Goal: Information Seeking & Learning: Check status

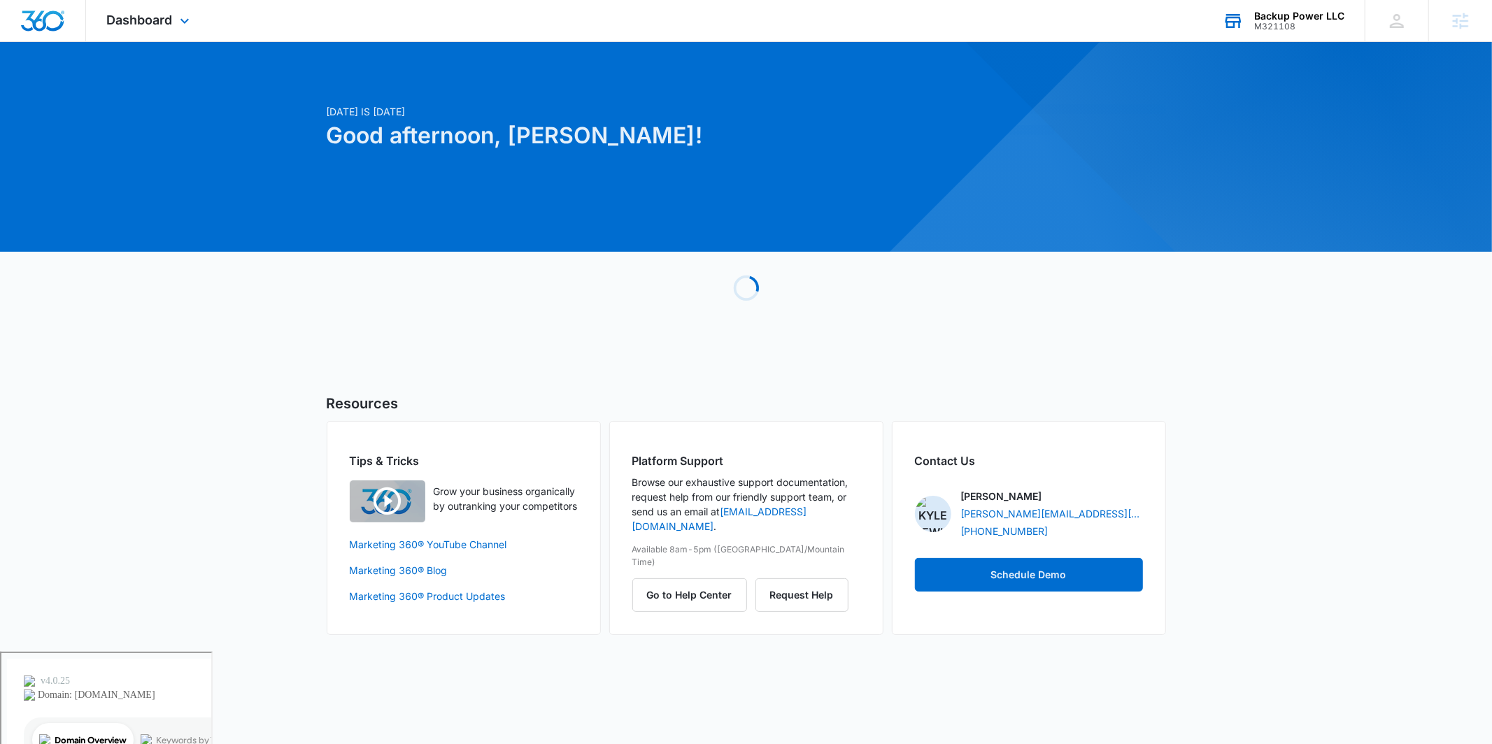
click at [1241, 10] on icon at bounding box center [1232, 20] width 21 height 21
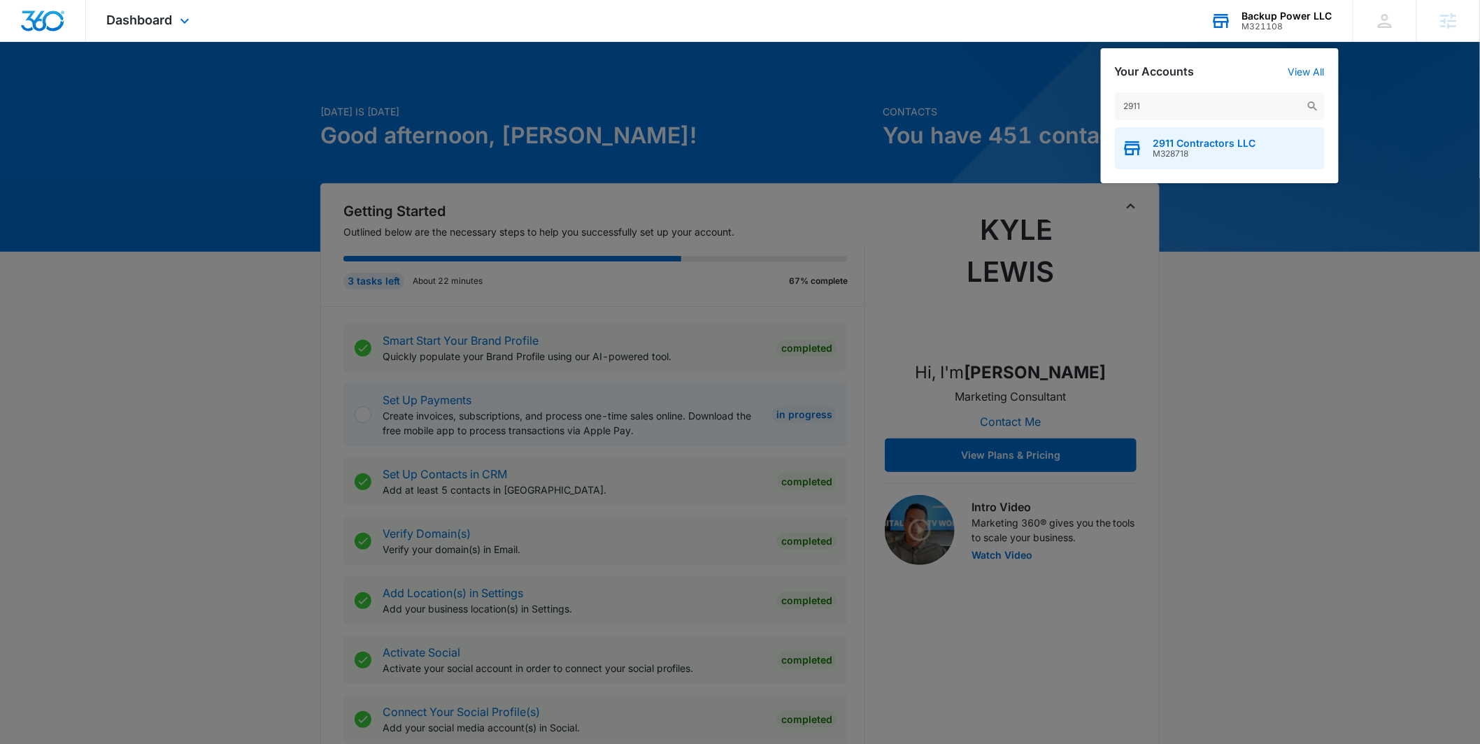
type input "2911"
click at [1220, 149] on span "M328718" at bounding box center [1204, 154] width 103 height 10
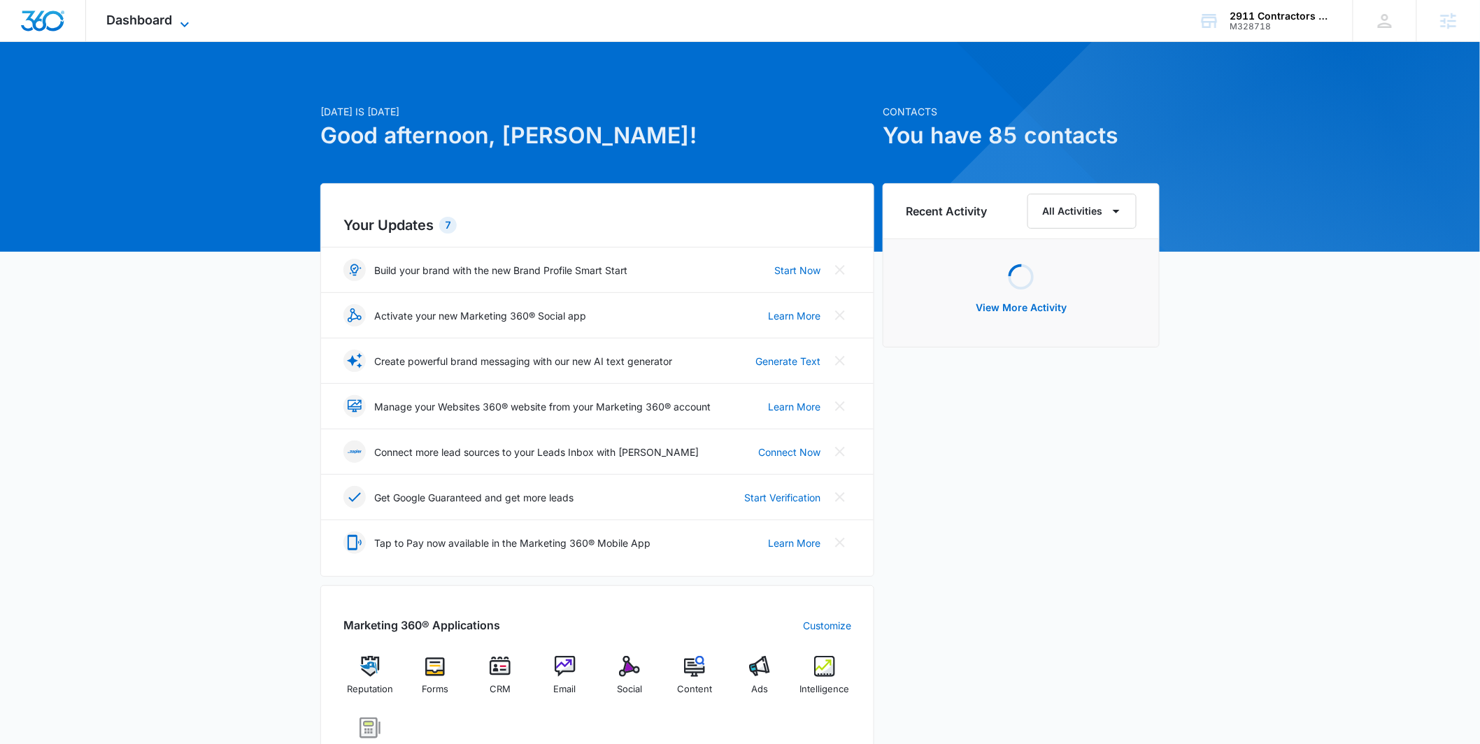
click at [150, 20] on span "Dashboard" at bounding box center [140, 20] width 66 height 15
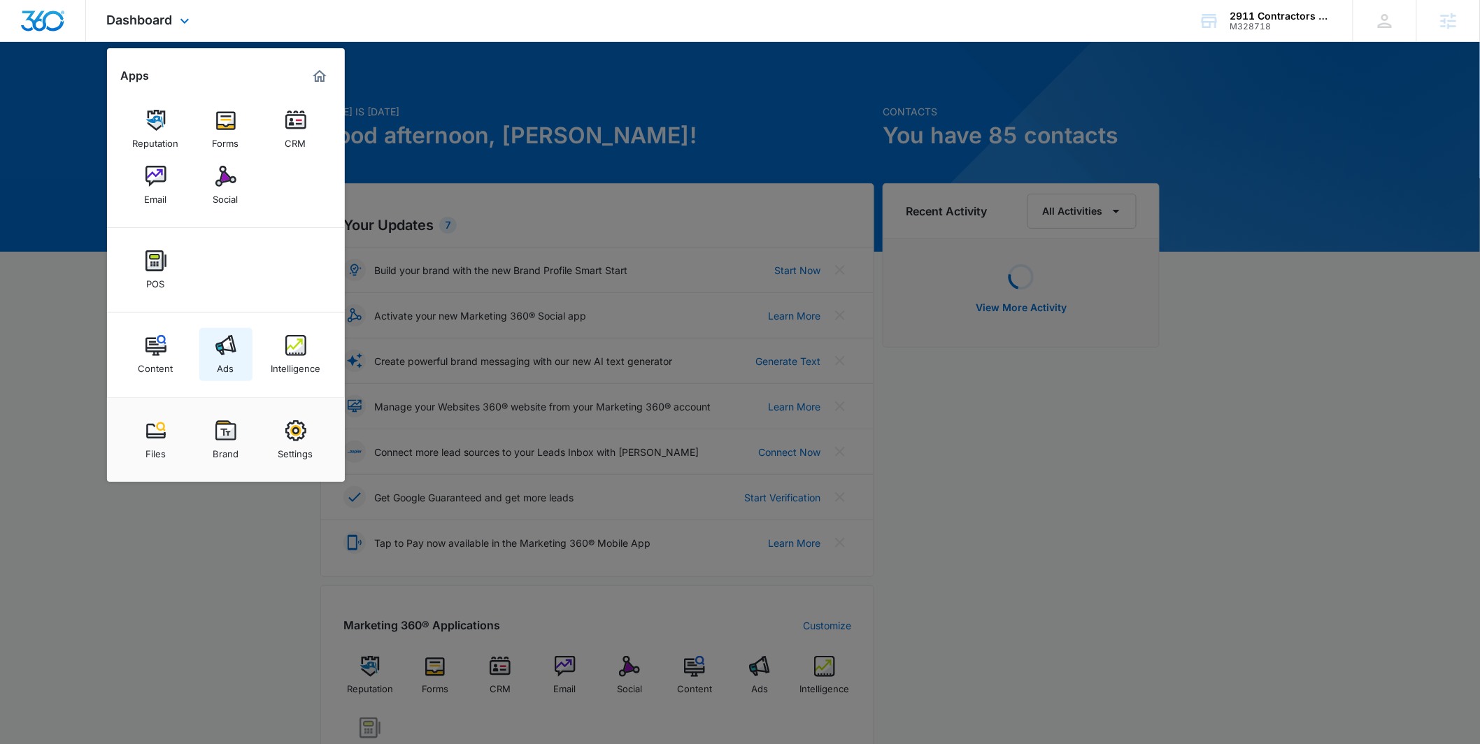
click at [231, 349] on img at bounding box center [225, 345] width 21 height 21
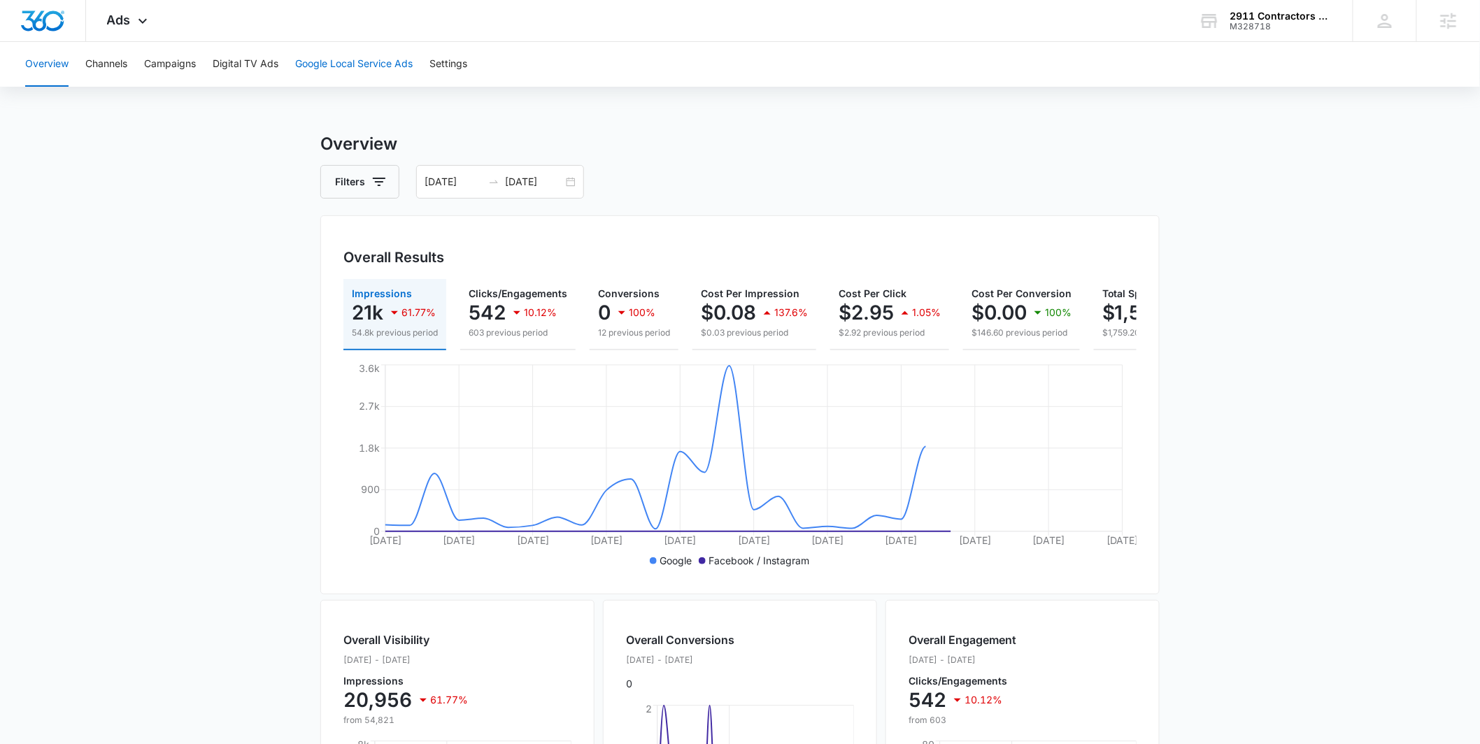
click at [337, 71] on button "Google Local Service Ads" at bounding box center [353, 64] width 117 height 45
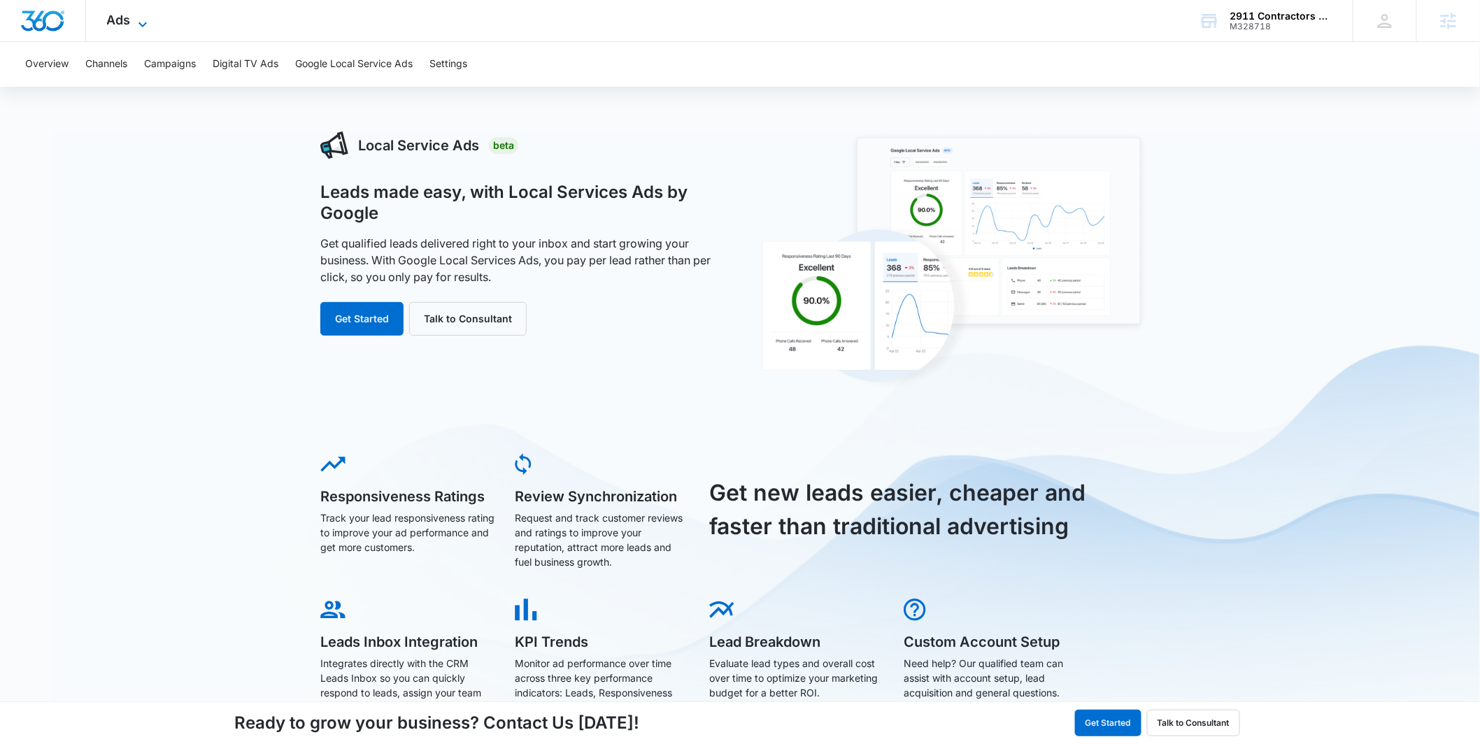
click at [134, 25] on icon at bounding box center [142, 24] width 17 height 17
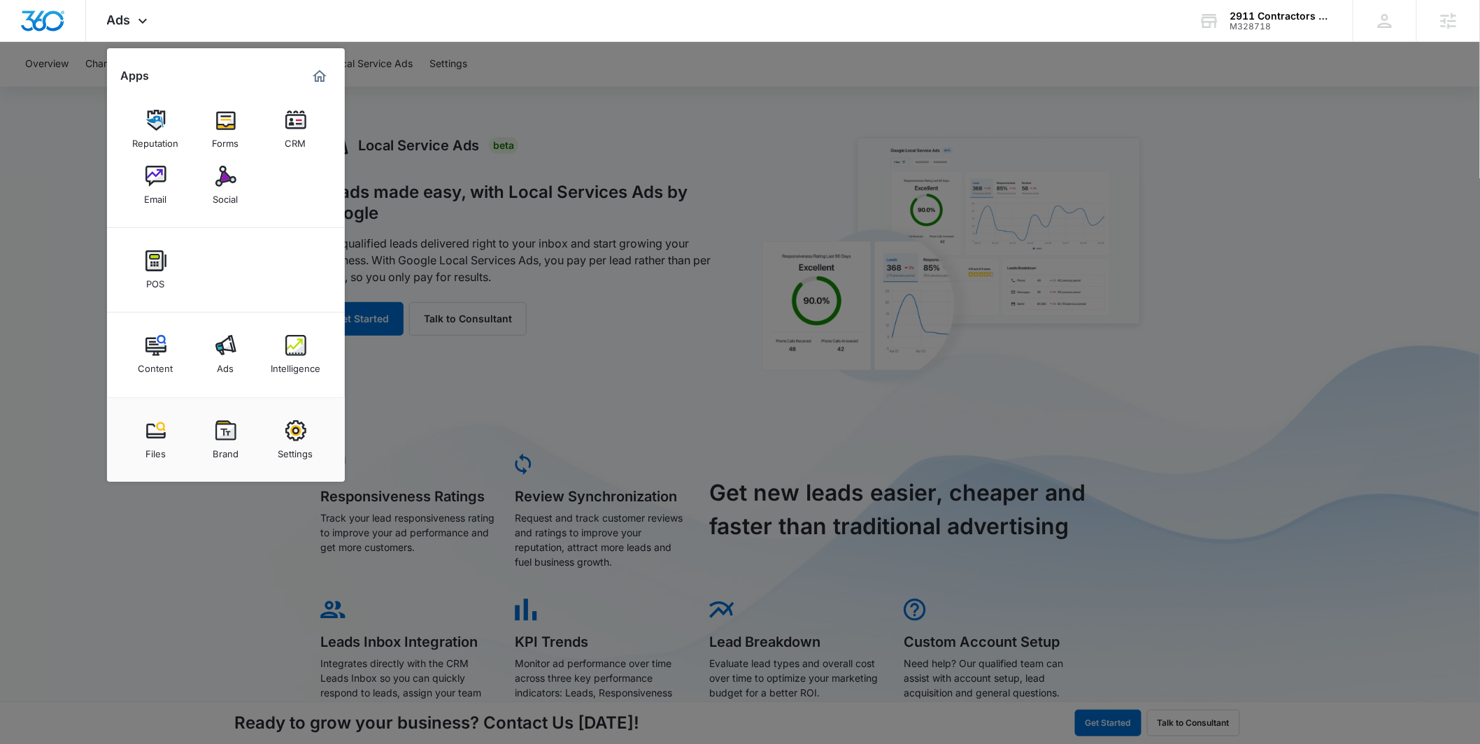
click at [517, 182] on div at bounding box center [740, 372] width 1480 height 744
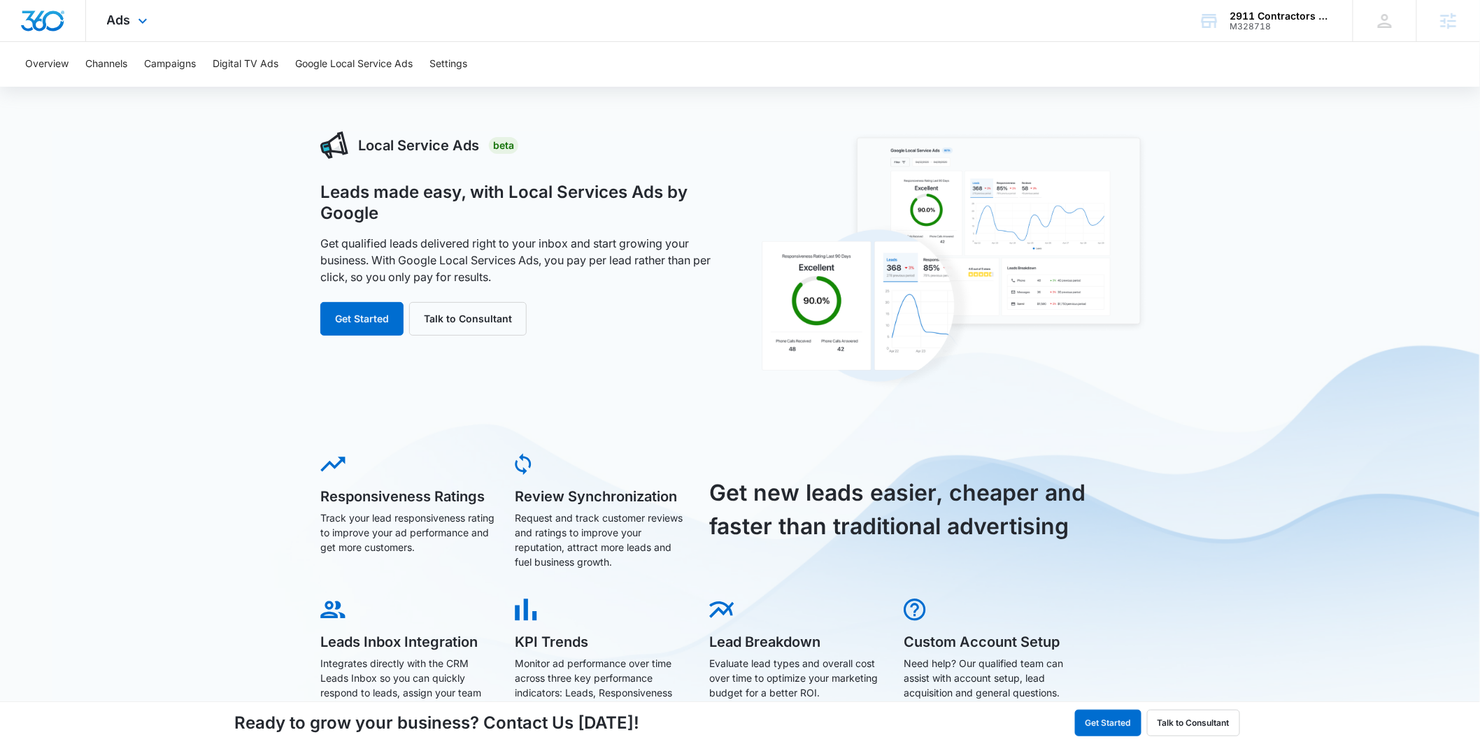
click at [132, 26] on div "Ads Apps Reputation Forms CRM Email Social POS Content Ads Intelligence Files B…" at bounding box center [129, 20] width 86 height 41
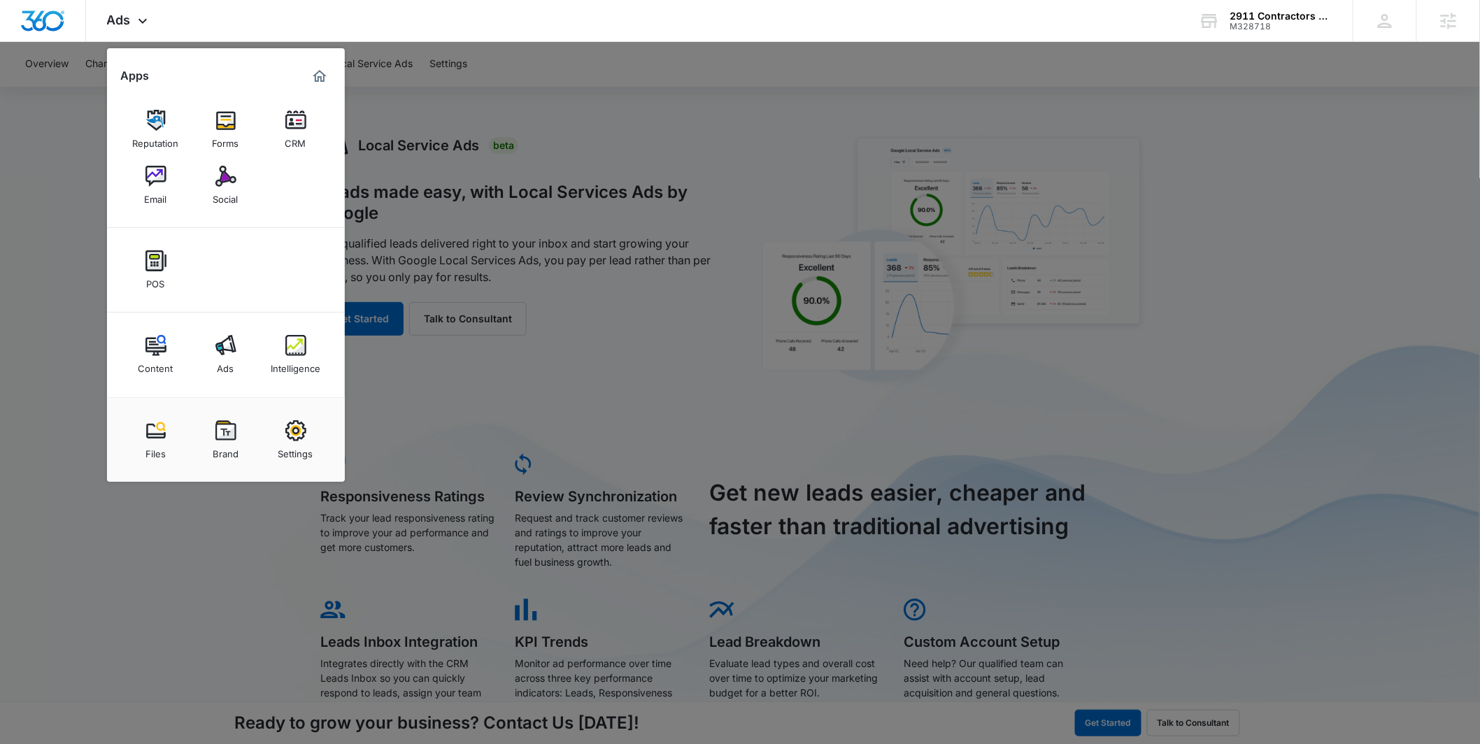
click at [904, 452] on div at bounding box center [740, 372] width 1480 height 744
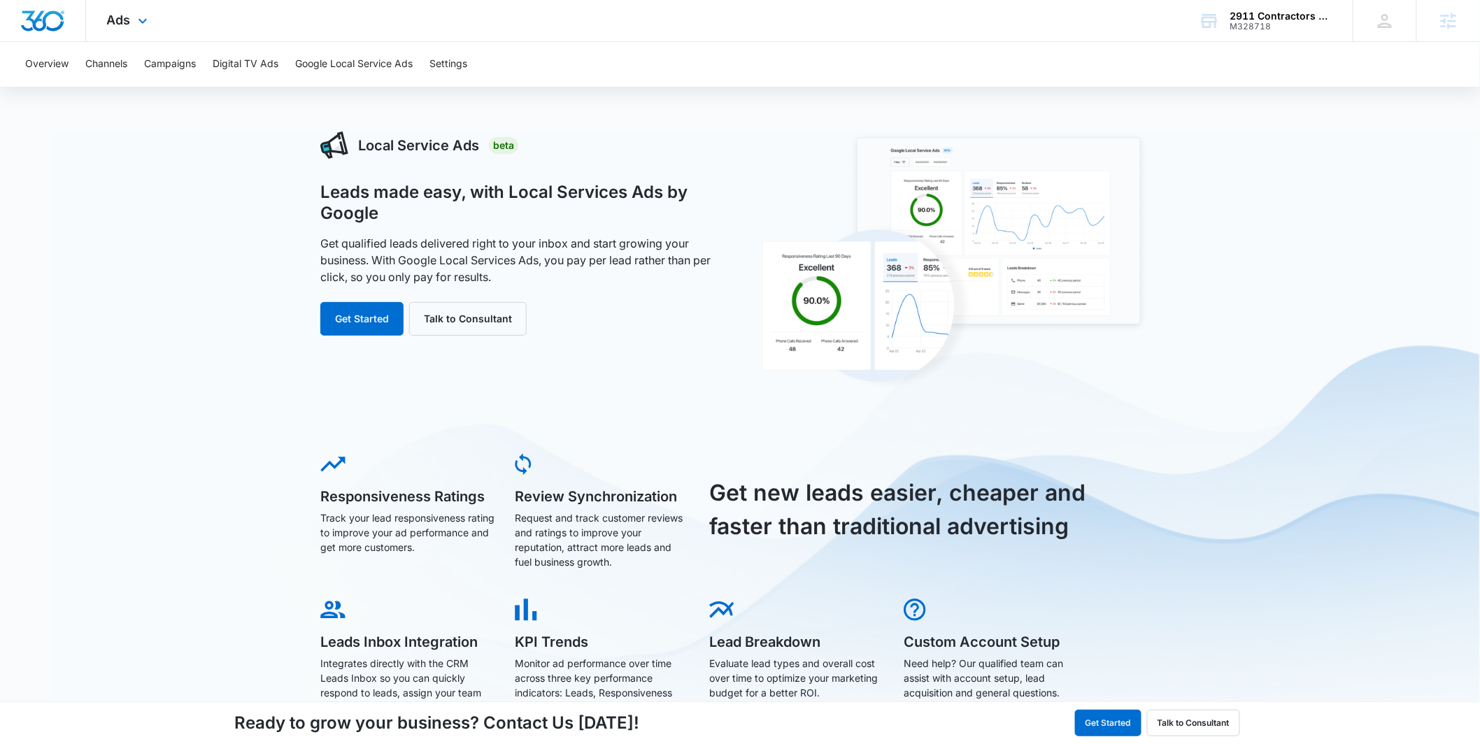
click at [132, 13] on div "Ads Apps Reputation Forms CRM Email Social POS Content Ads Intelligence Files B…" at bounding box center [129, 20] width 86 height 41
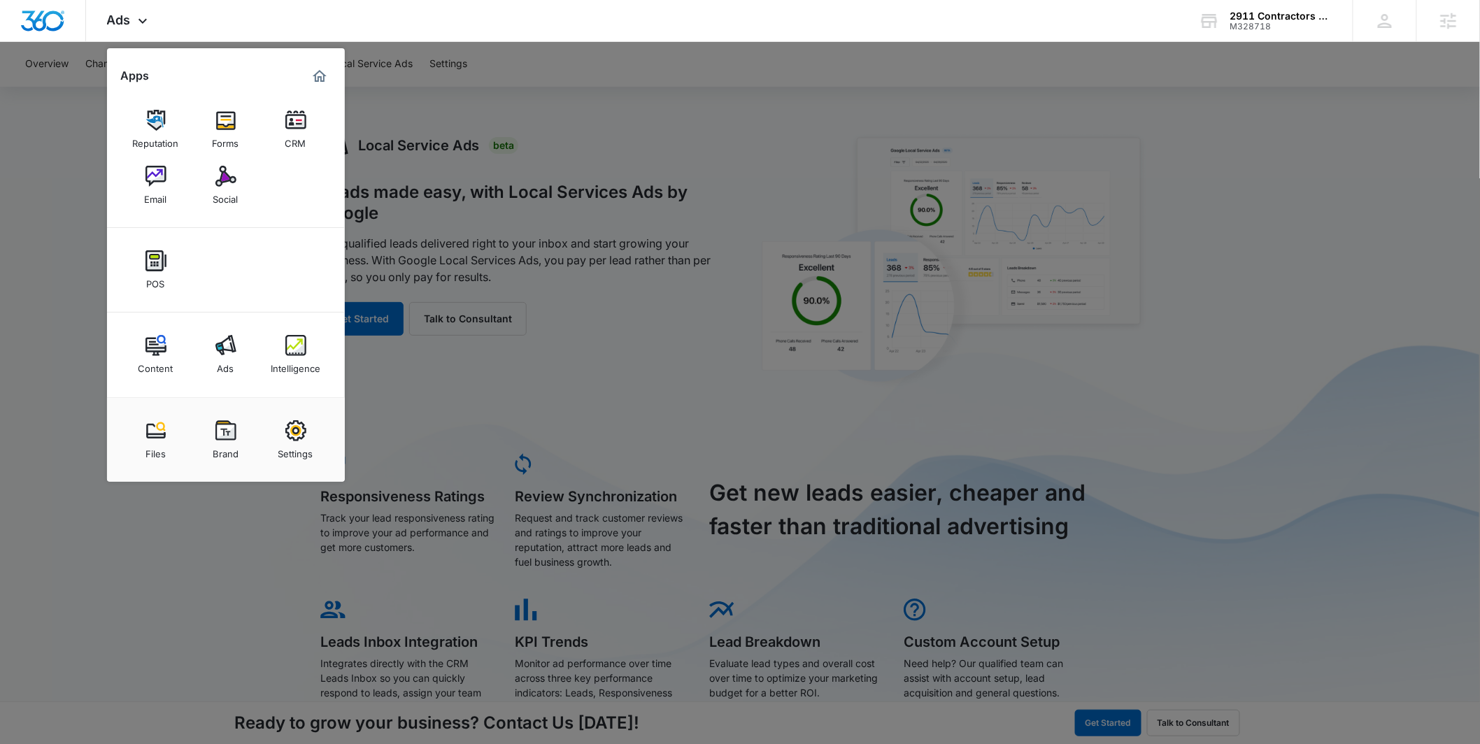
click at [463, 176] on div at bounding box center [740, 372] width 1480 height 744
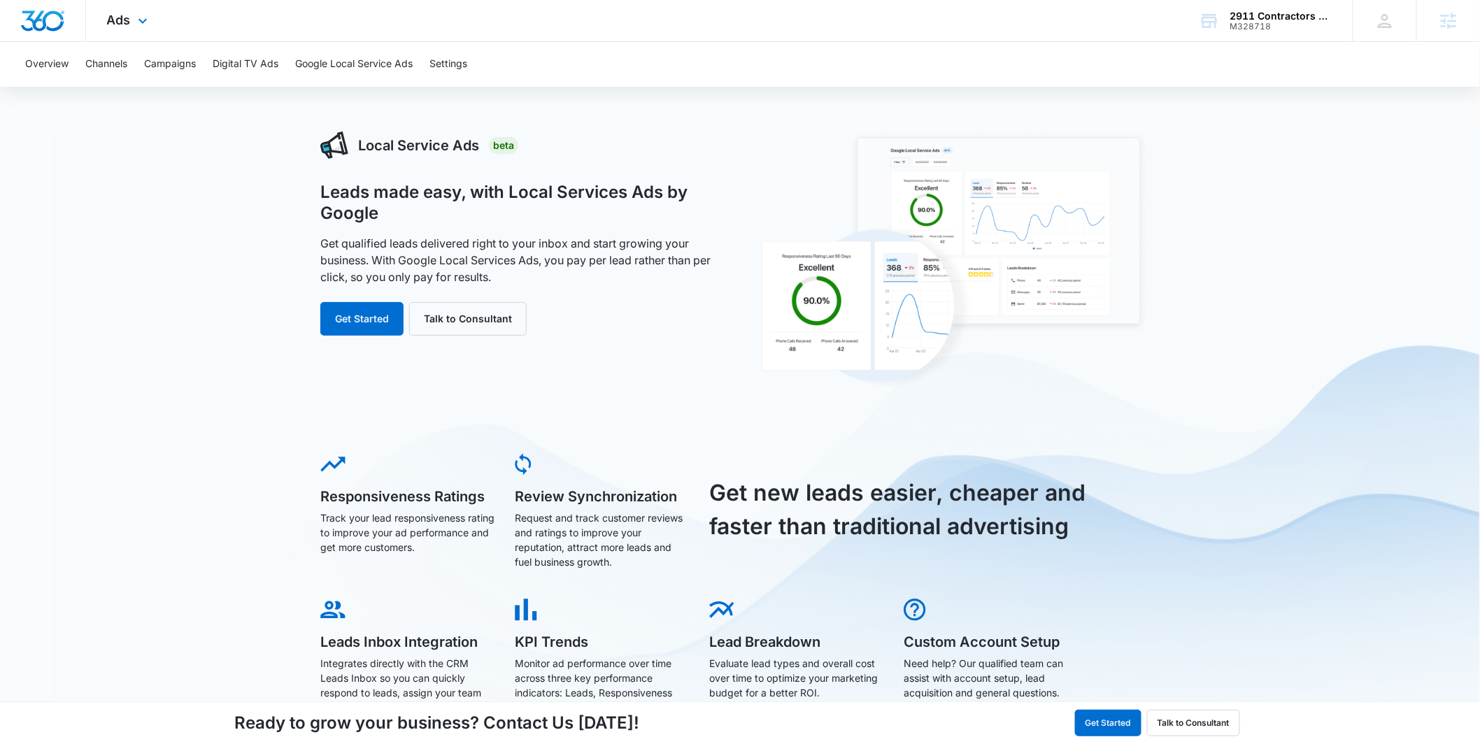
click at [145, 30] on div "Ads Apps Reputation Forms CRM Email Social POS Content Ads Intelligence Files B…" at bounding box center [129, 20] width 86 height 41
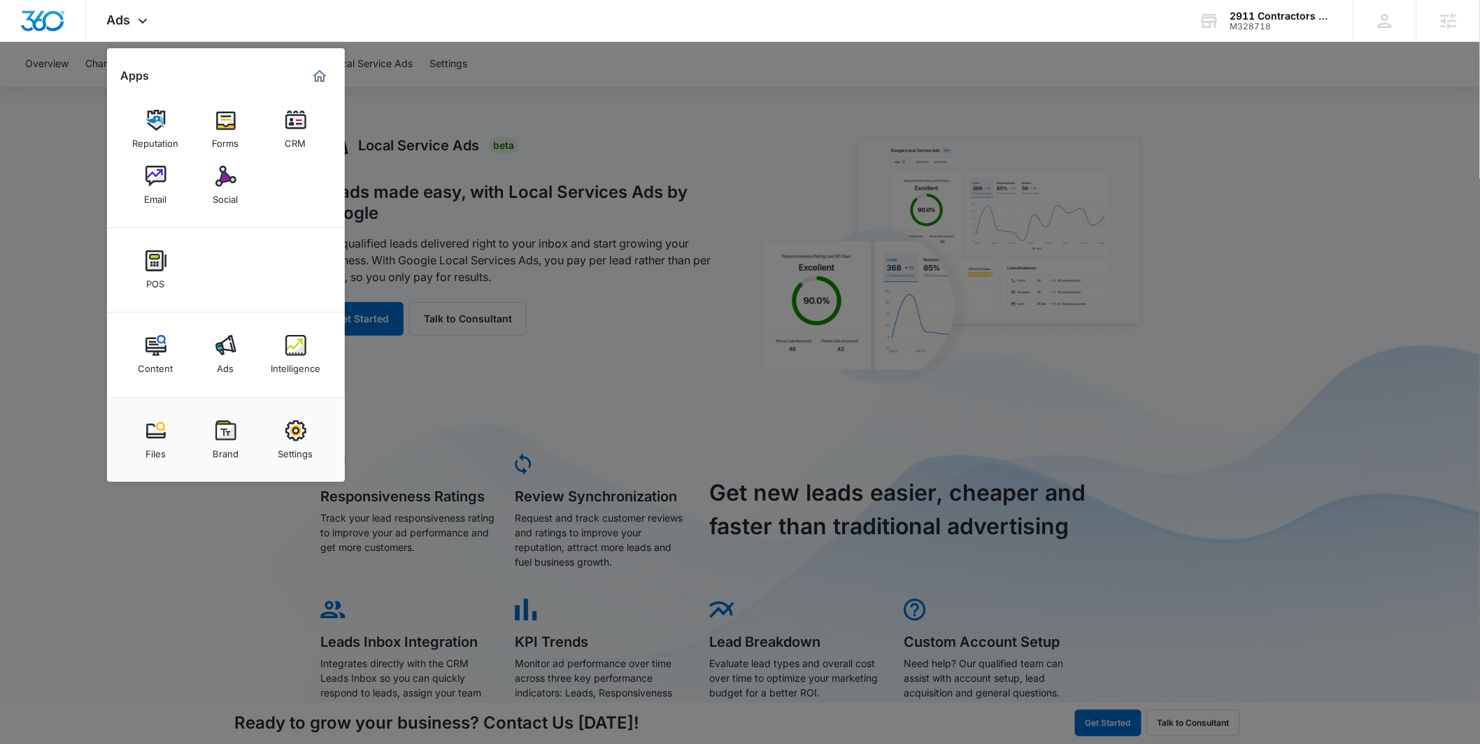
click at [462, 416] on div at bounding box center [740, 372] width 1480 height 744
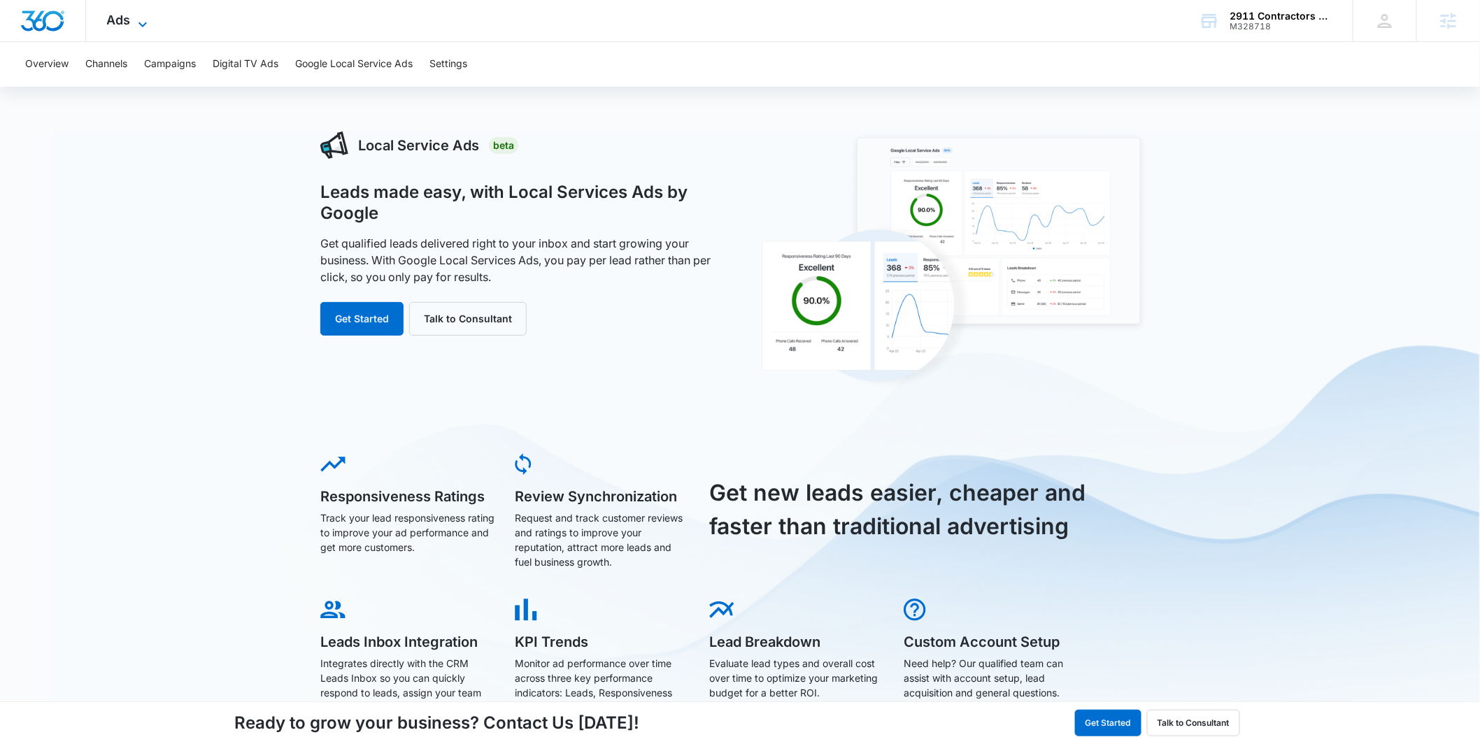
click at [134, 17] on icon at bounding box center [142, 24] width 17 height 17
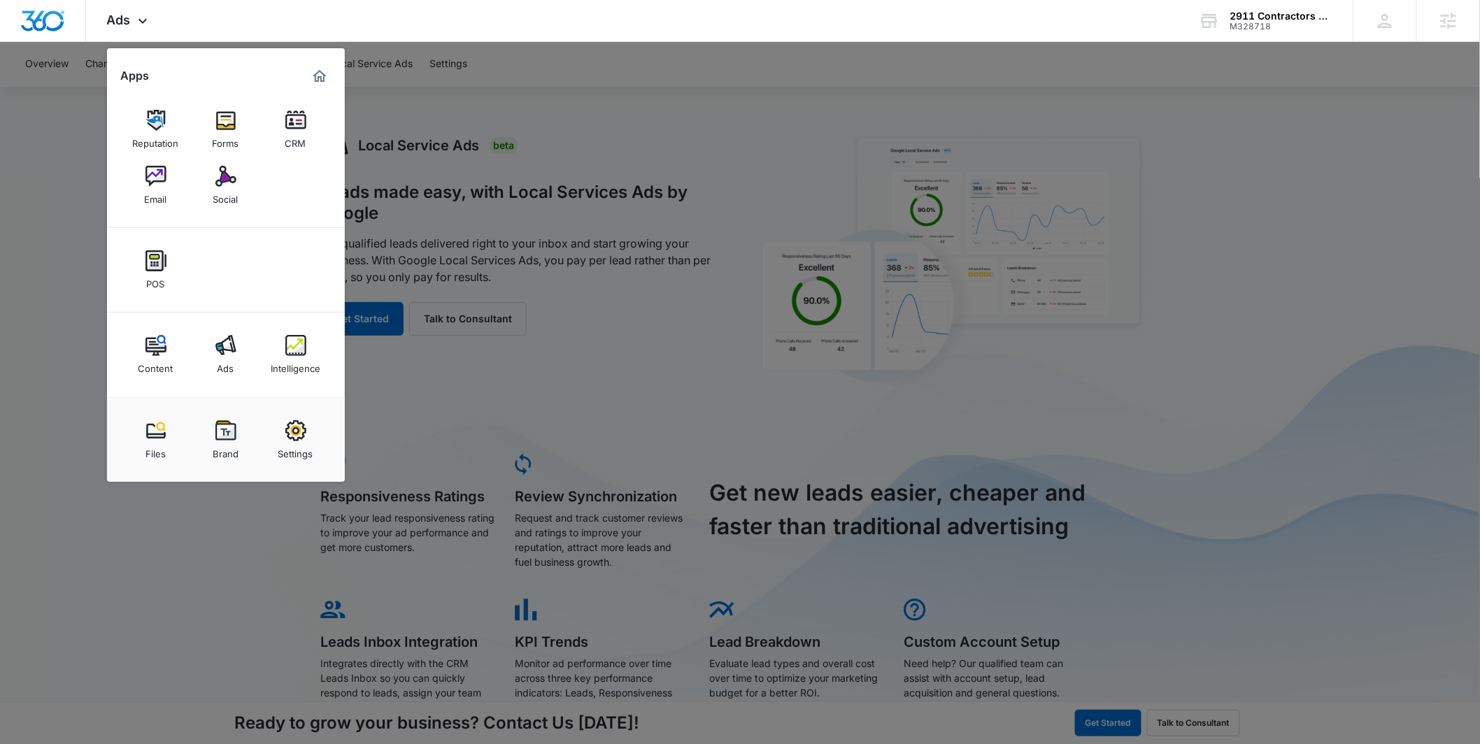
click at [453, 142] on div at bounding box center [740, 372] width 1480 height 744
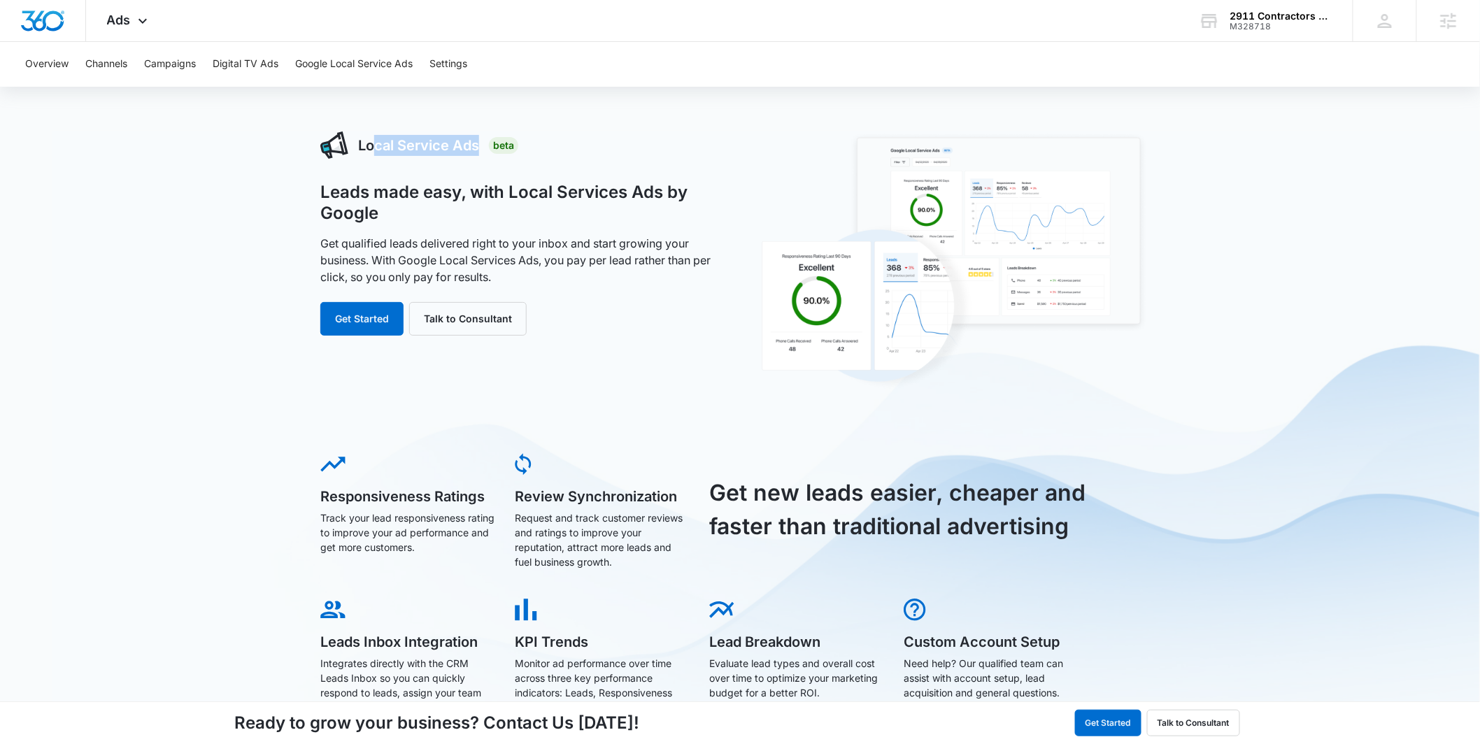
drag, startPoint x: 480, startPoint y: 148, endPoint x: 376, endPoint y: 146, distance: 104.9
click at [376, 146] on div "Local Service Ads Beta" at bounding box center [522, 145] width 404 height 28
click at [307, 180] on div "Local Service Ads Beta Leads made easy, with Local Services Ads by Google Get q…" at bounding box center [740, 559] width 1480 height 856
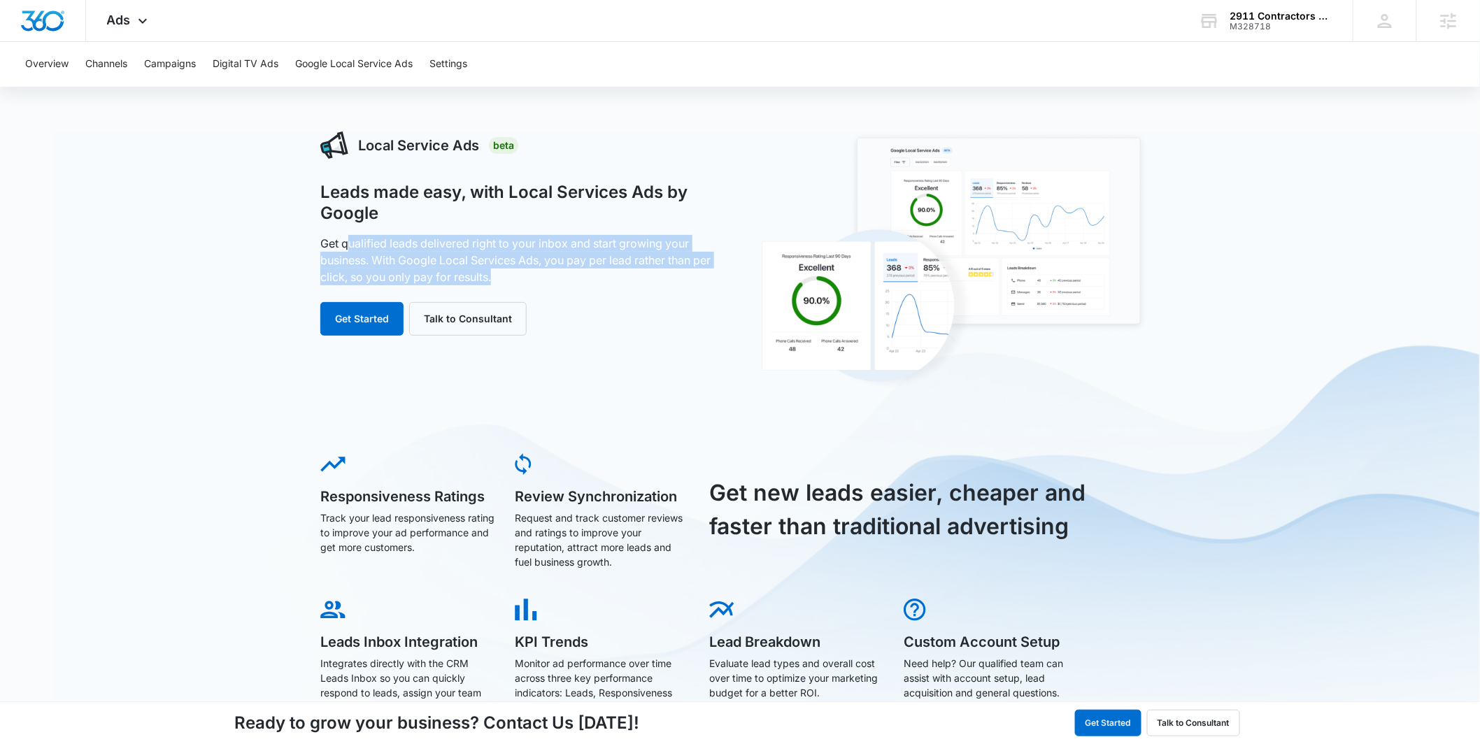
drag, startPoint x: 508, startPoint y: 275, endPoint x: 346, endPoint y: 237, distance: 166.6
click at [346, 237] on p "Get qualified leads delivered right to your inbox and start growing your busine…" at bounding box center [522, 260] width 404 height 50
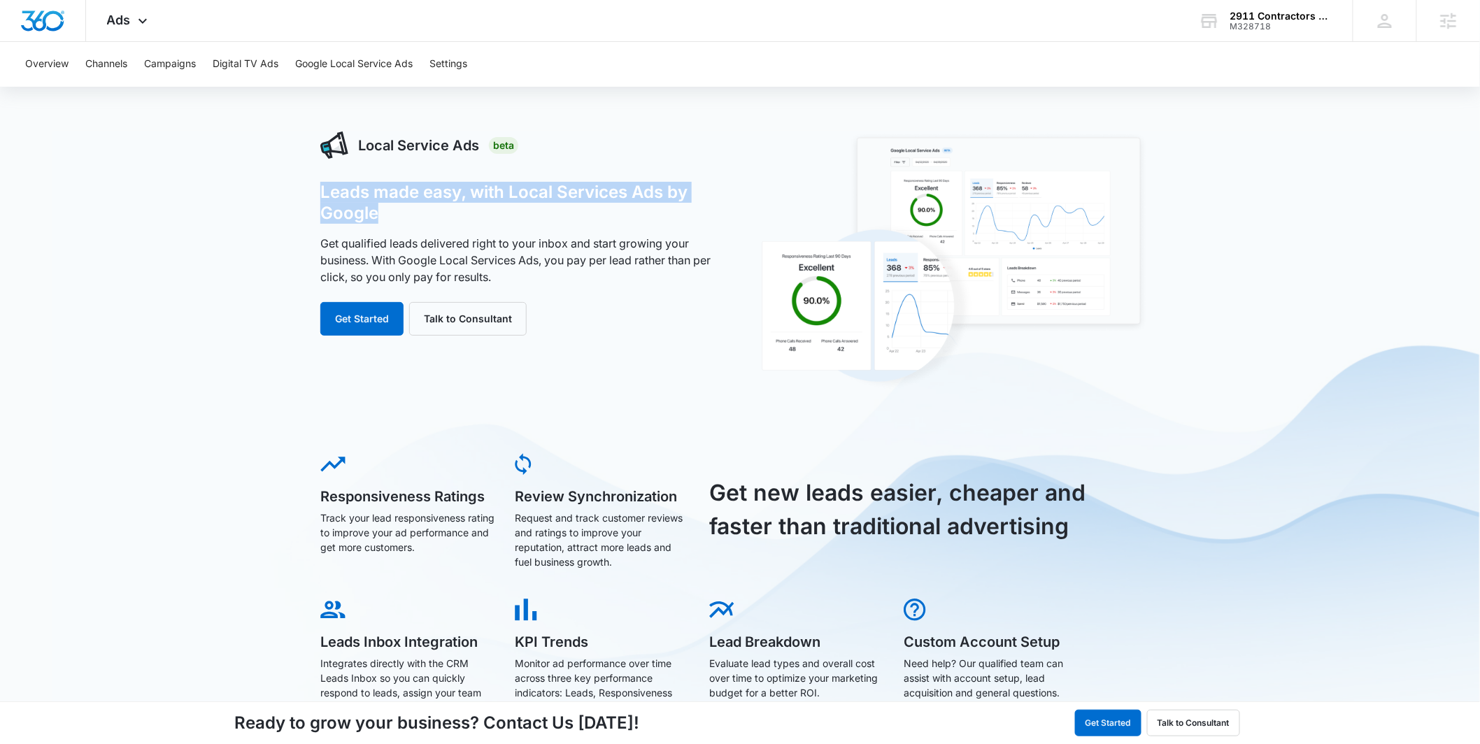
drag, startPoint x: 390, startPoint y: 213, endPoint x: 313, endPoint y: 194, distance: 78.5
click at [313, 194] on div "Local Service Ads Beta Leads made easy, with Local Services Ads by Google Get q…" at bounding box center [740, 559] width 1480 height 856
drag, startPoint x: 374, startPoint y: 207, endPoint x: 332, endPoint y: 194, distance: 44.0
click at [332, 194] on h1 "Leads made easy, with Local Services Ads by Google" at bounding box center [522, 203] width 404 height 42
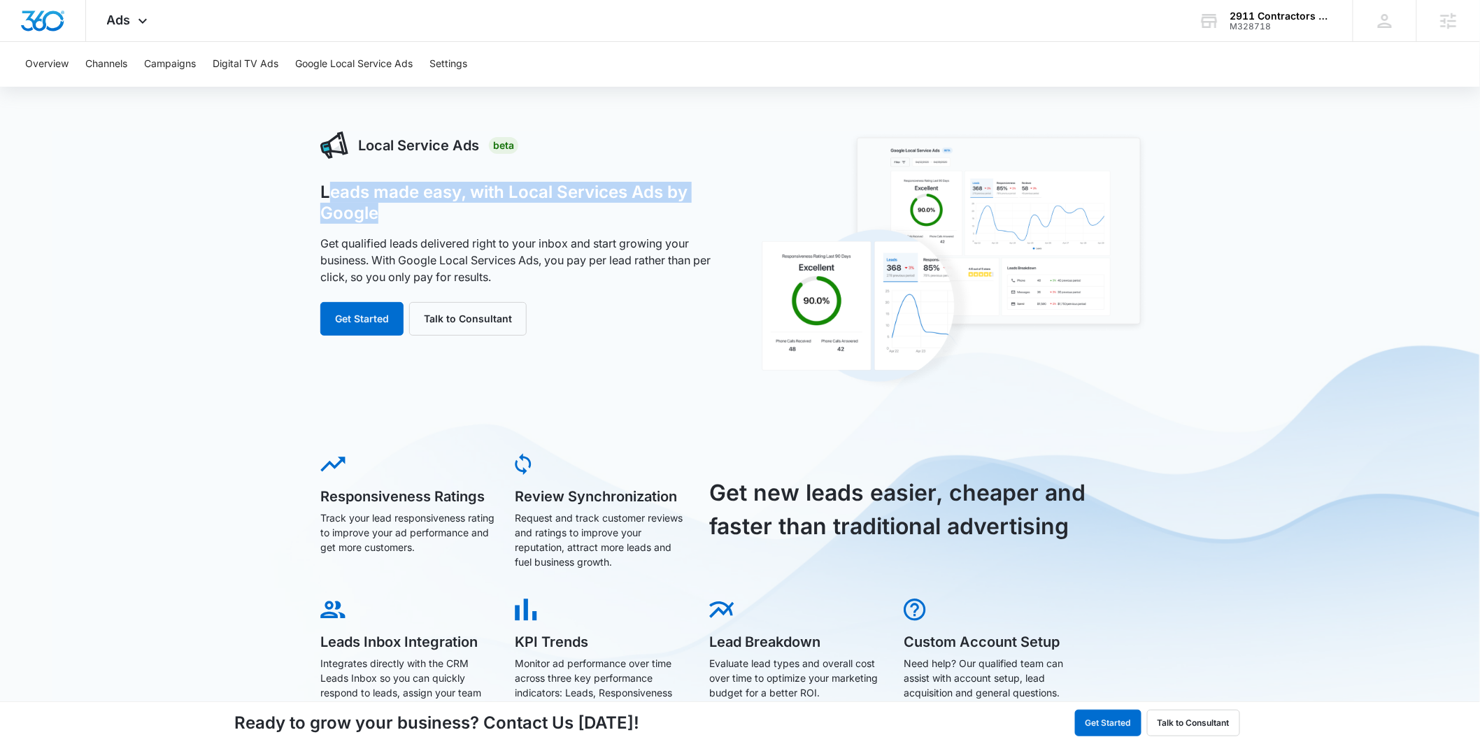
click at [332, 194] on h1 "Leads made easy, with Local Services Ads by Google" at bounding box center [522, 203] width 404 height 42
drag, startPoint x: 377, startPoint y: 211, endPoint x: 292, endPoint y: 197, distance: 85.9
click at [292, 197] on div "Local Service Ads Beta Leads made easy, with Local Services Ads by Google Get q…" at bounding box center [740, 559] width 1480 height 856
click at [296, 197] on div "Local Service Ads Beta Leads made easy, with Local Services Ads by Google Get q…" at bounding box center [740, 559] width 1480 height 856
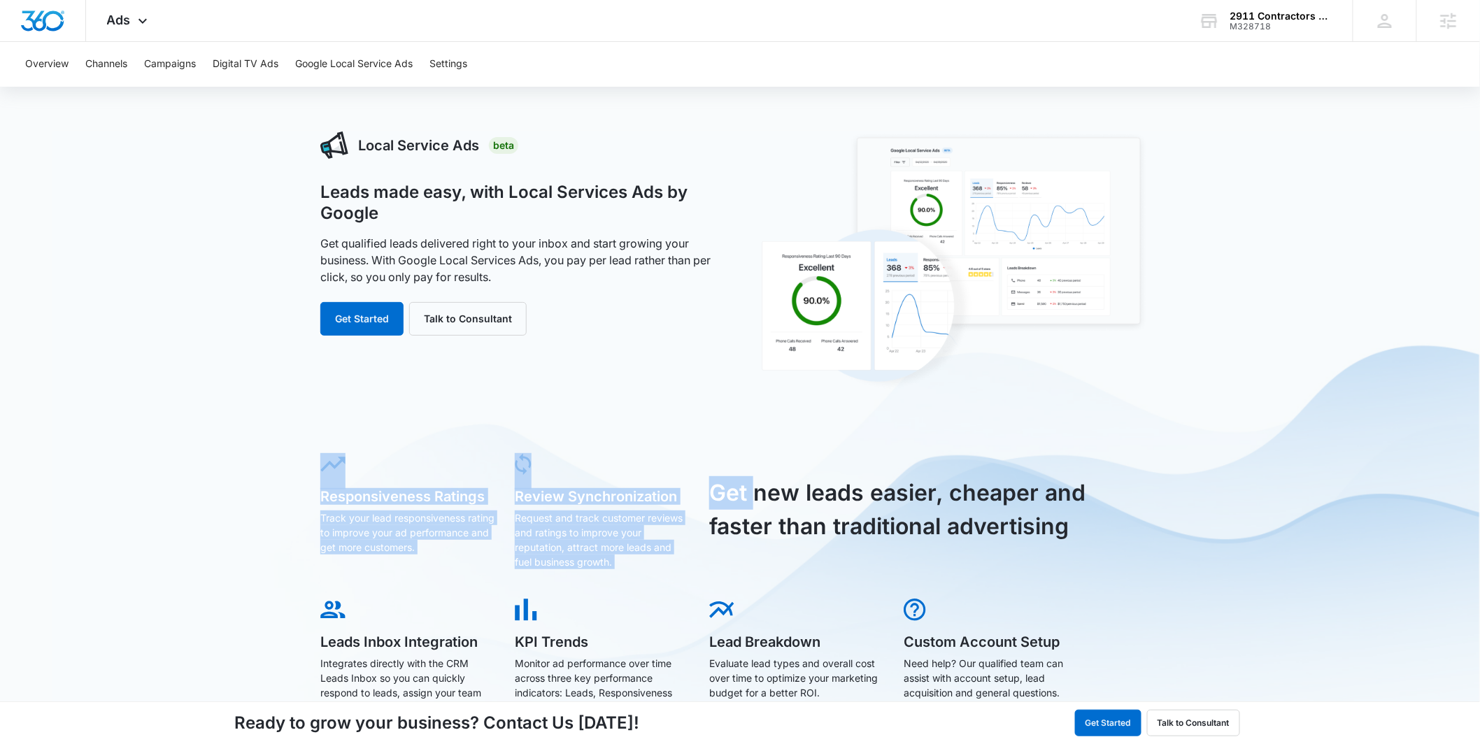
drag, startPoint x: 116, startPoint y: 485, endPoint x: 38, endPoint y: 497, distance: 79.3
click at [38, 497] on div "Local Service Ads Beta Leads made easy, with Local Services Ads by Google Get q…" at bounding box center [740, 559] width 1480 height 856
click at [588, 404] on div "Local Service Ads Beta Leads made easy, with Local Services Ads by Google Get q…" at bounding box center [739, 559] width 839 height 856
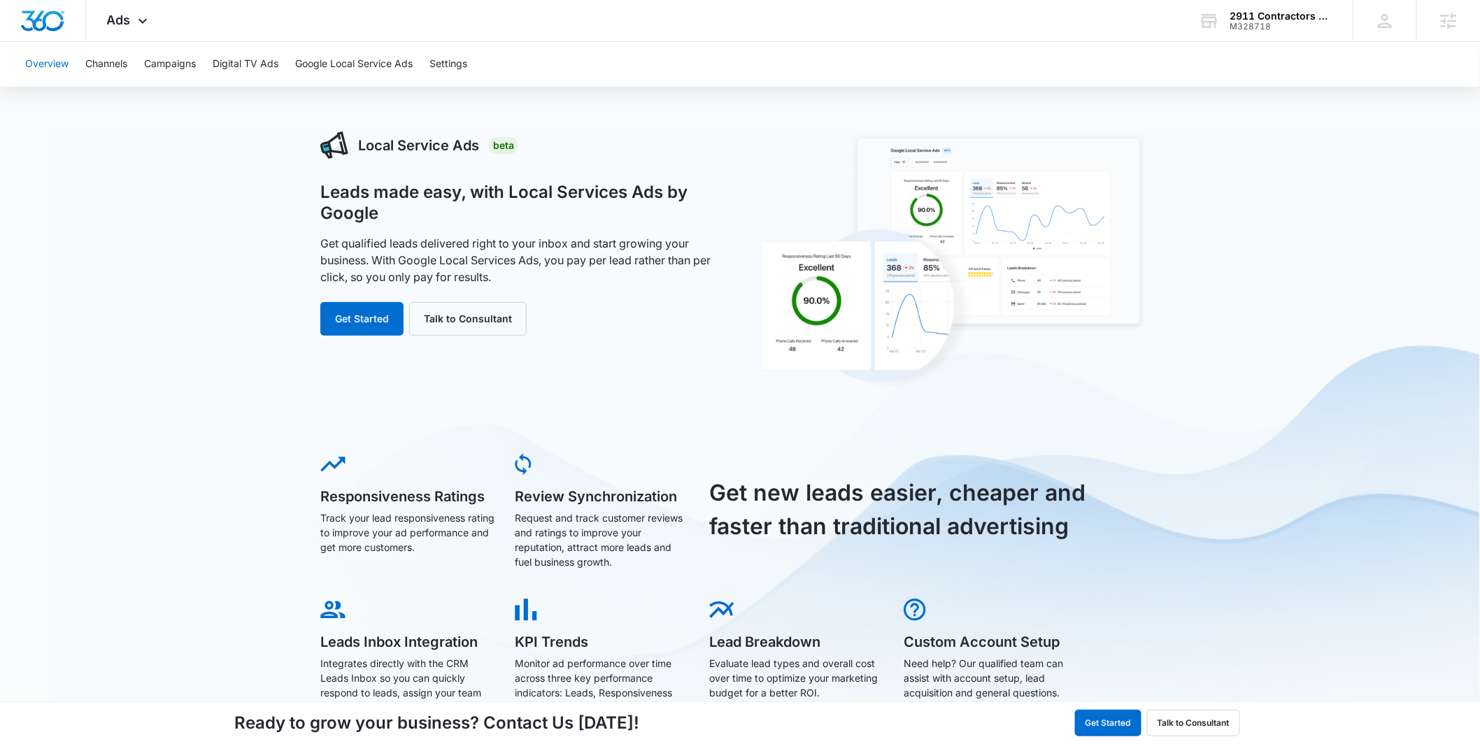
click at [53, 71] on button "Overview" at bounding box center [46, 64] width 43 height 45
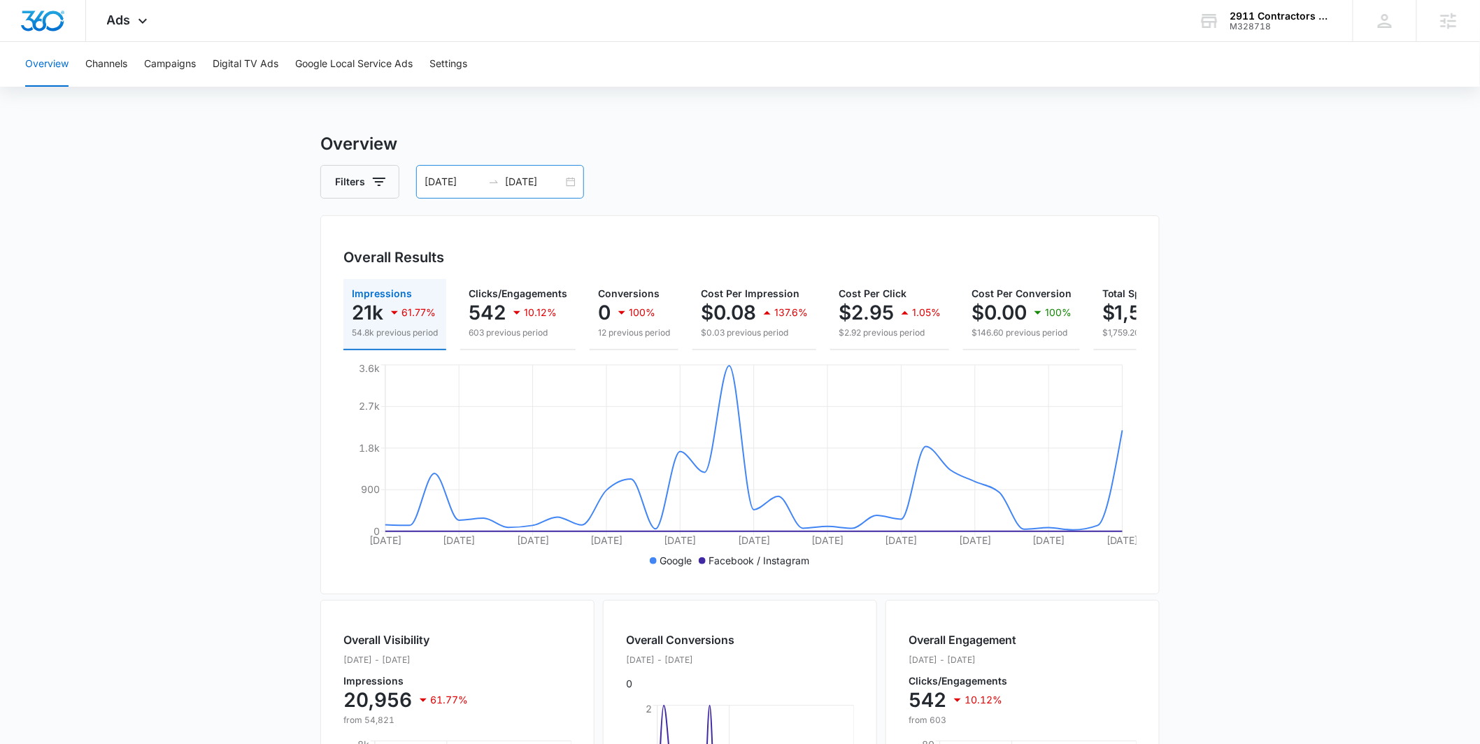
click at [576, 183] on div "09/05/2025 10/05/2025" at bounding box center [500, 182] width 168 height 34
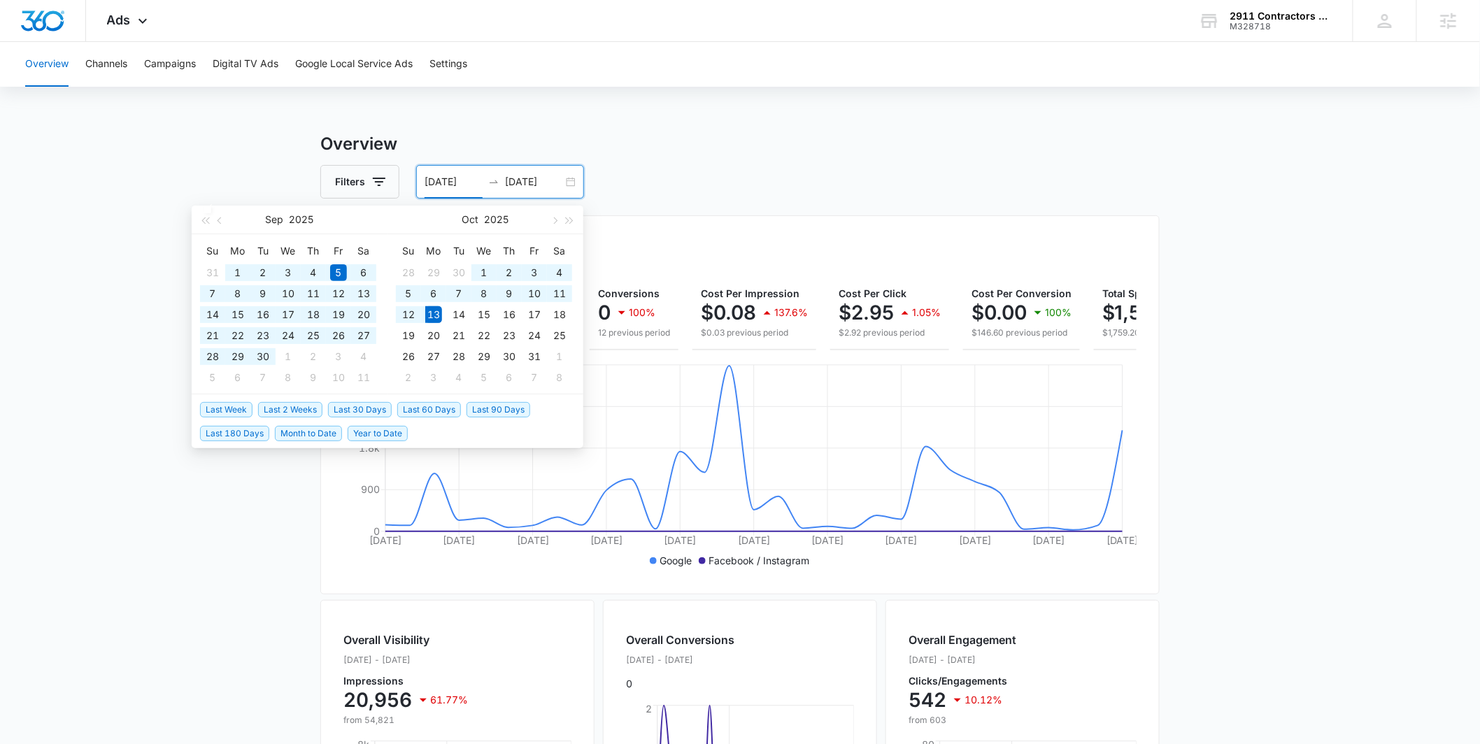
click at [410, 406] on span "Last 60 Days" at bounding box center [429, 409] width 64 height 15
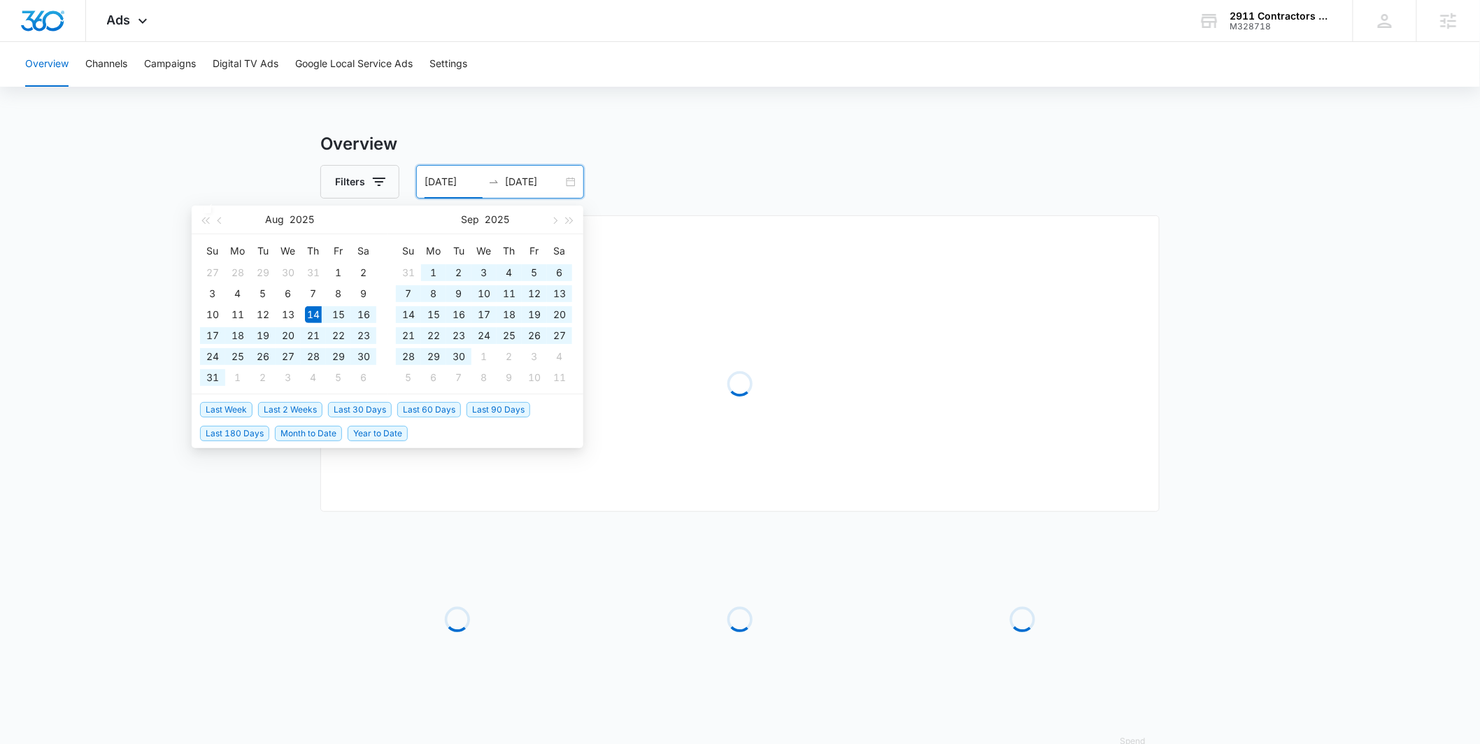
type input "[DATE]"
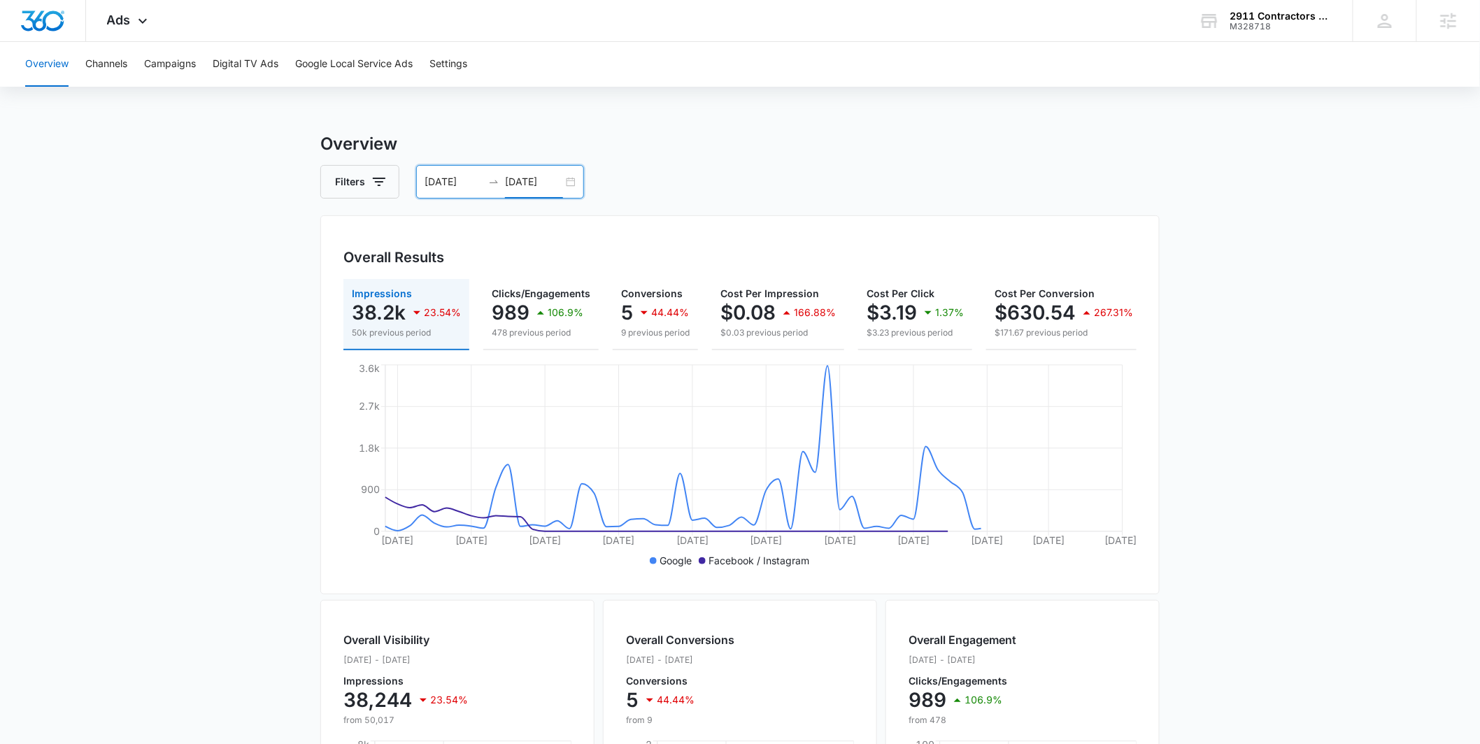
click at [561, 179] on input "[DATE]" at bounding box center [534, 181] width 58 height 15
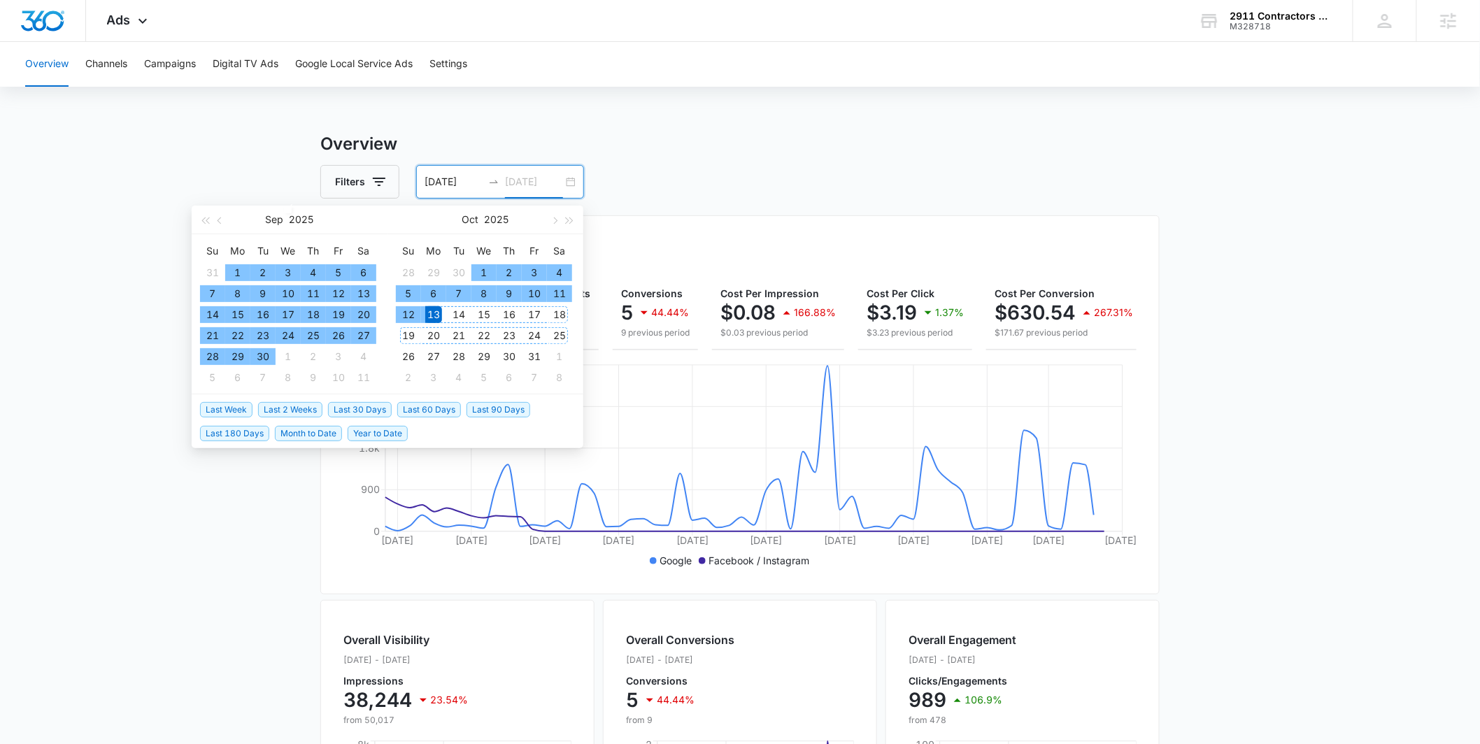
type input "[DATE]"
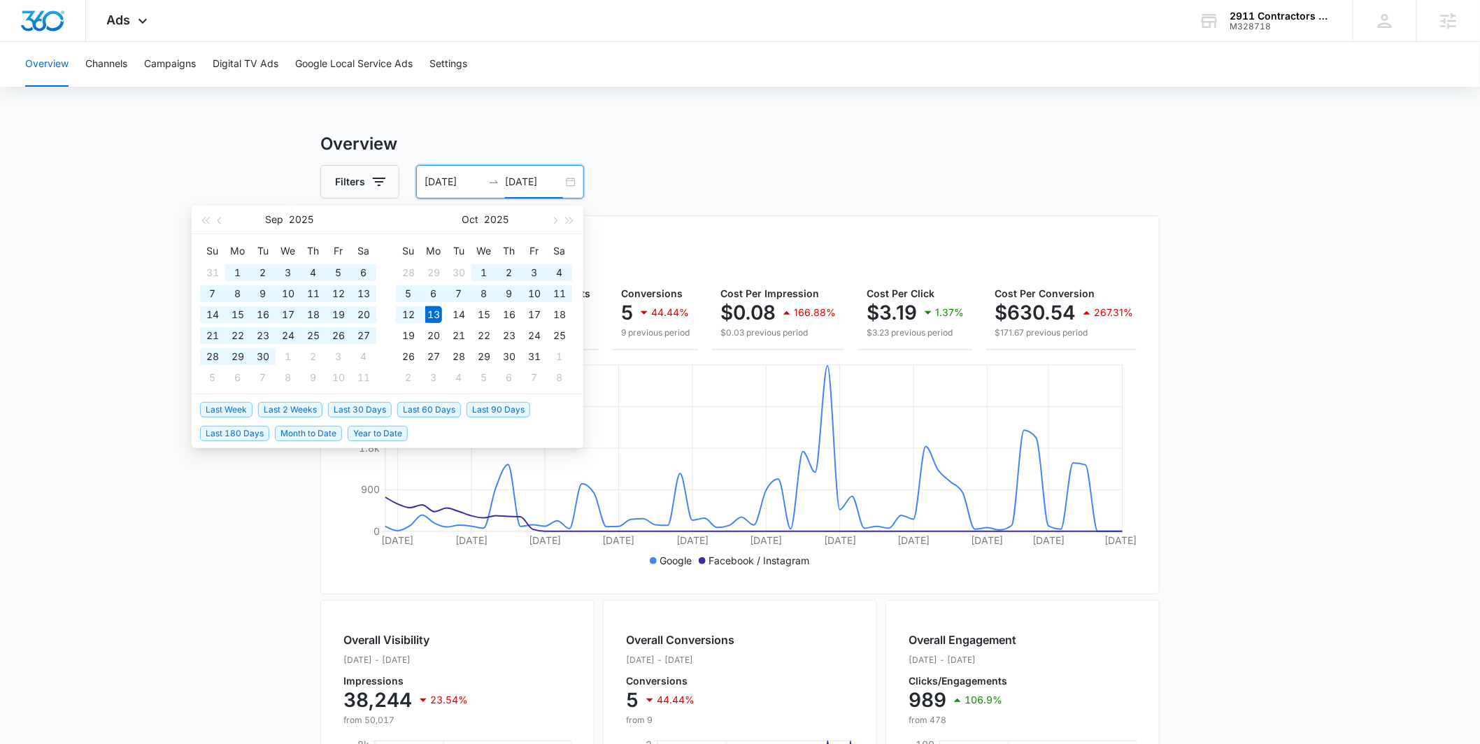
click at [510, 407] on span "Last 90 Days" at bounding box center [498, 409] width 64 height 15
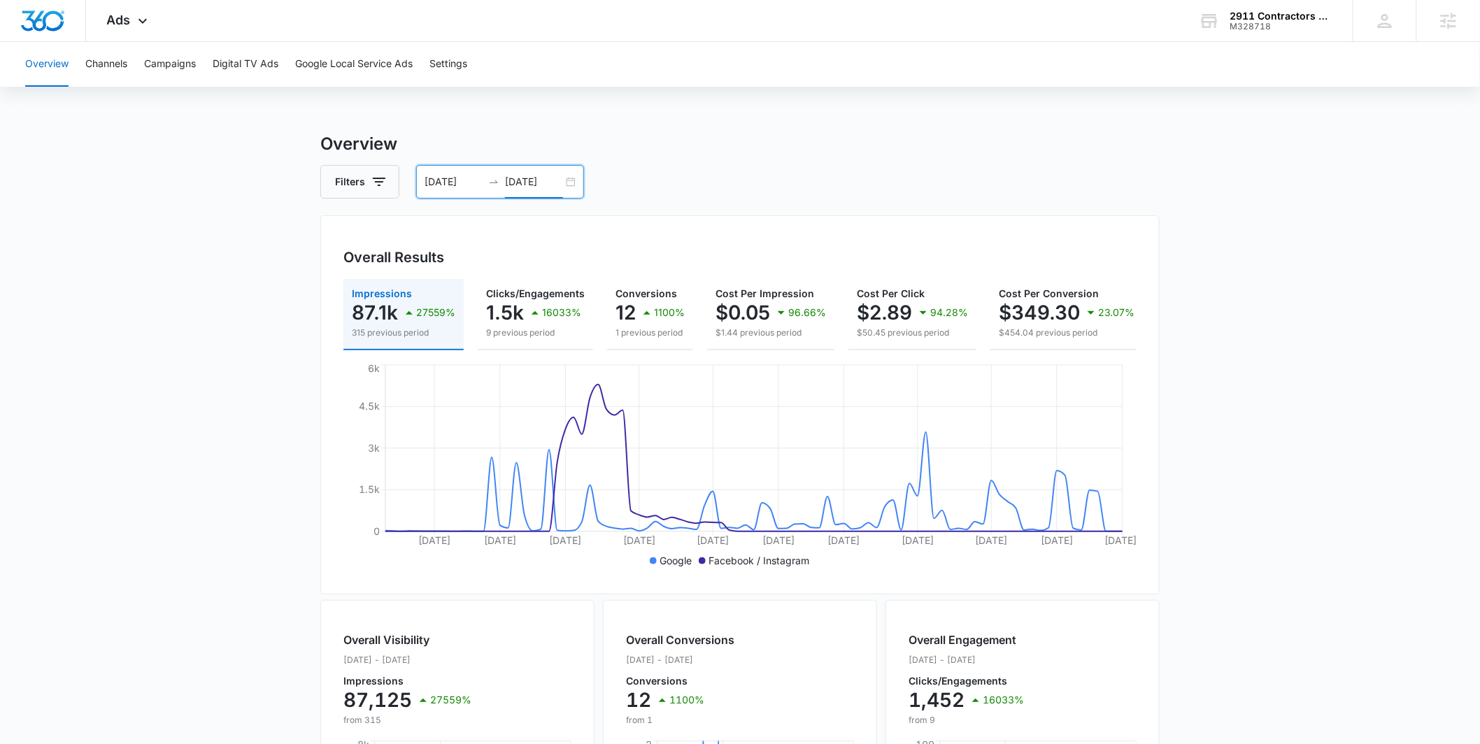
click at [570, 178] on div "07/15/2025 10/13/2025" at bounding box center [500, 182] width 168 height 34
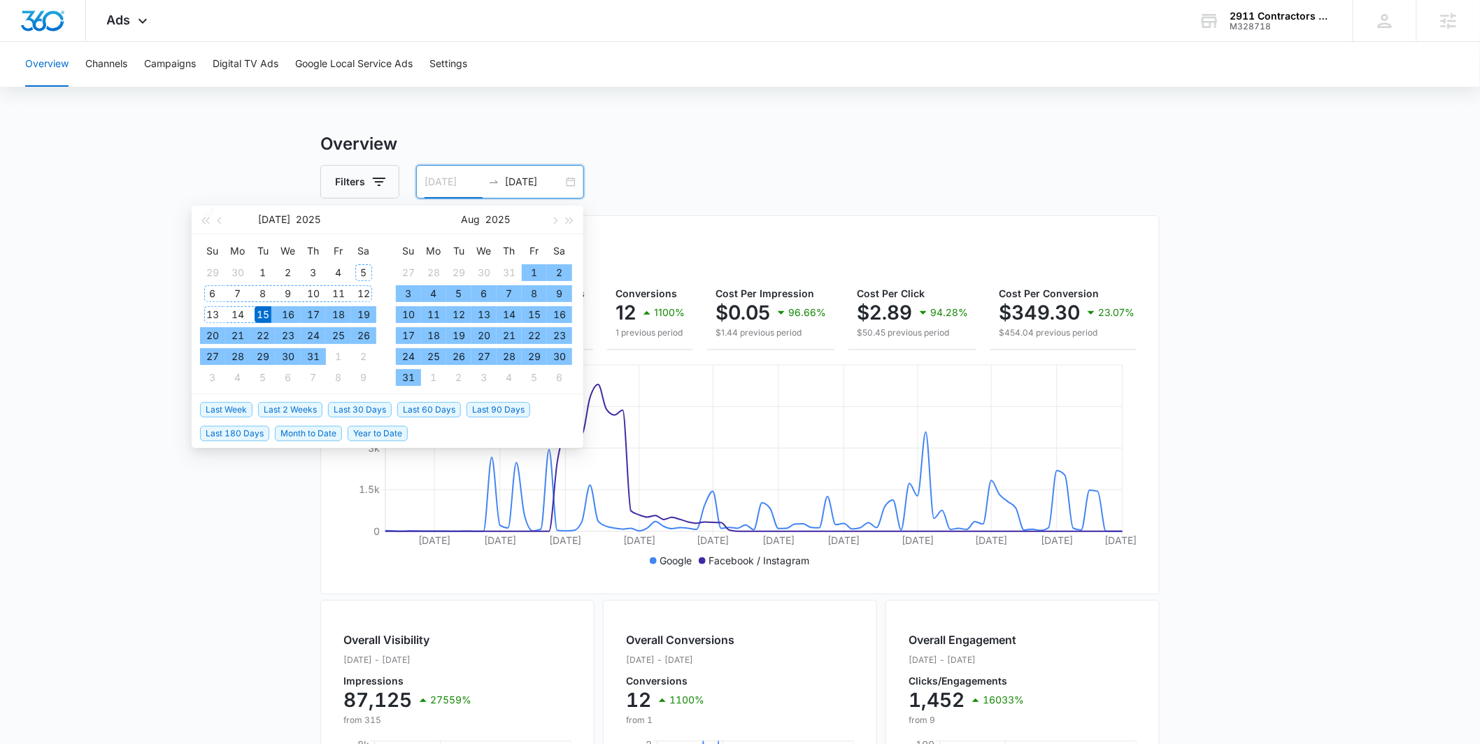
type input "[DATE]"
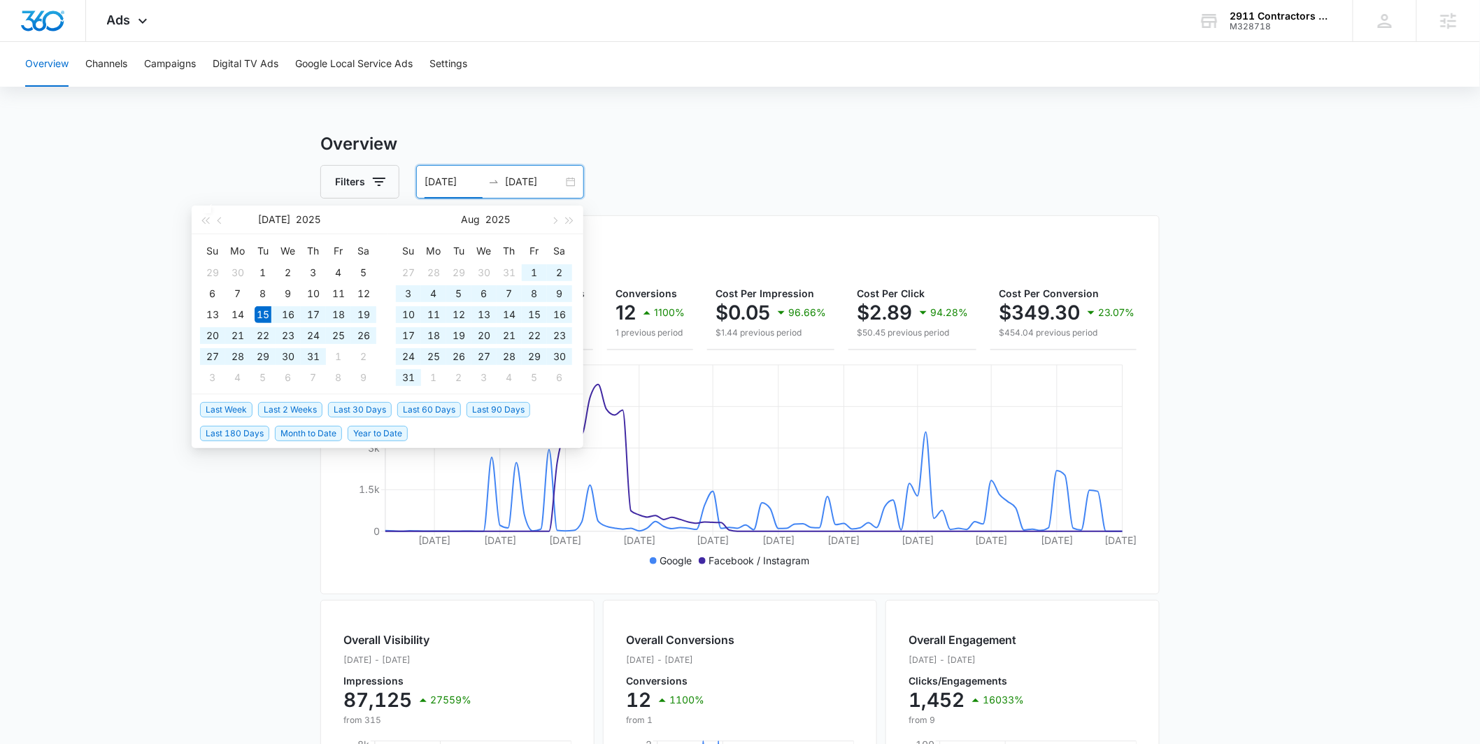
click at [680, 166] on div "Filters 07/15/2025 10/13/2025" at bounding box center [739, 182] width 839 height 34
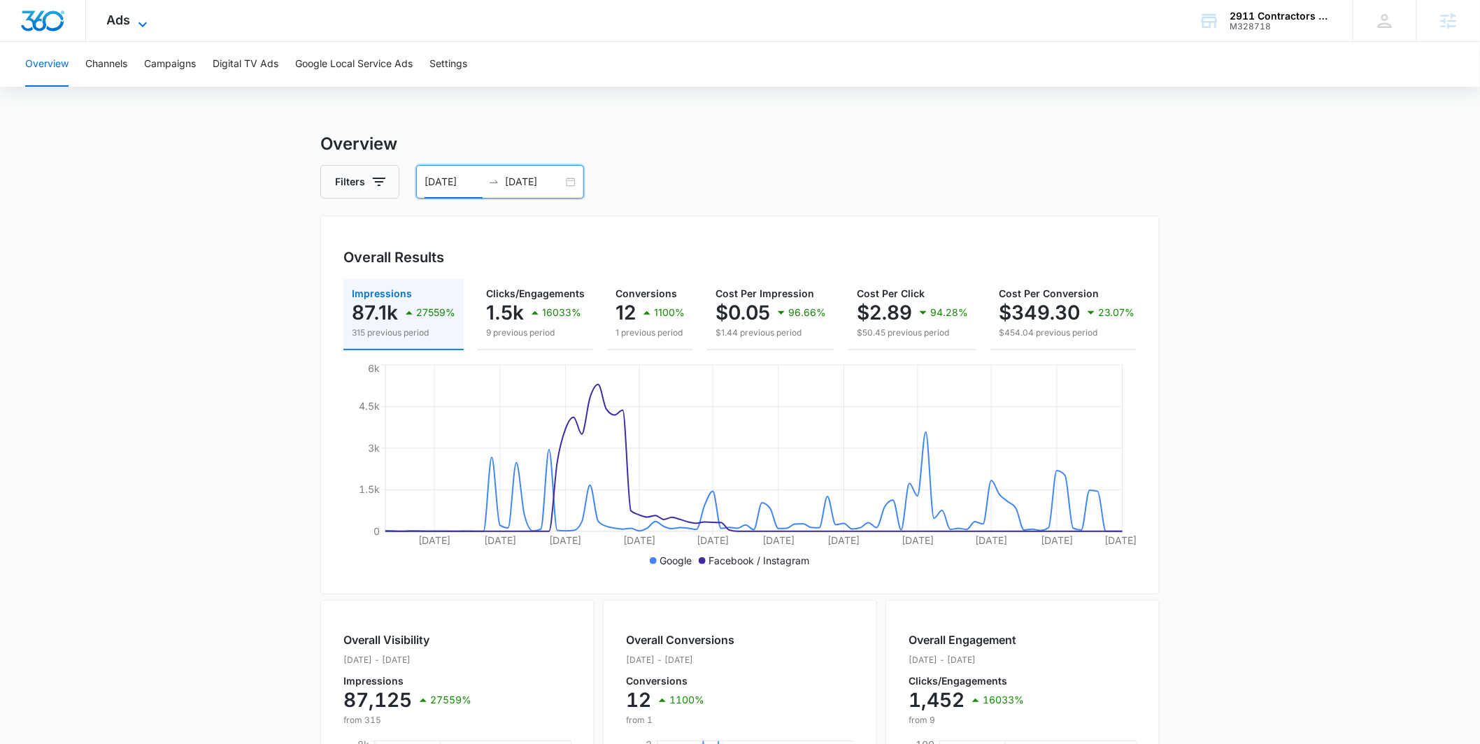
click at [129, 17] on span "Ads" at bounding box center [119, 20] width 24 height 15
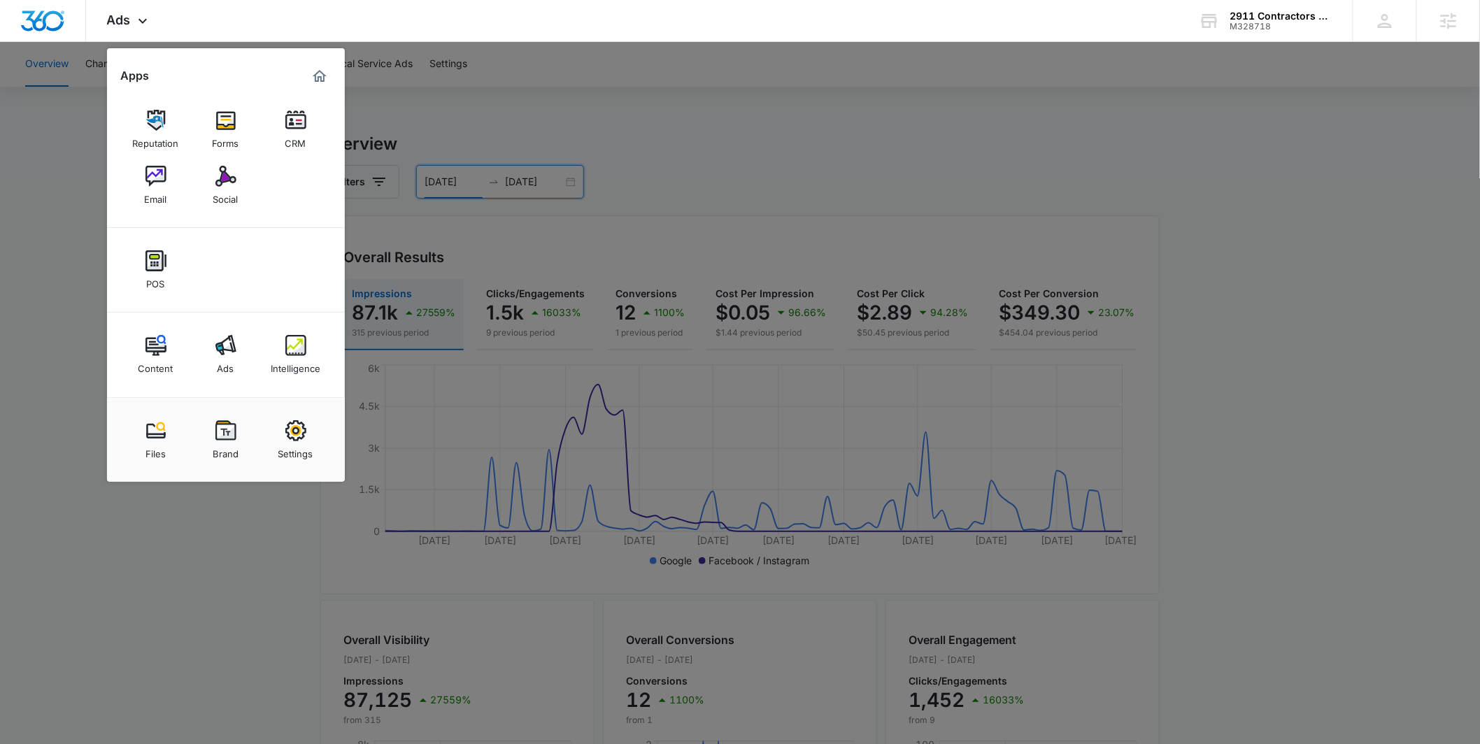
click at [663, 244] on div at bounding box center [740, 372] width 1480 height 744
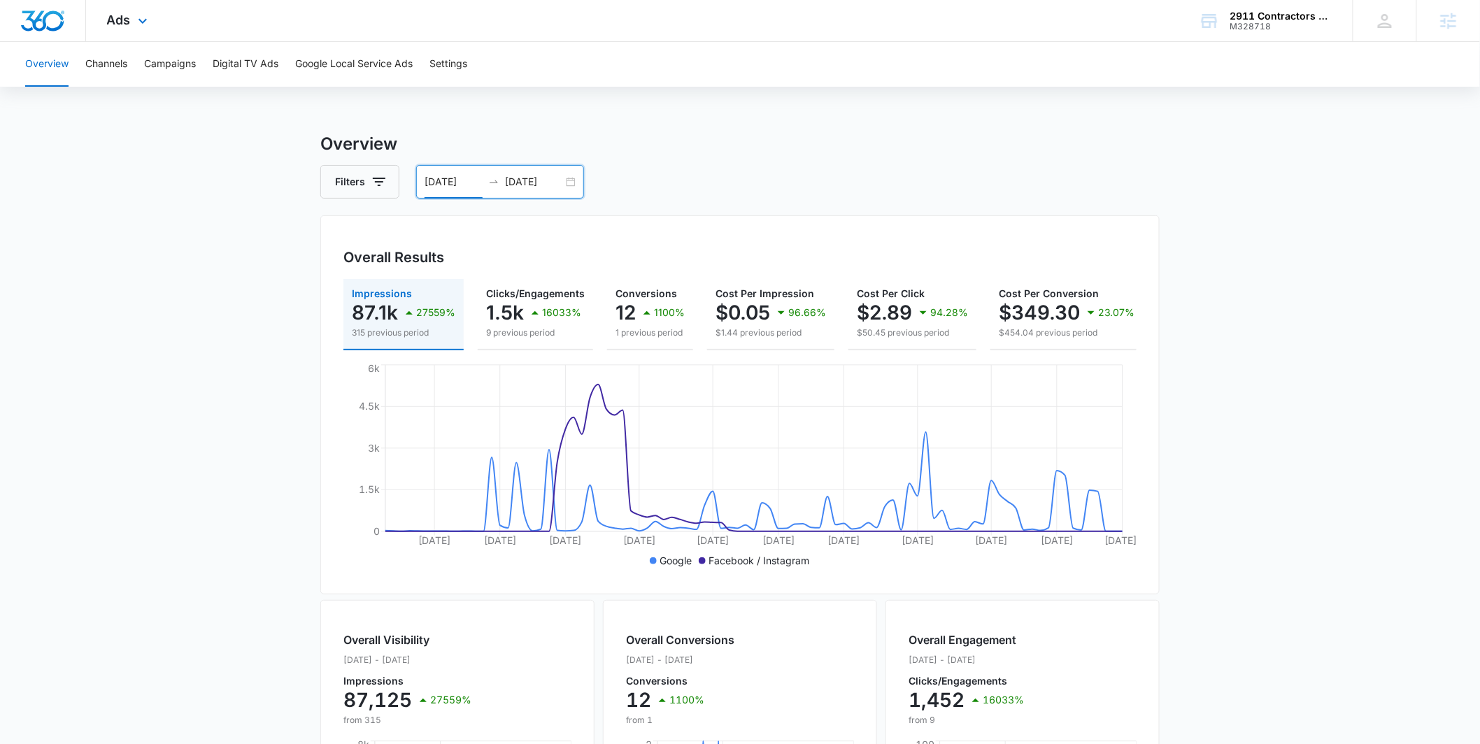
click at [143, 30] on div "Ads Apps Reputation Forms CRM Email Social POS Content Ads Intelligence Files B…" at bounding box center [129, 20] width 86 height 41
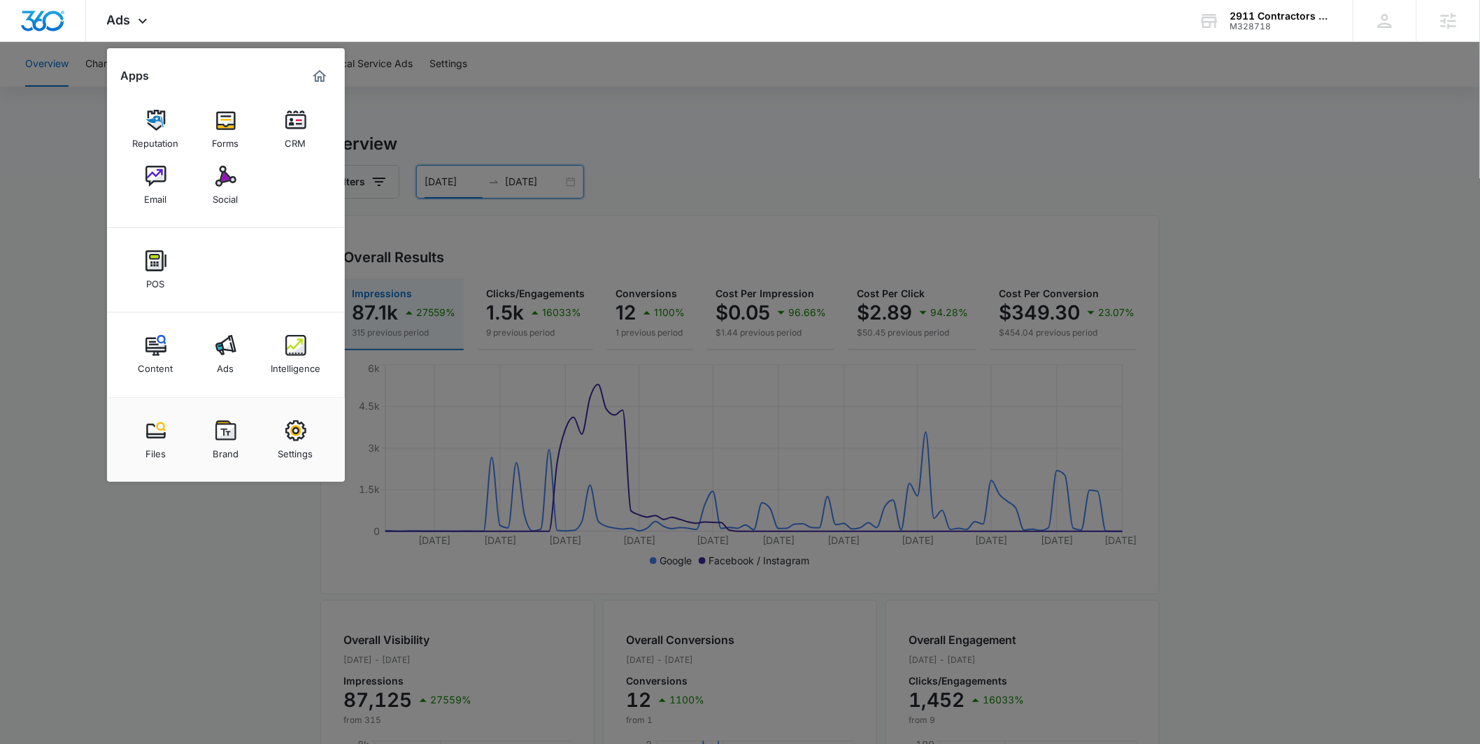
click at [714, 179] on div at bounding box center [740, 372] width 1480 height 744
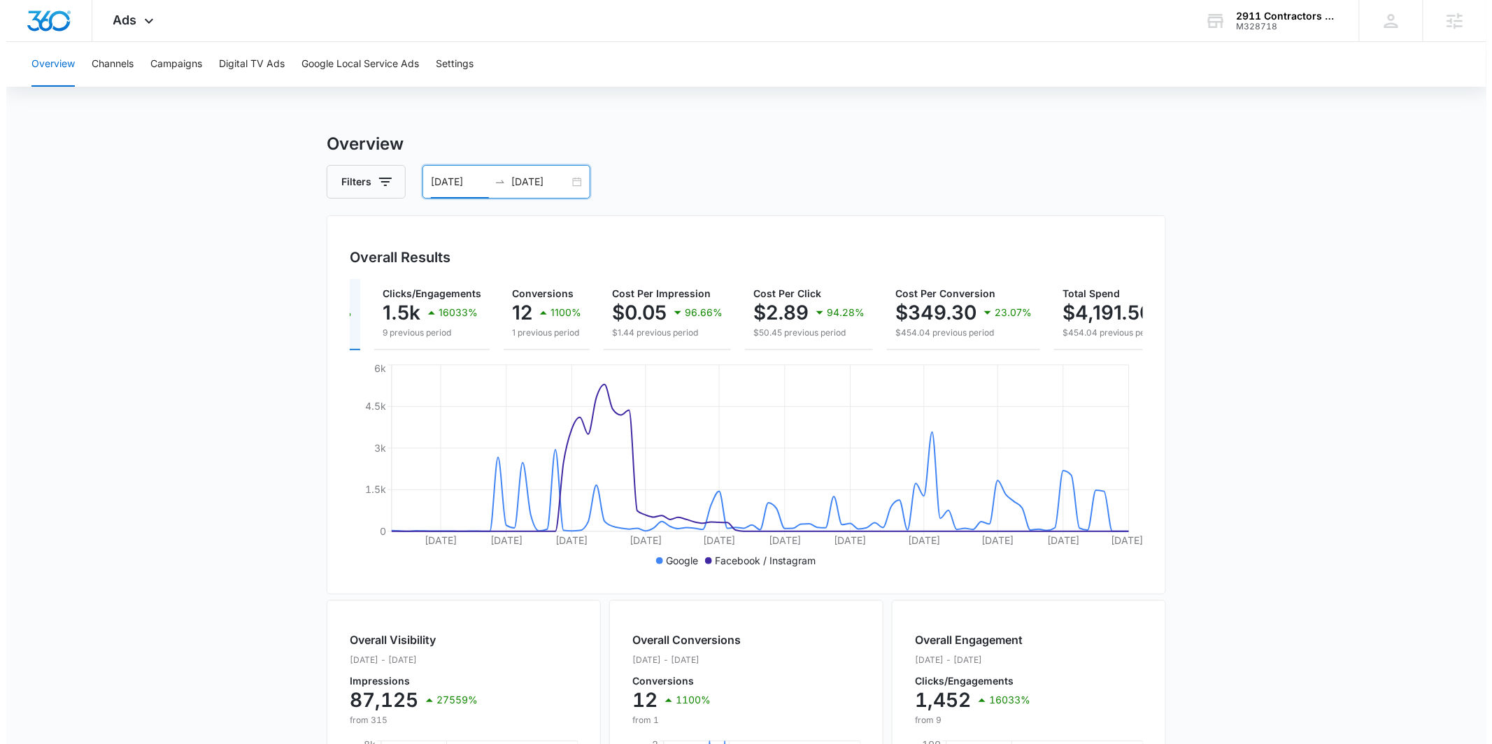
scroll to position [0, 184]
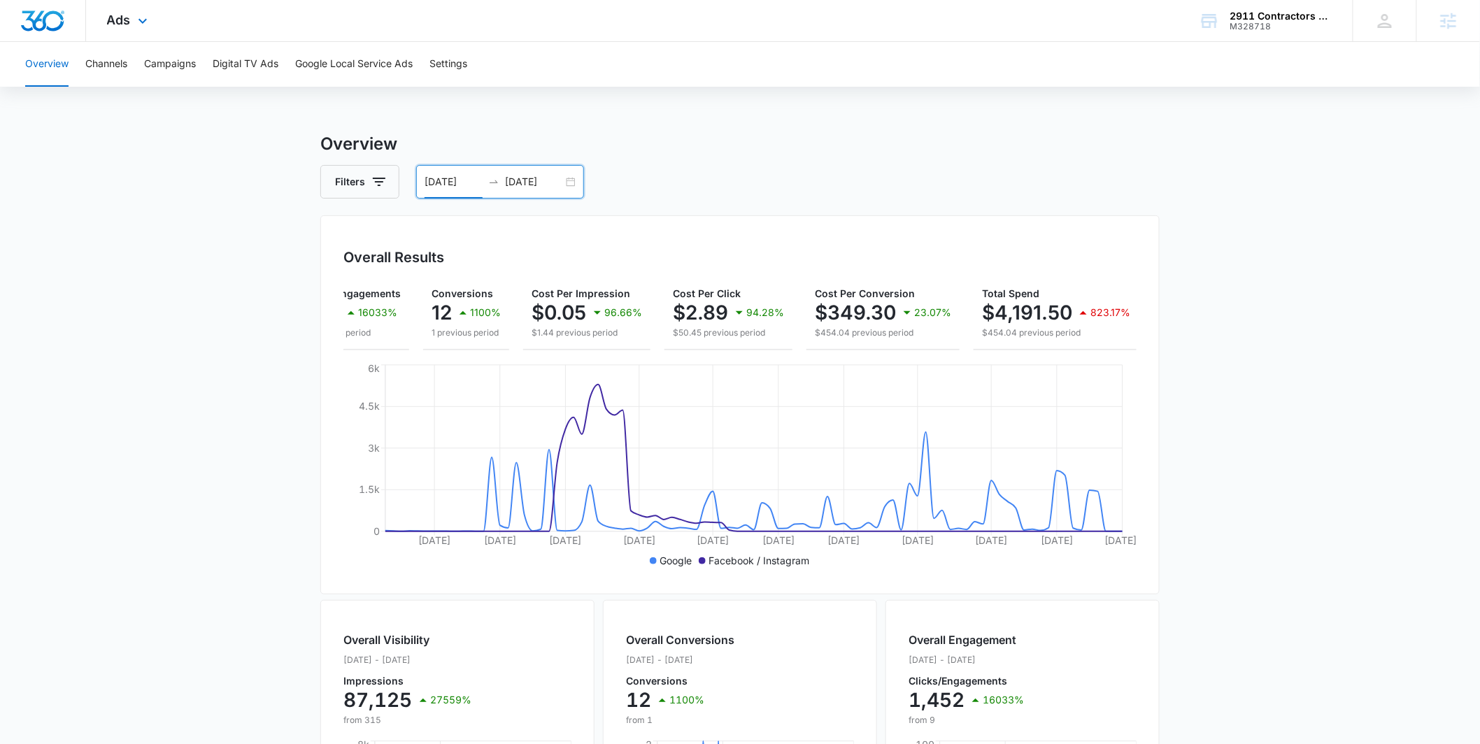
click at [112, 34] on div "Ads Apps Reputation Forms CRM Email Social POS Content Ads Intelligence Files B…" at bounding box center [129, 20] width 86 height 41
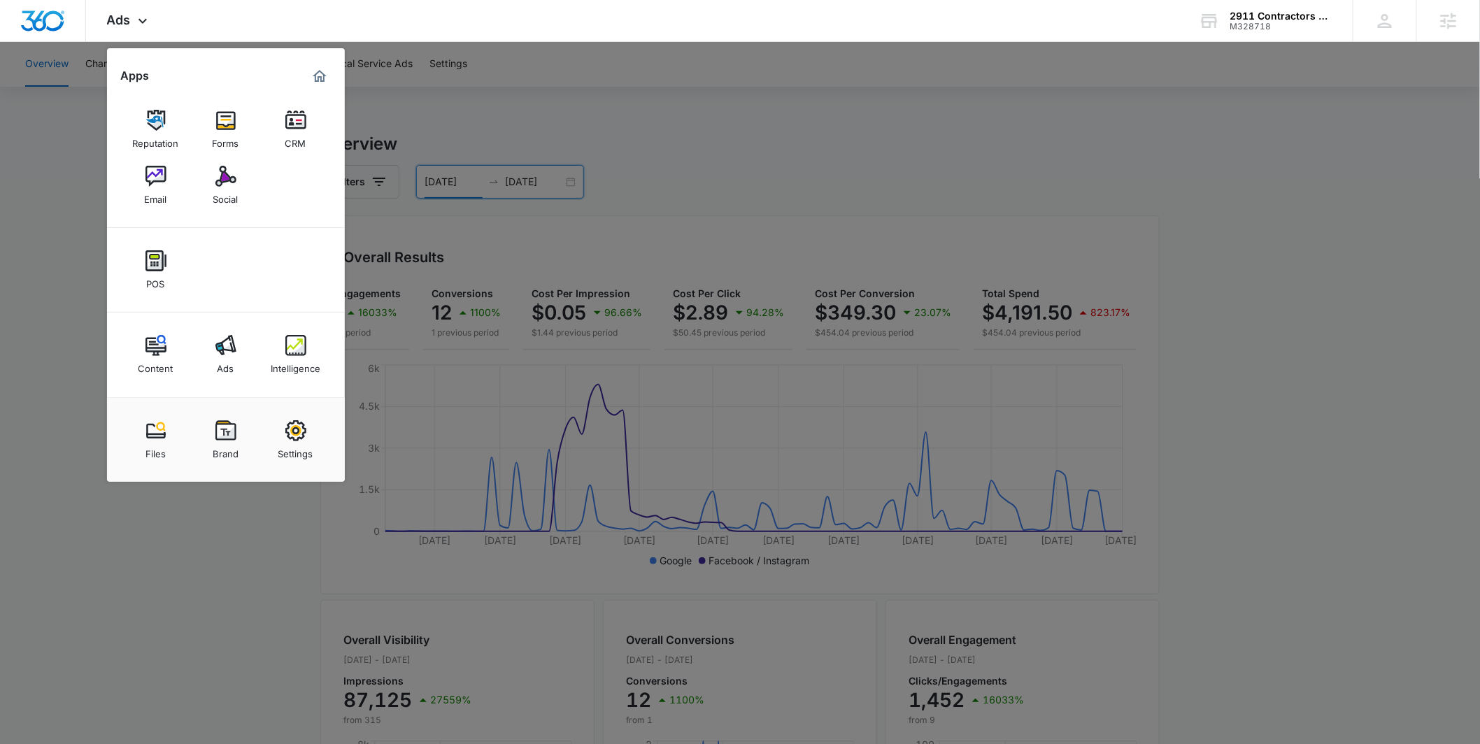
click at [515, 156] on div at bounding box center [740, 372] width 1480 height 744
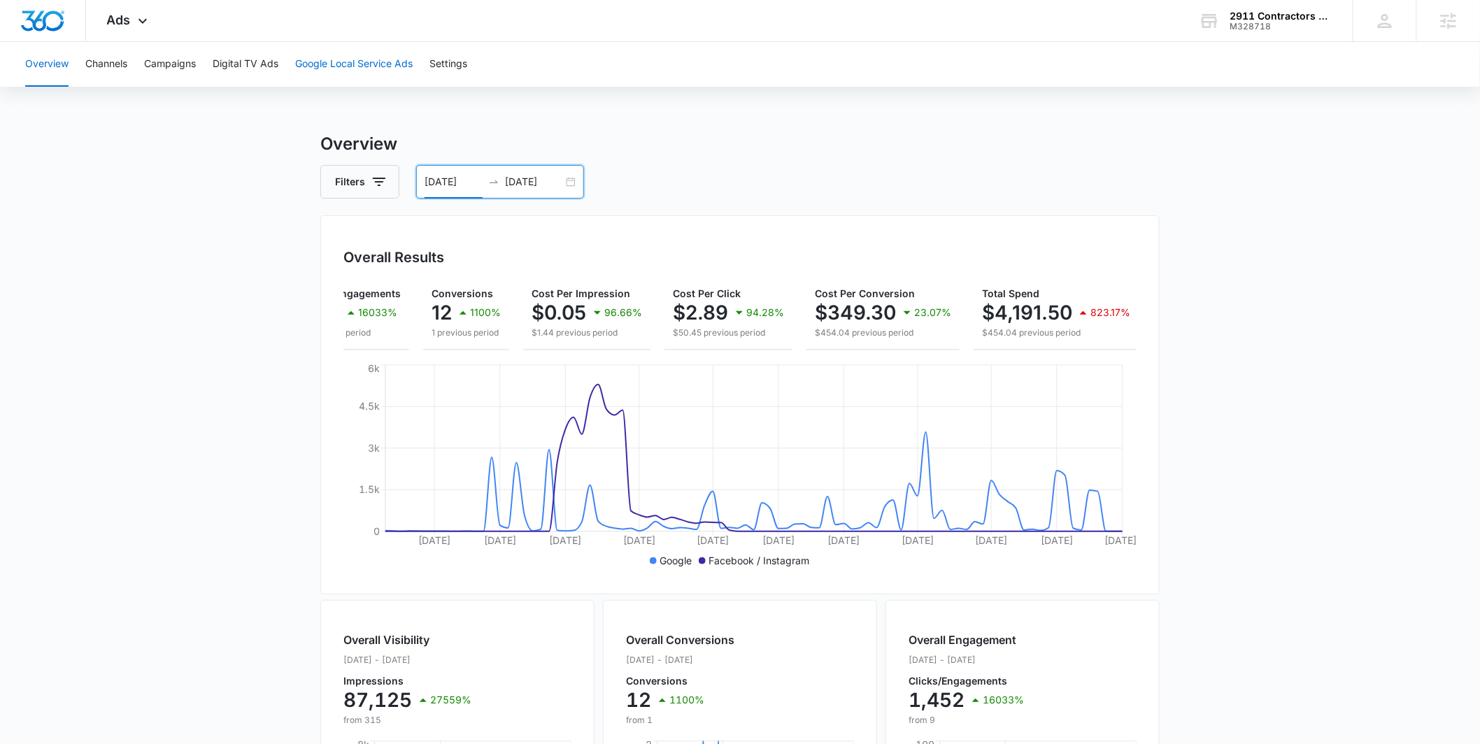
click at [383, 72] on button "Google Local Service Ads" at bounding box center [353, 64] width 117 height 45
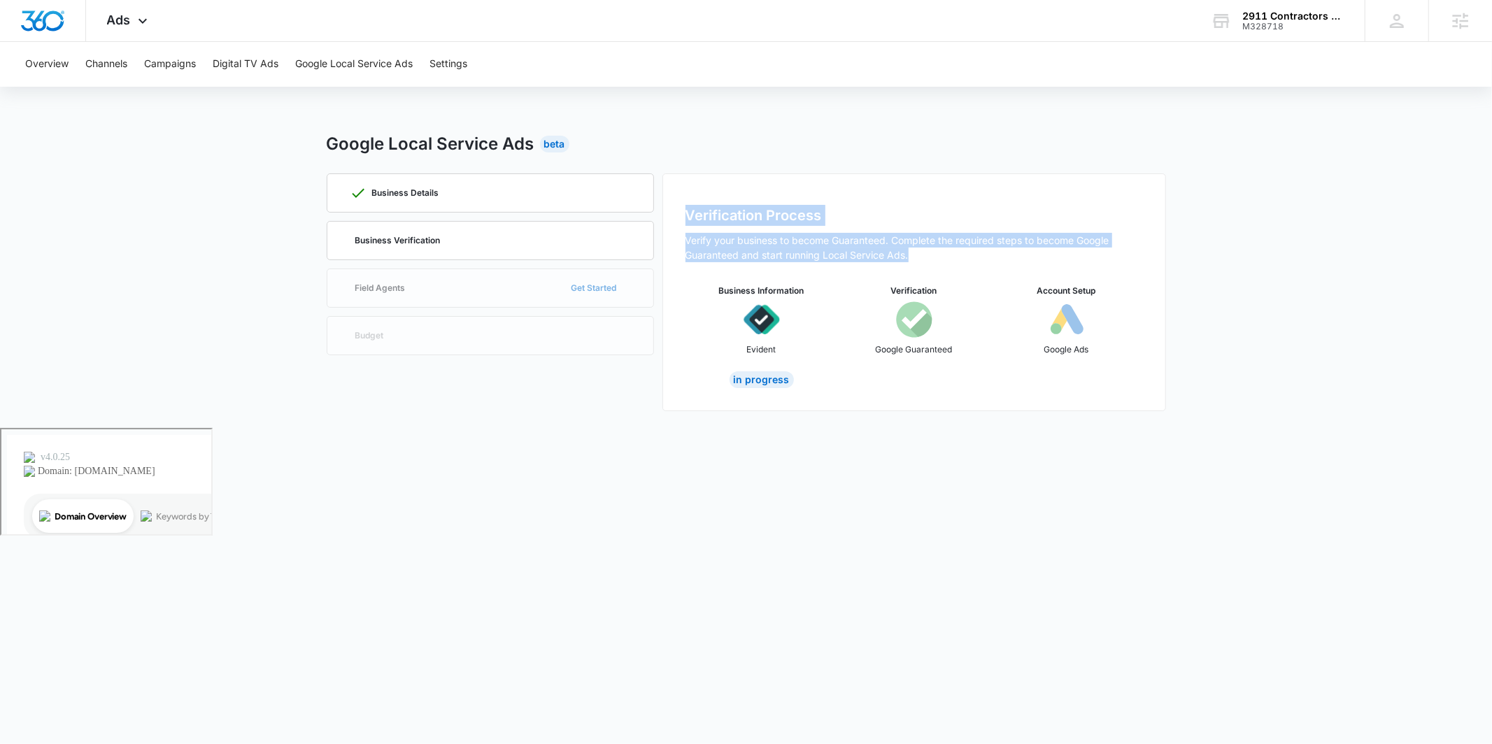
drag, startPoint x: 916, startPoint y: 249, endPoint x: 672, endPoint y: 201, distance: 248.6
click at [672, 201] on div "Verification Process Verify your business to become Guaranteed. Complete the re…" at bounding box center [914, 292] width 504 height 238
click at [713, 199] on div "Verification Process Verify your business to become Guaranteed. Complete the re…" at bounding box center [914, 292] width 504 height 238
drag, startPoint x: 911, startPoint y: 252, endPoint x: 670, endPoint y: 220, distance: 242.8
click at [670, 220] on div "Verification Process Verify your business to become Guaranteed. Complete the re…" at bounding box center [914, 292] width 504 height 238
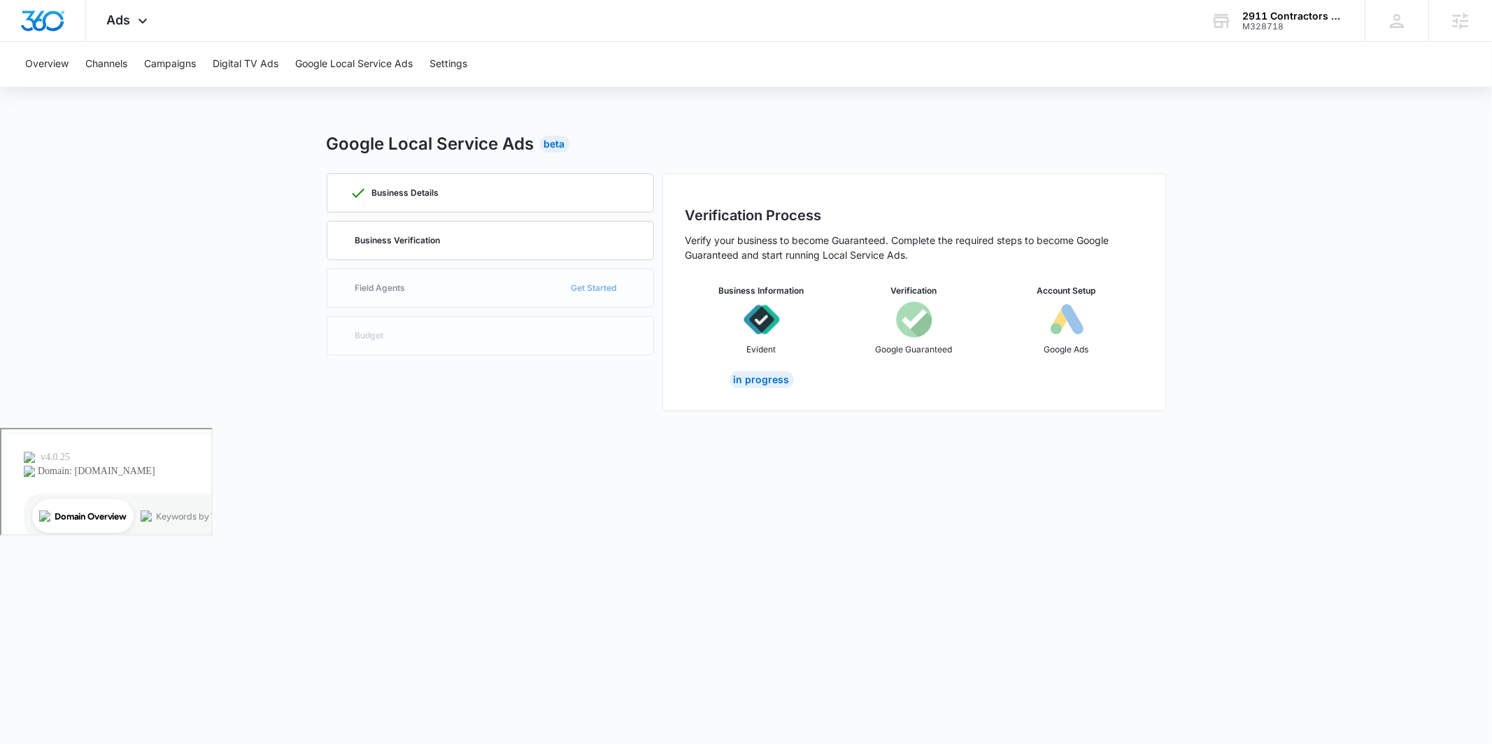
click at [704, 201] on div "Verification Process Verify your business to become Guaranteed. Complete the re…" at bounding box center [914, 292] width 504 height 238
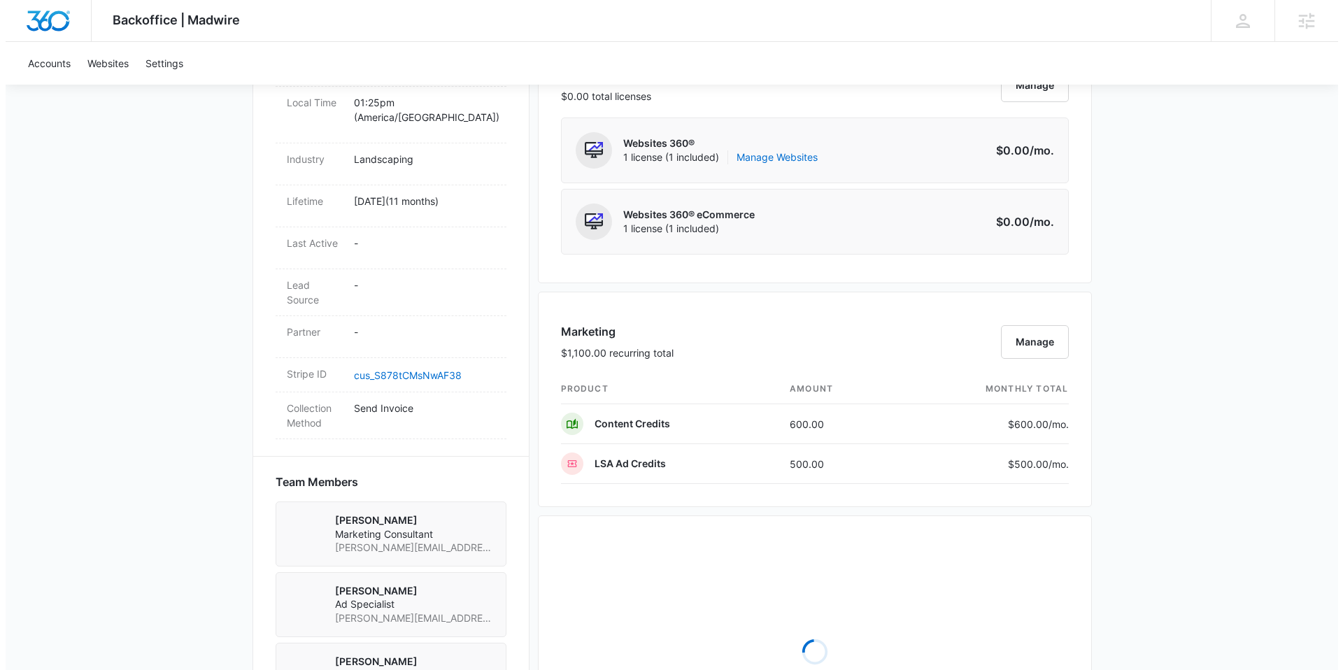
scroll to position [622, 0]
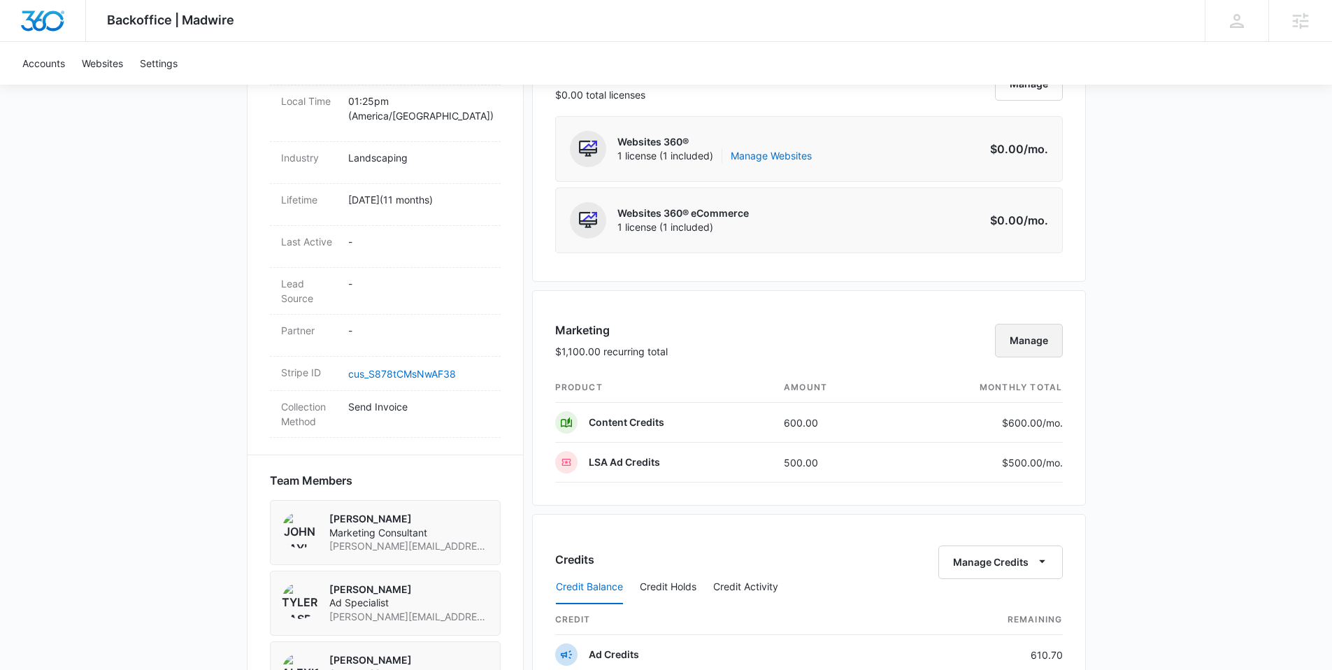
click at [1025, 333] on button "Manage" at bounding box center [1029, 341] width 68 height 34
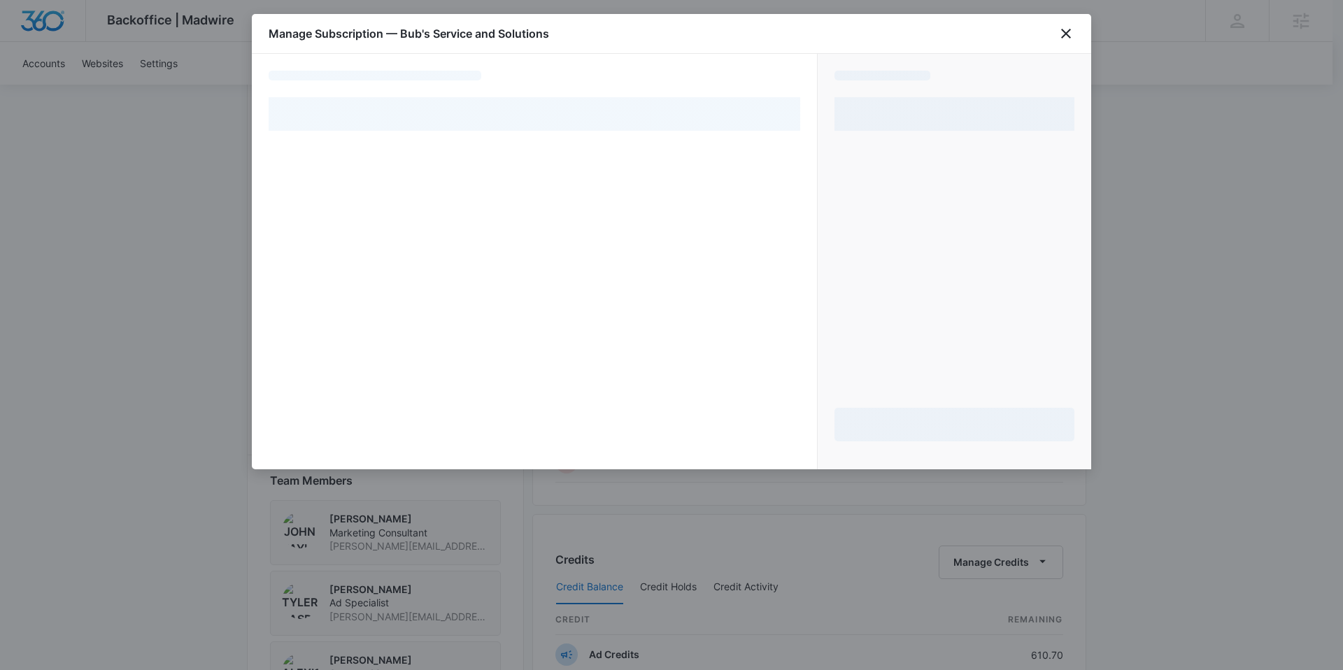
select select "MANUAL_INVOICE"
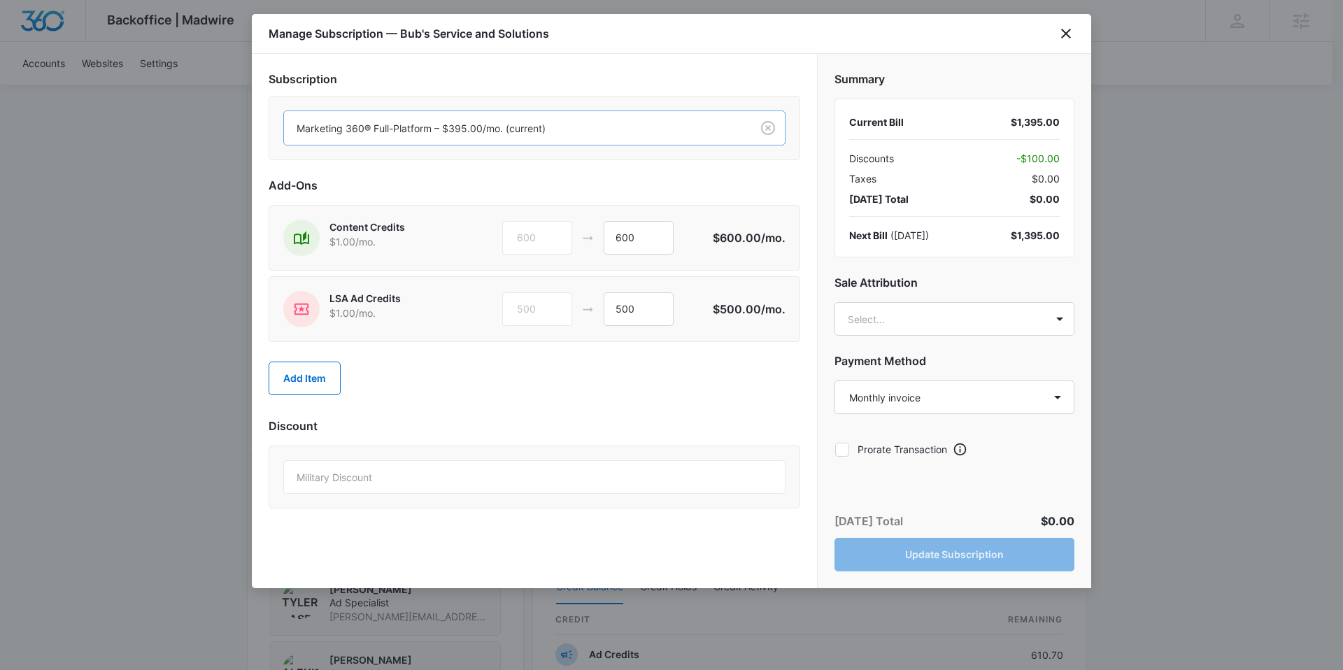
click at [476, 134] on div at bounding box center [515, 128] width 436 height 17
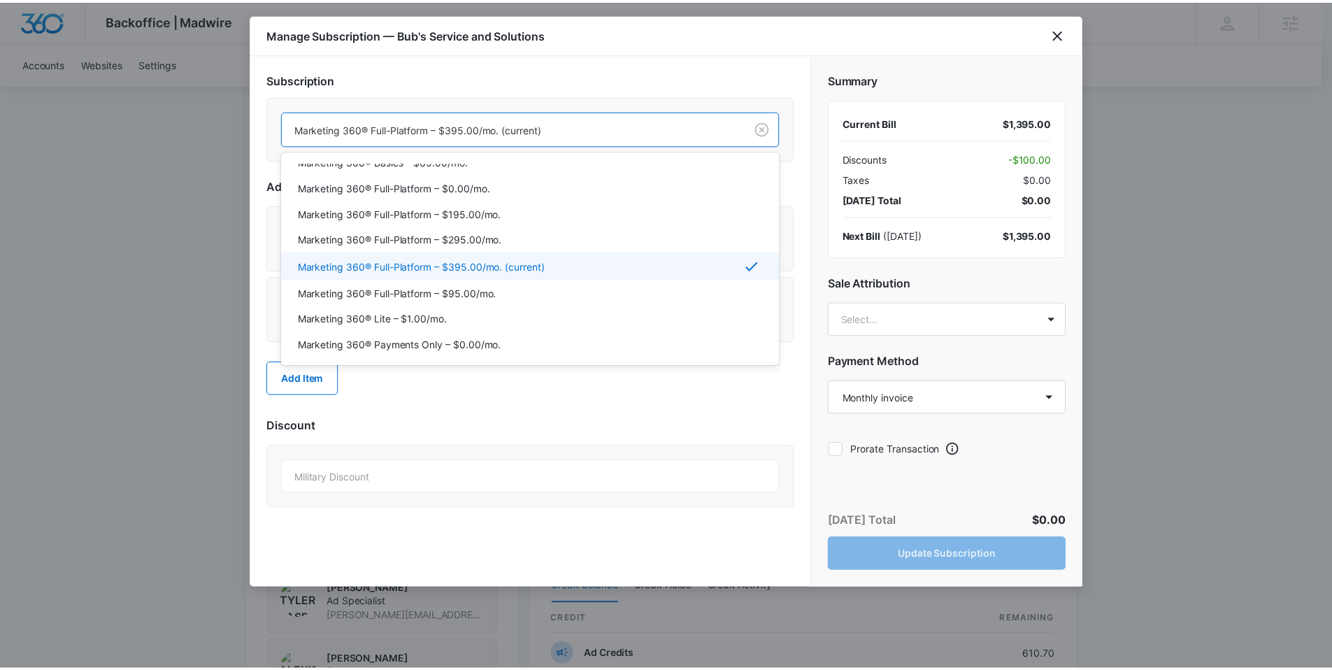
scroll to position [117, 0]
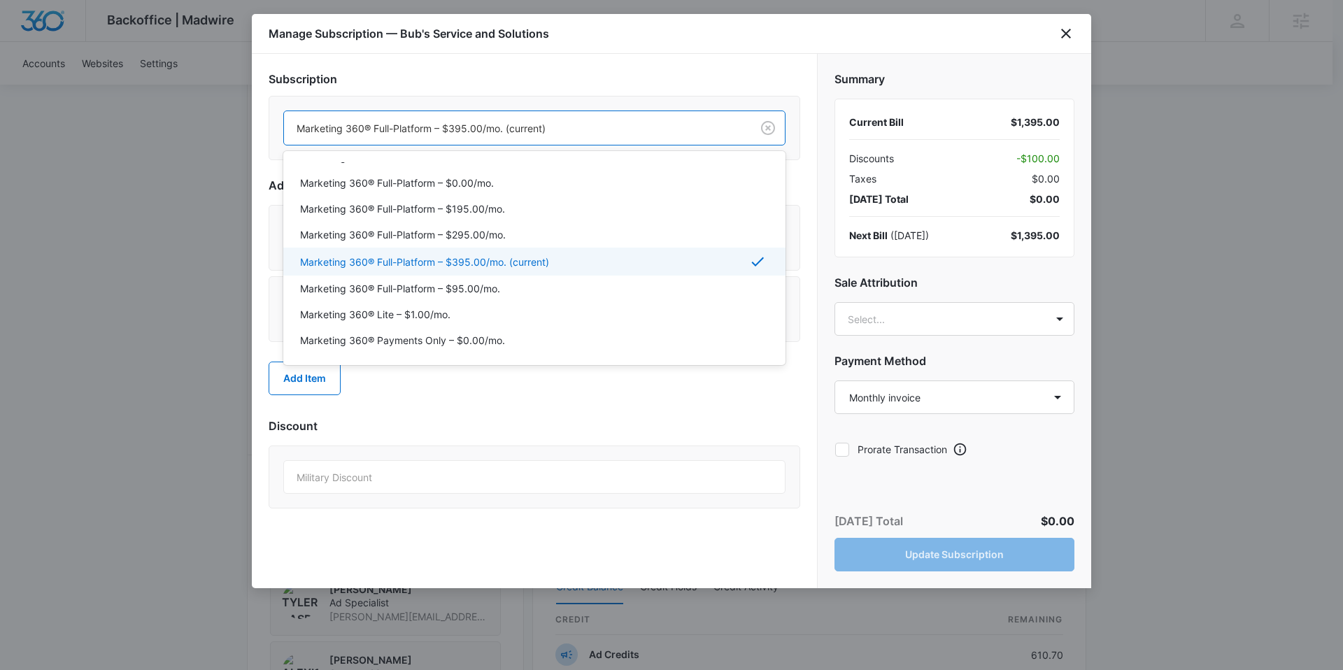
click at [475, 263] on p "Marketing 360® Full-Platform – $395.00/mo. (current)" at bounding box center [424, 262] width 249 height 15
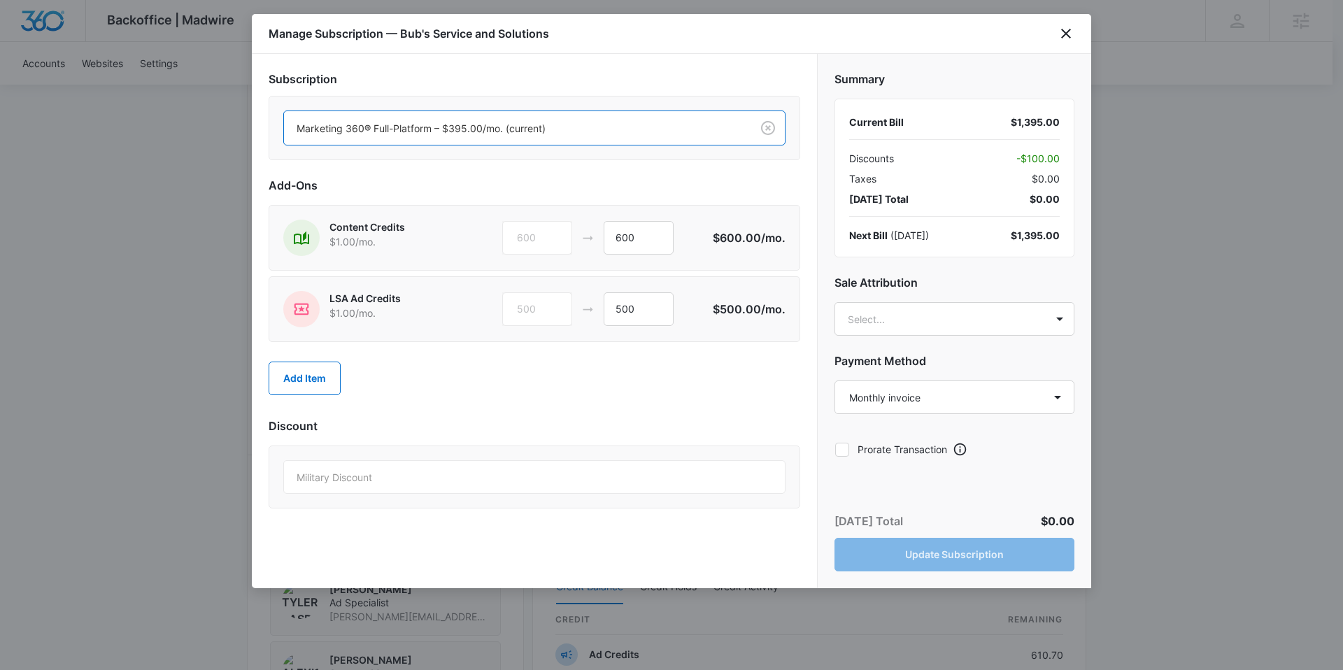
click at [659, 220] on div "Content Credits $1.00 /mo. 600 600" at bounding box center [497, 238] width 429 height 36
click at [659, 234] on input "600" at bounding box center [639, 238] width 70 height 34
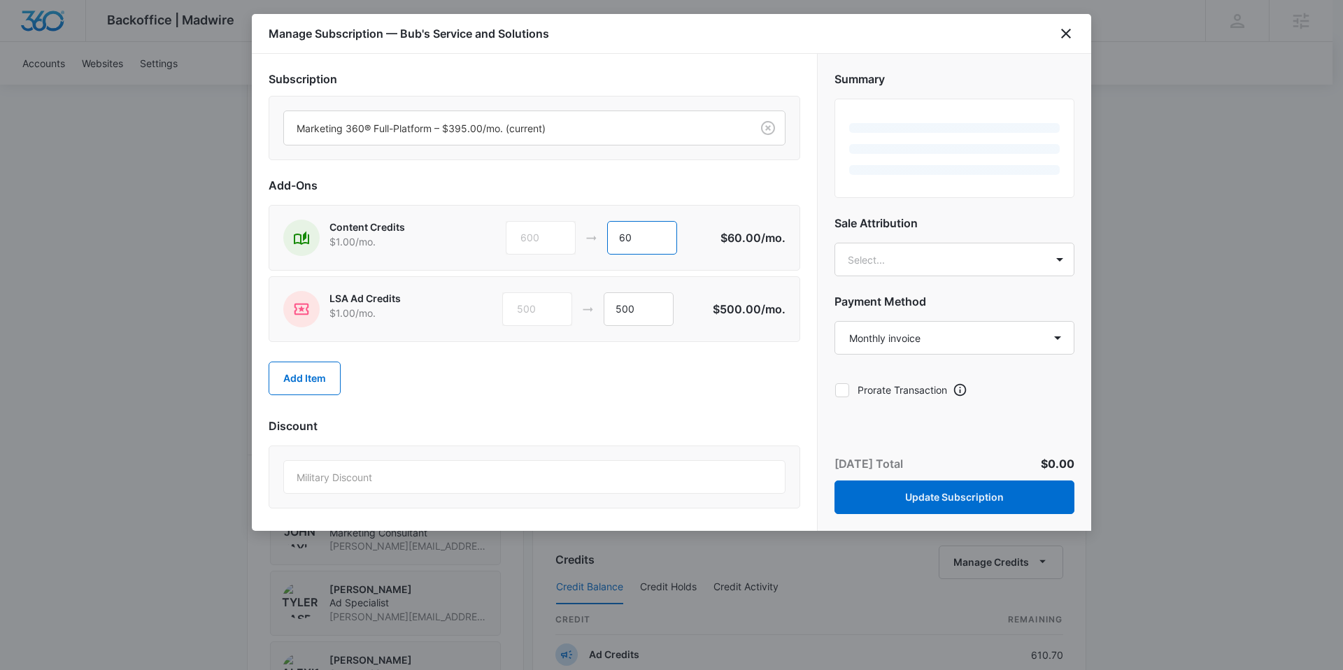
type input "6"
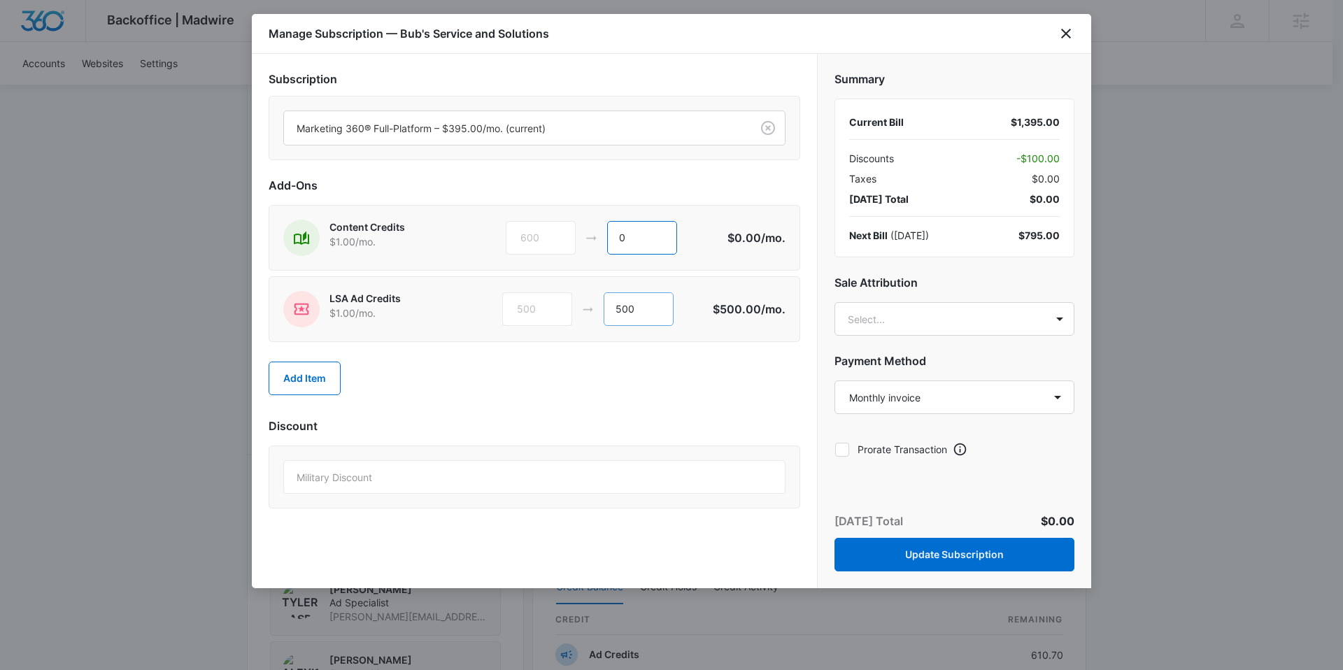
type input "0"
click at [648, 317] on input "500" at bounding box center [639, 309] width 70 height 34
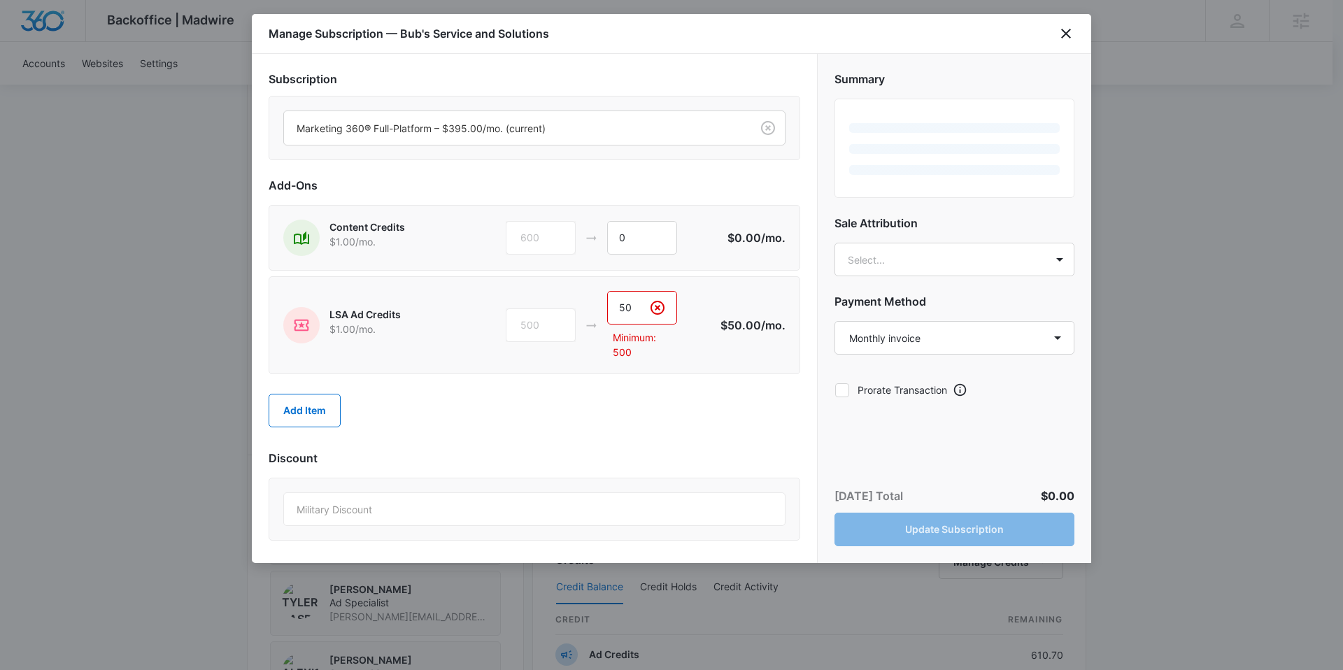
type input "5"
type input "-"
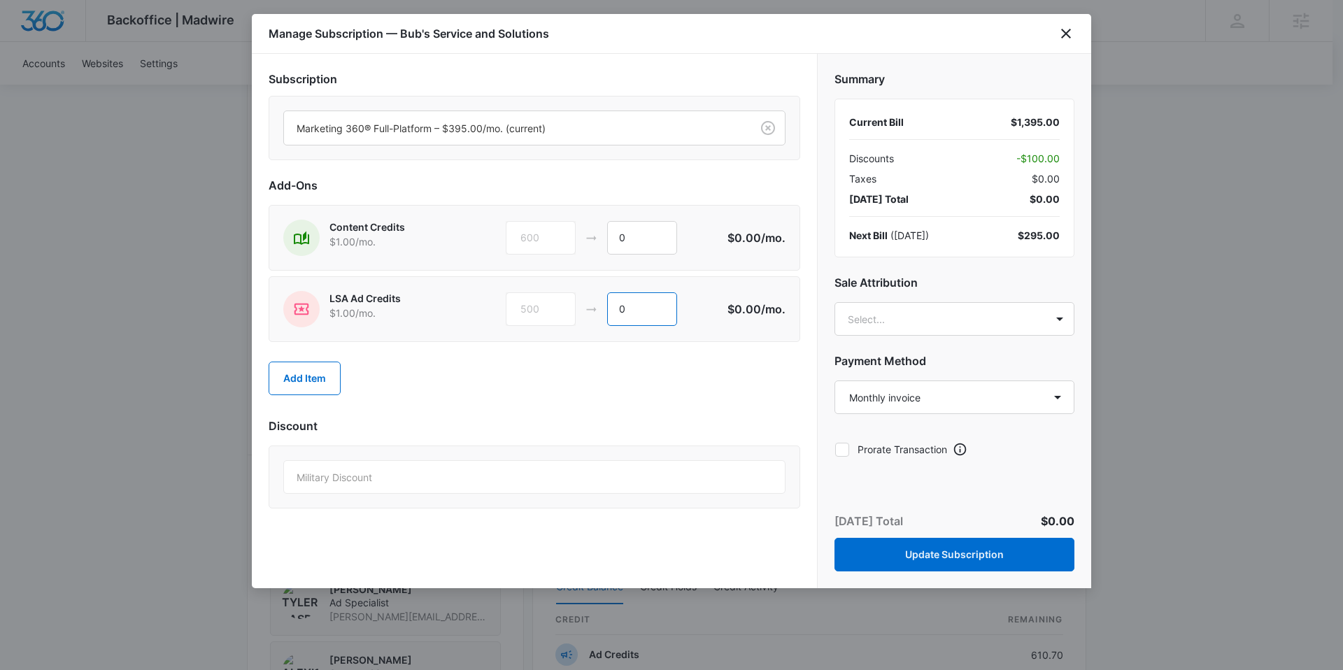
type input "0"
click at [773, 395] on div "Add Item" at bounding box center [534, 379] width 531 height 62
click at [906, 353] on h2 "Payment Method" at bounding box center [954, 360] width 240 height 17
click at [907, 338] on div "Summary Current Bill $1,395.00 Discounts - $100.00 Taxes $0.00 Today’s Total $0…" at bounding box center [953, 259] width 273 height 411
click at [904, 322] on body "Backoffice | Madwire Apps Settings AA Alexis Austere alexis.austere@madwire.com…" at bounding box center [671, 383] width 1343 height 2011
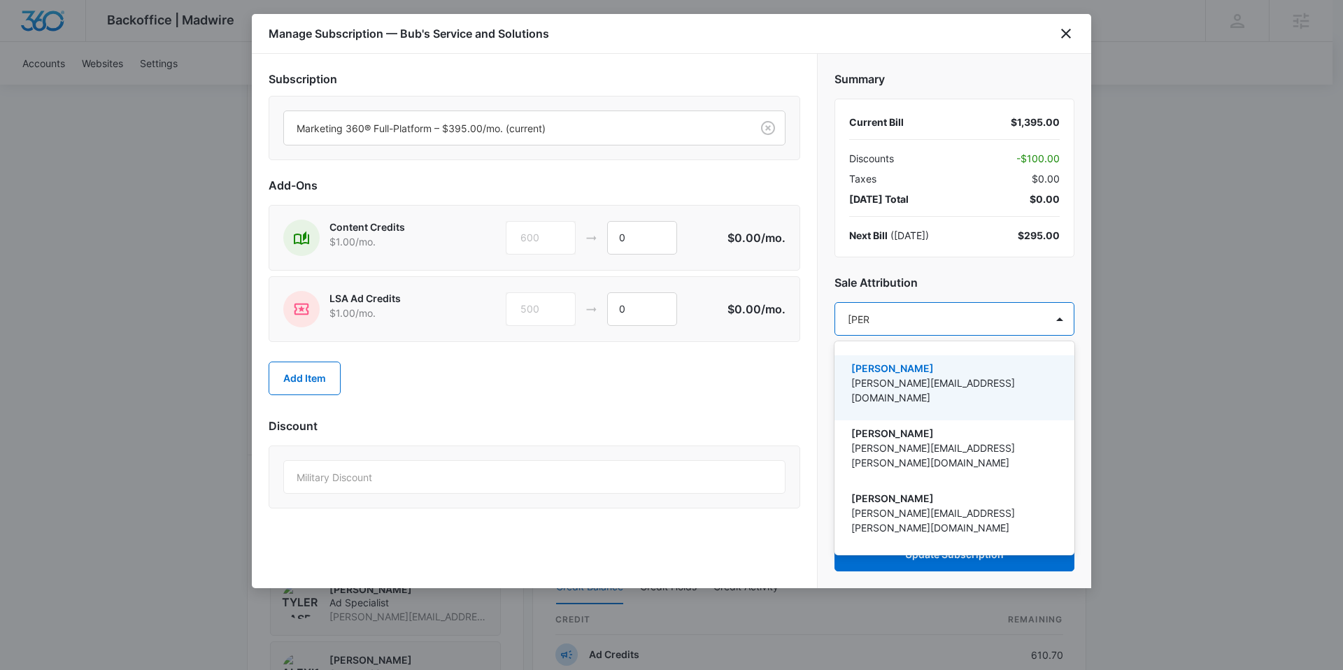
type input "alexi"
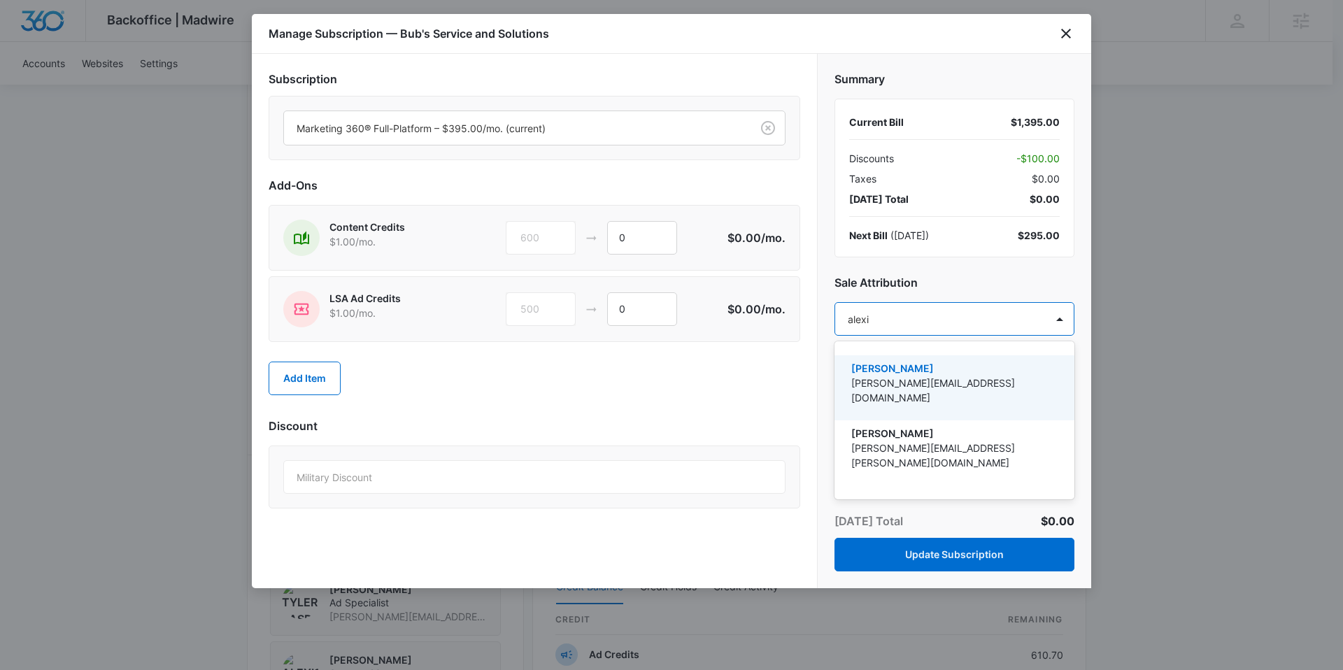
click at [989, 380] on p "[PERSON_NAME][EMAIL_ADDRESS][DOMAIN_NAME]" at bounding box center [952, 390] width 203 height 29
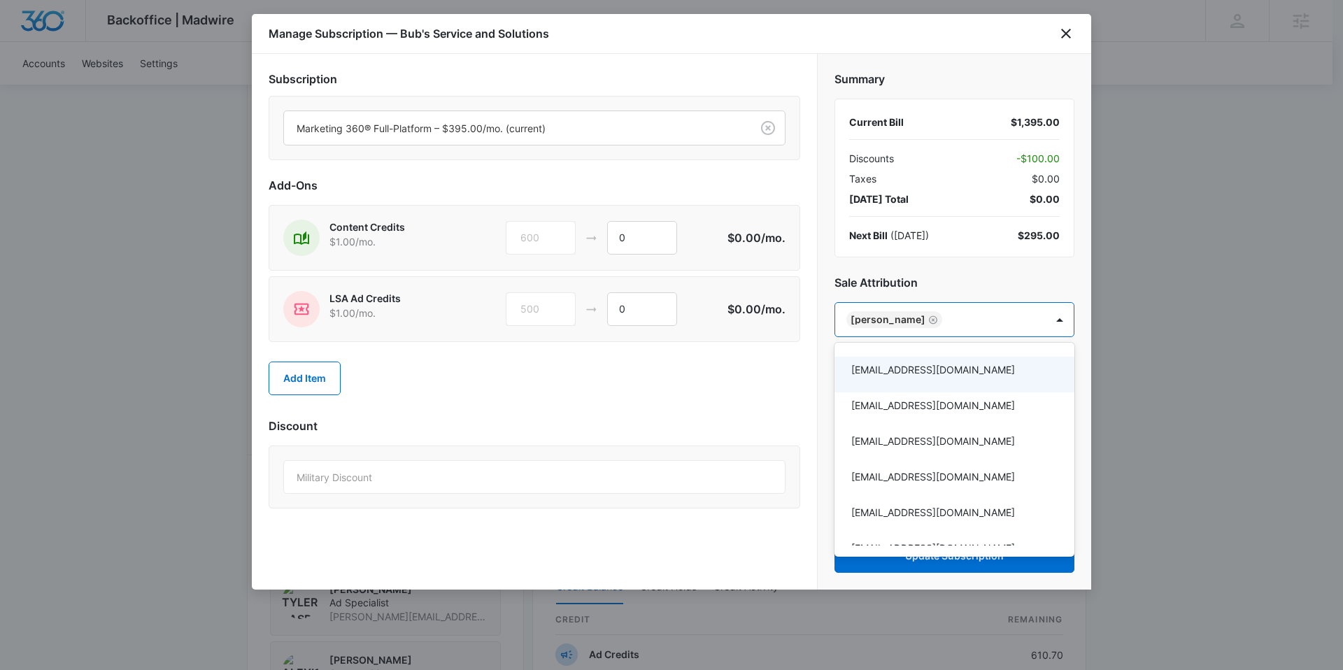
click at [790, 399] on div at bounding box center [671, 335] width 1343 height 670
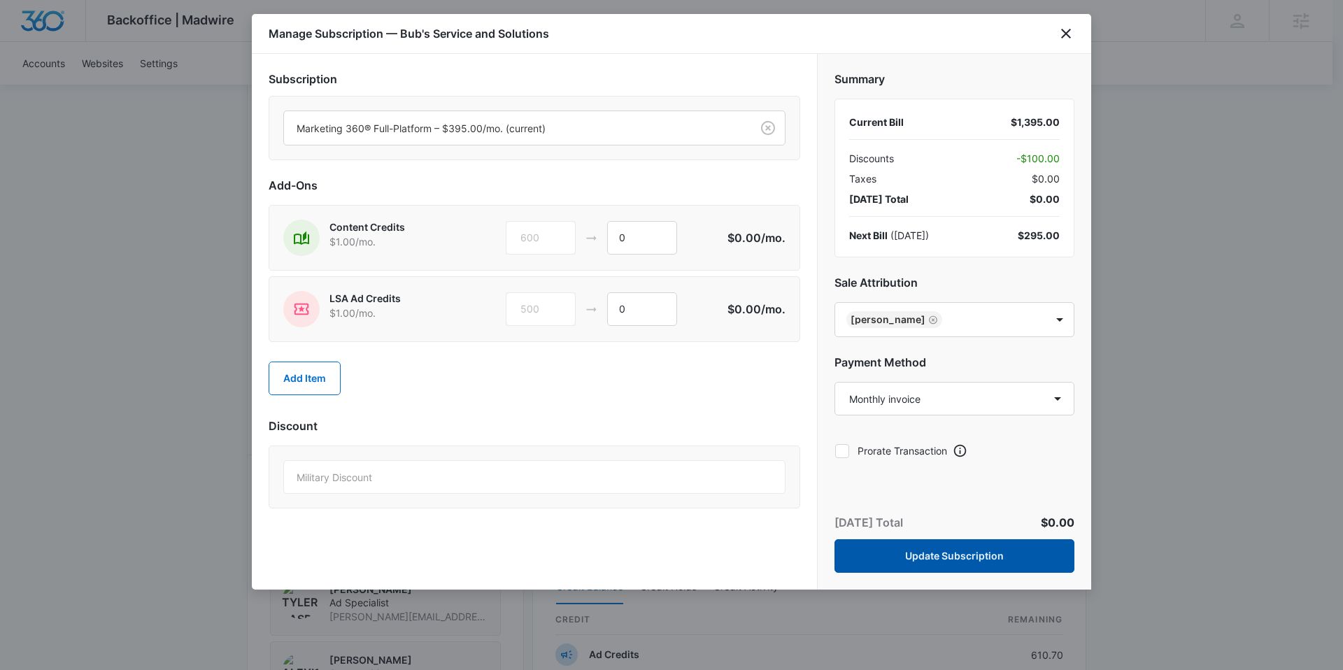
click at [956, 548] on button "Update Subscription" at bounding box center [954, 556] width 240 height 34
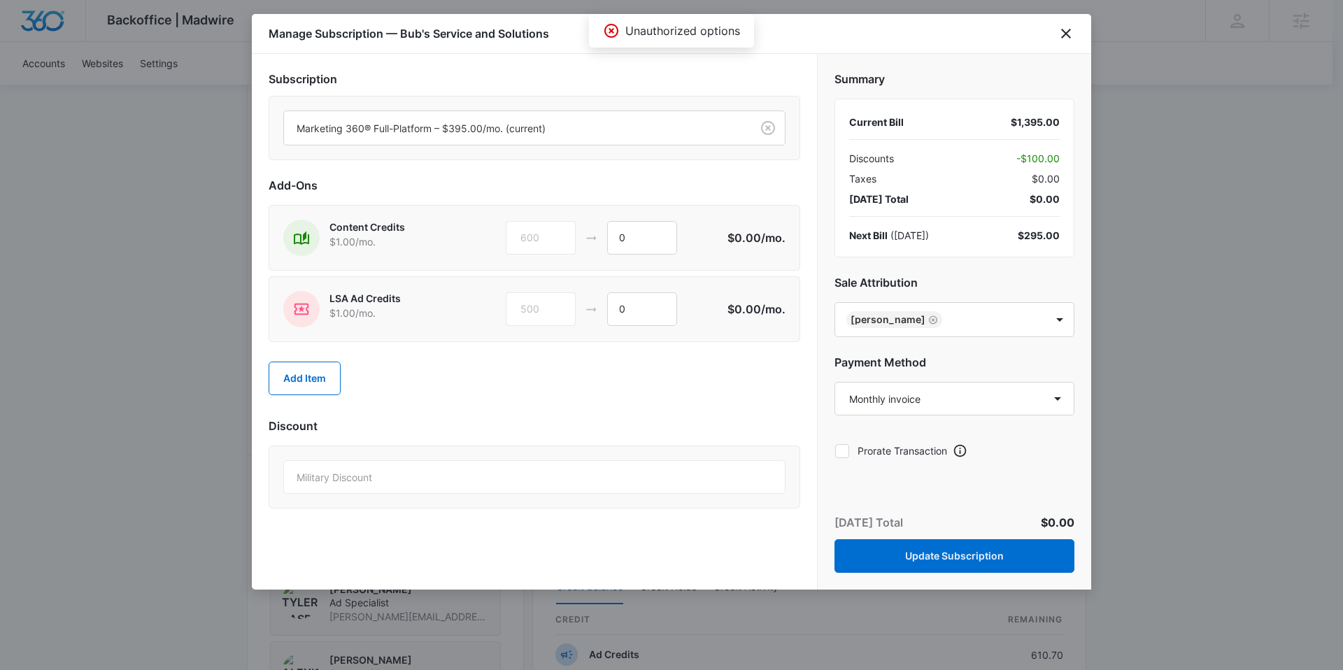
click at [687, 33] on p "Unauthorized options" at bounding box center [682, 30] width 115 height 17
click at [1070, 37] on icon "close" at bounding box center [1066, 34] width 10 height 10
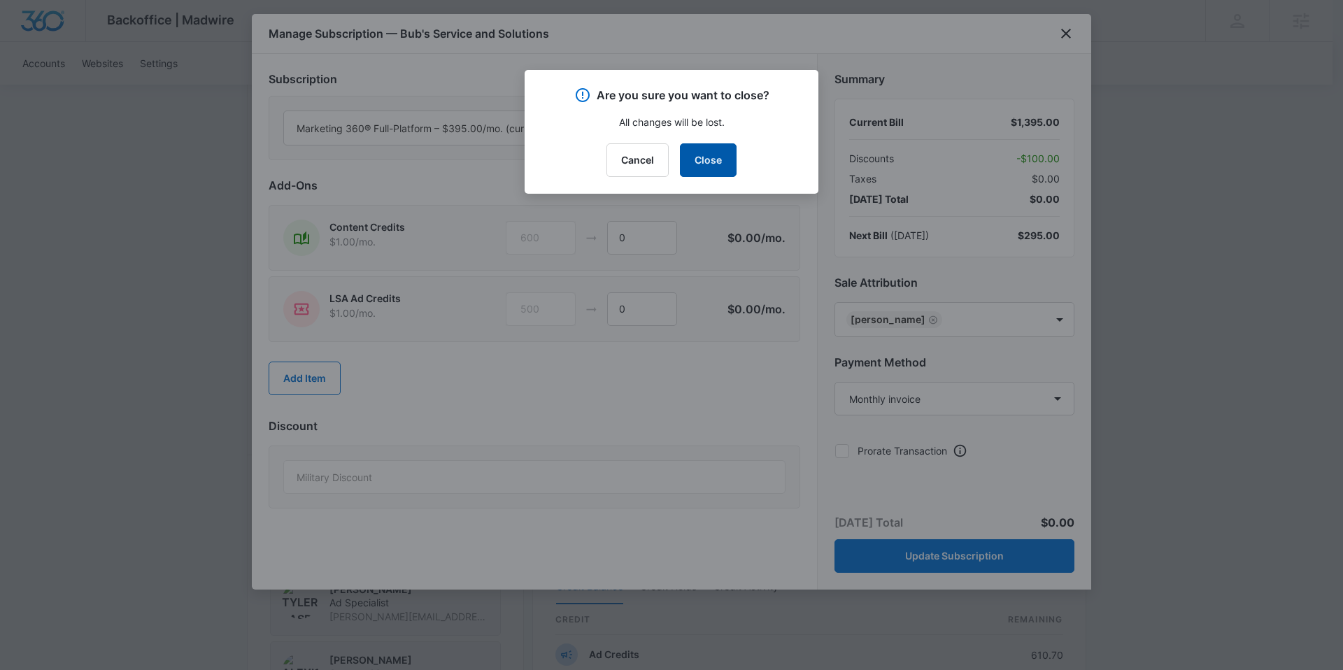
click at [713, 147] on button "Close" at bounding box center [708, 160] width 57 height 34
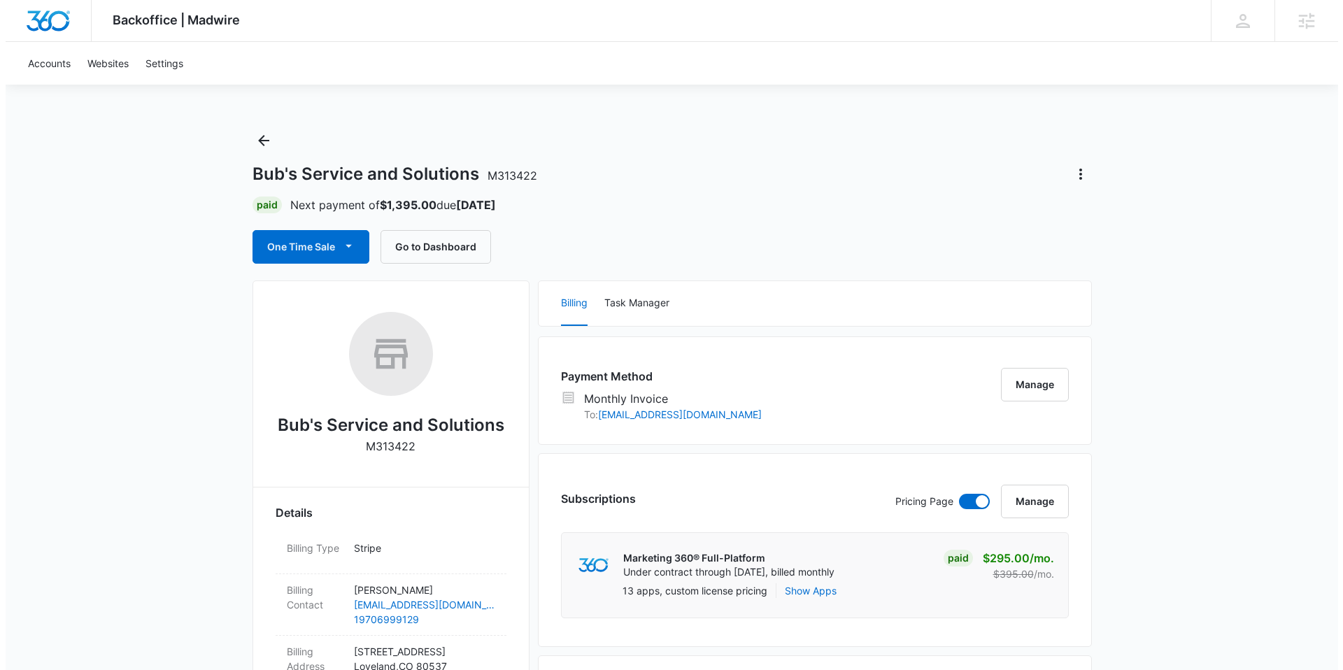
scroll to position [71, 0]
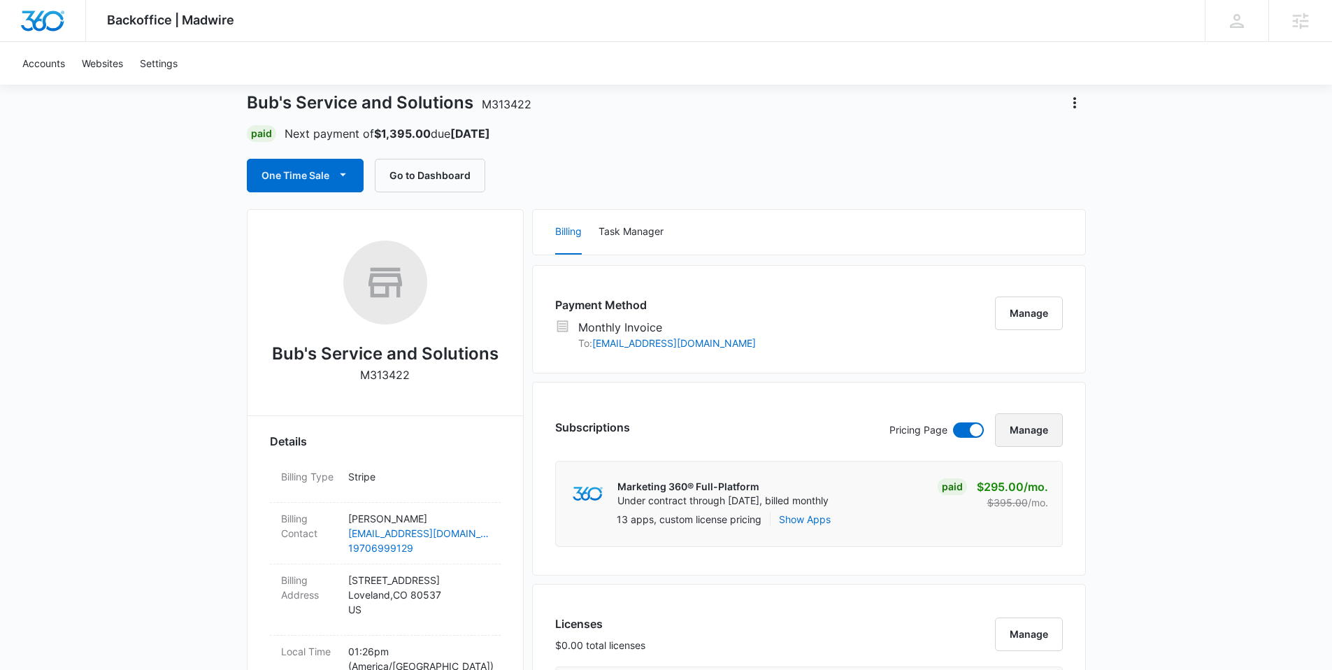
click at [1028, 427] on button "Manage" at bounding box center [1029, 430] width 68 height 34
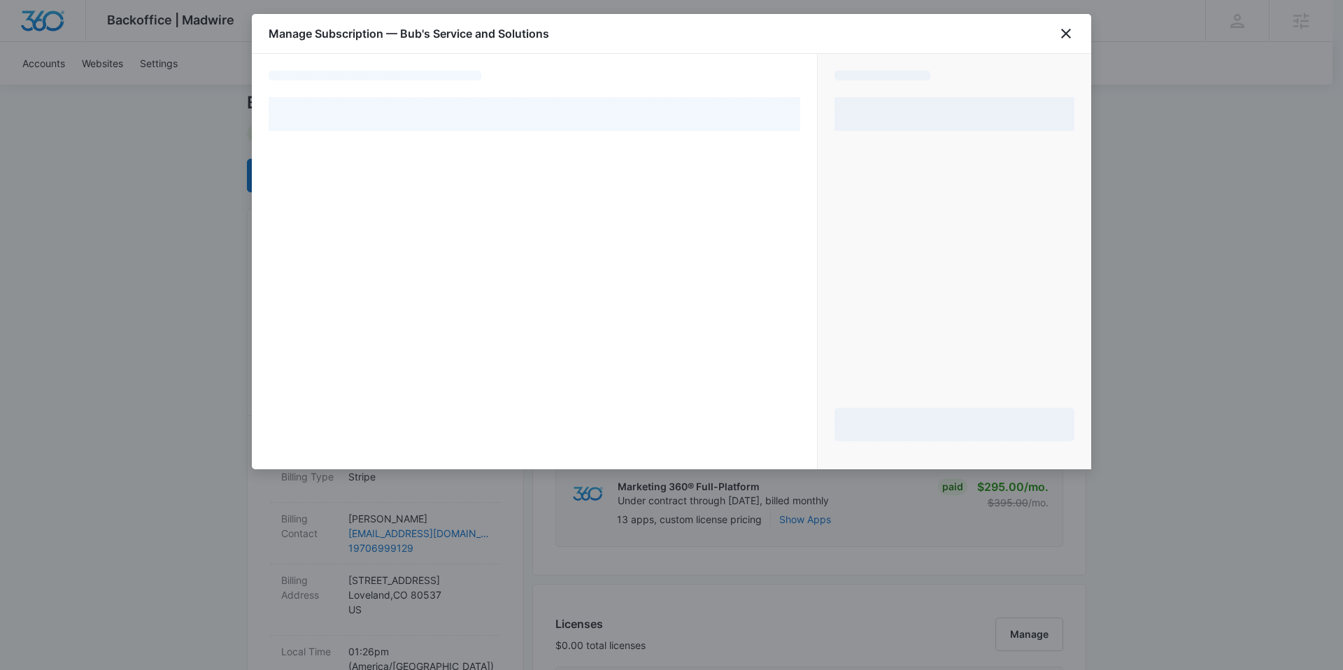
select select "MANUAL_INVOICE"
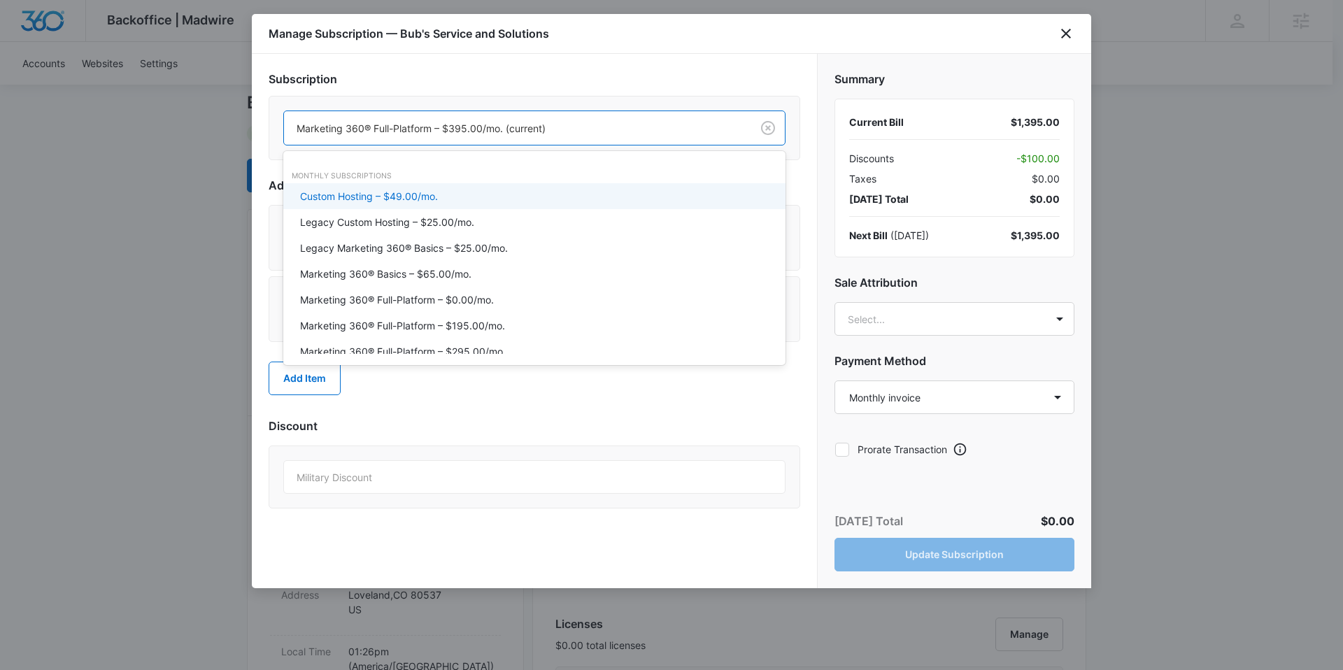
click at [678, 126] on div at bounding box center [515, 128] width 436 height 17
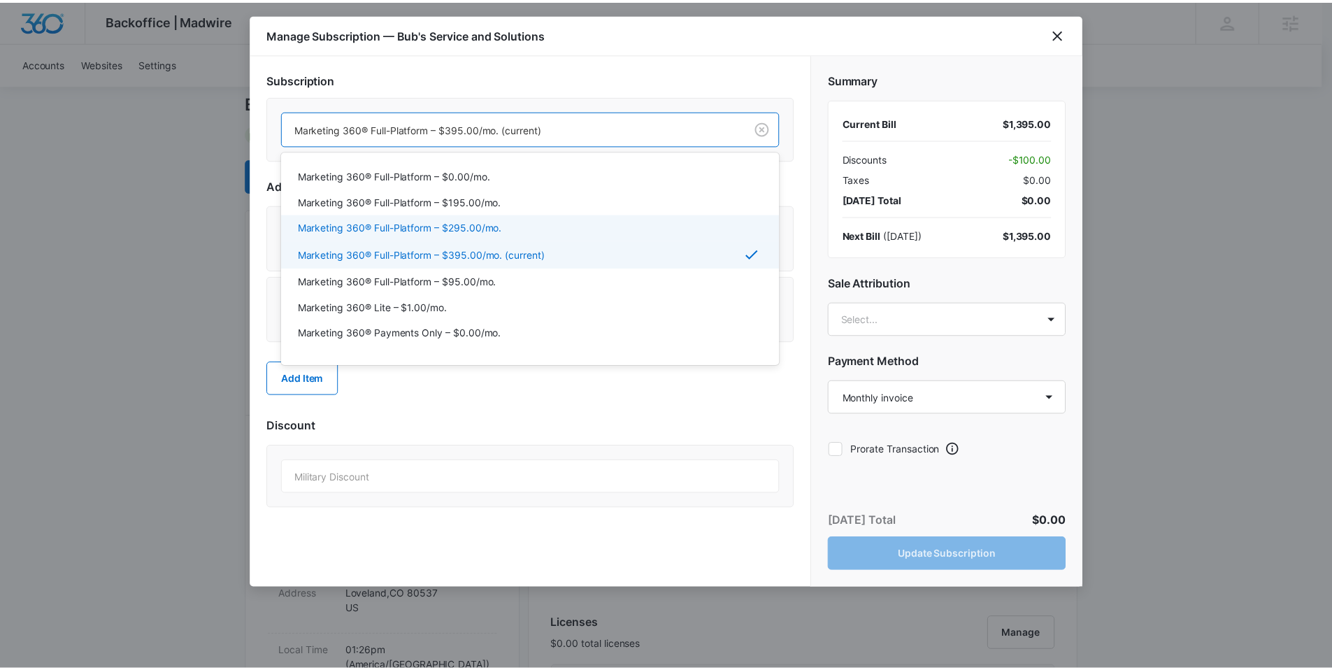
scroll to position [137, 0]
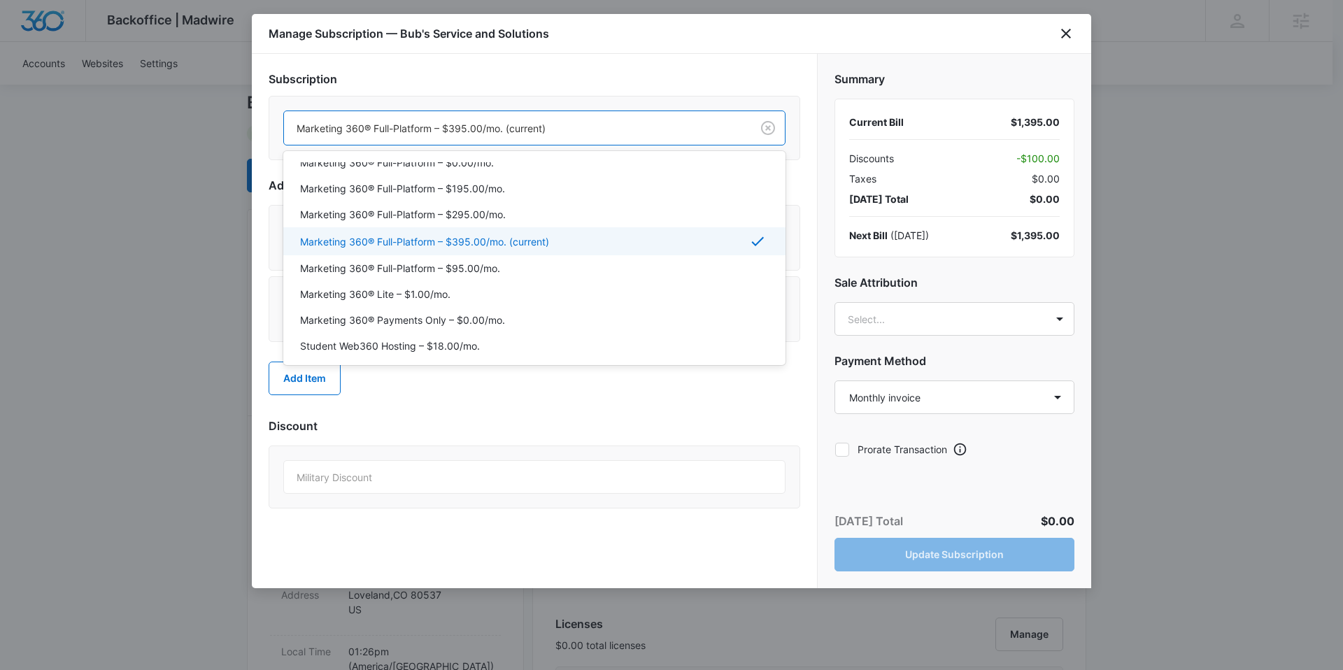
click at [558, 240] on div "Marketing 360® Full-Platform – $395.00/mo. (current)" at bounding box center [533, 241] width 466 height 17
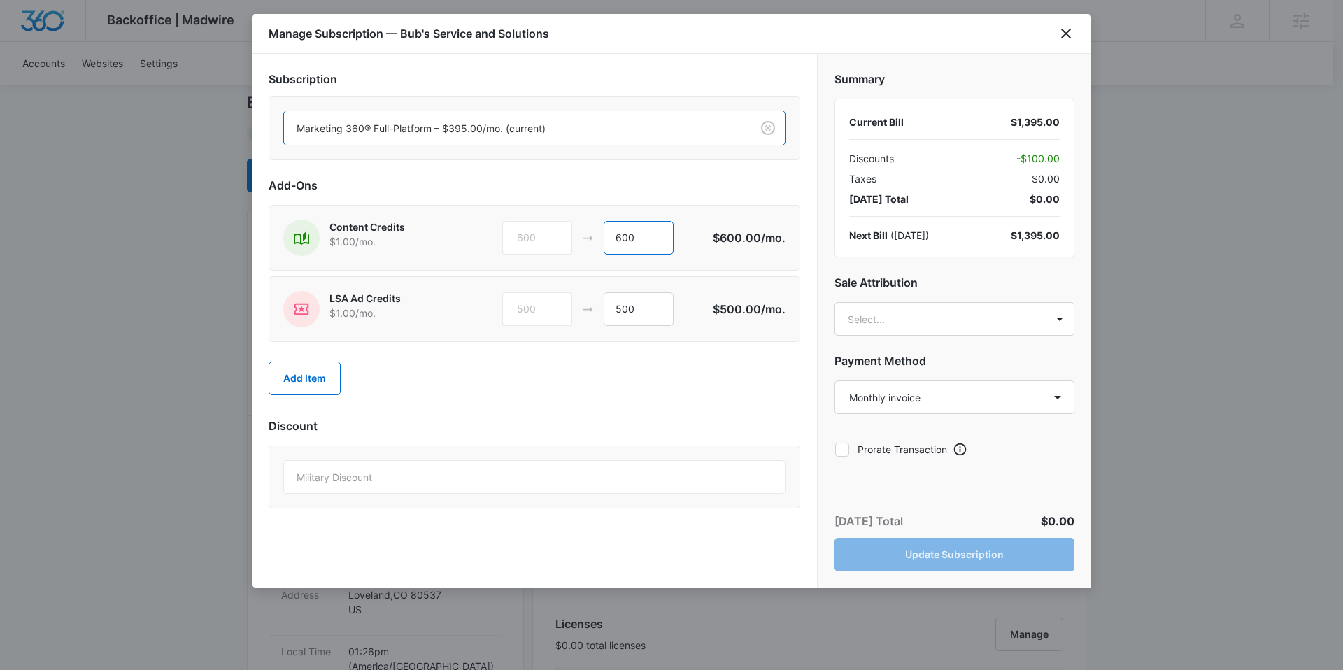
click at [648, 243] on input "600" at bounding box center [639, 238] width 70 height 34
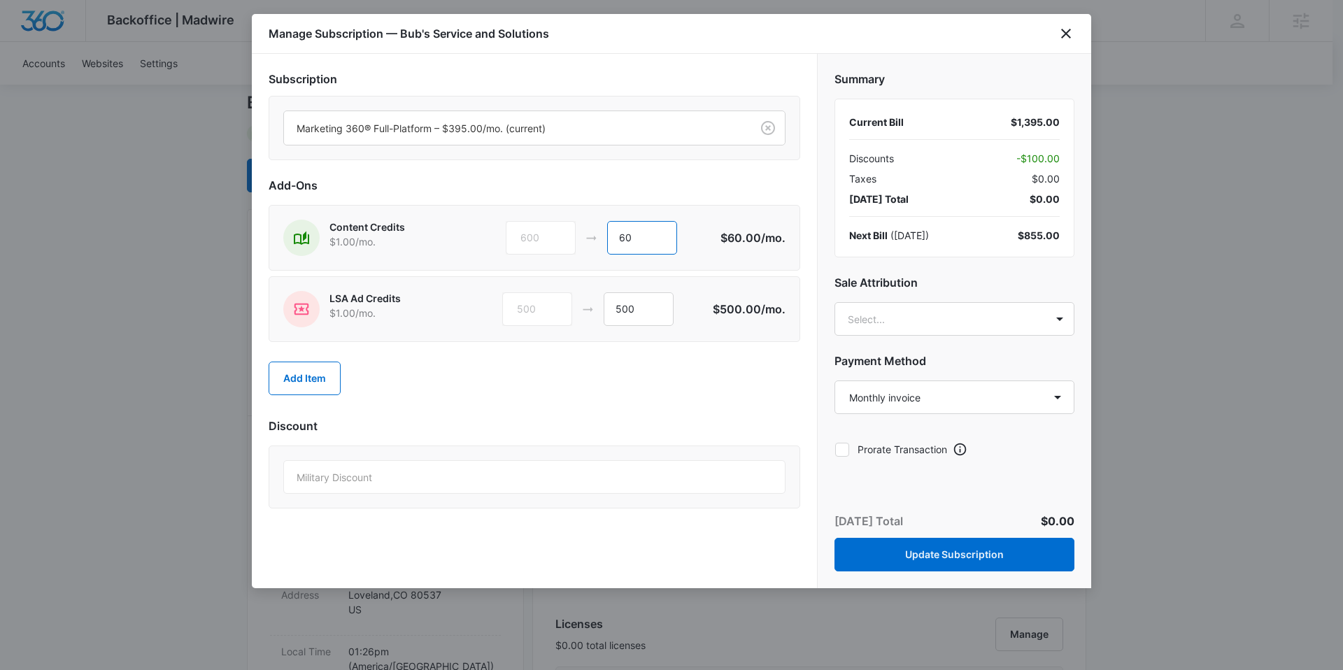
type input "6"
type input "0"
click at [655, 296] on input "500" at bounding box center [639, 309] width 70 height 34
type input "5"
type input "0"
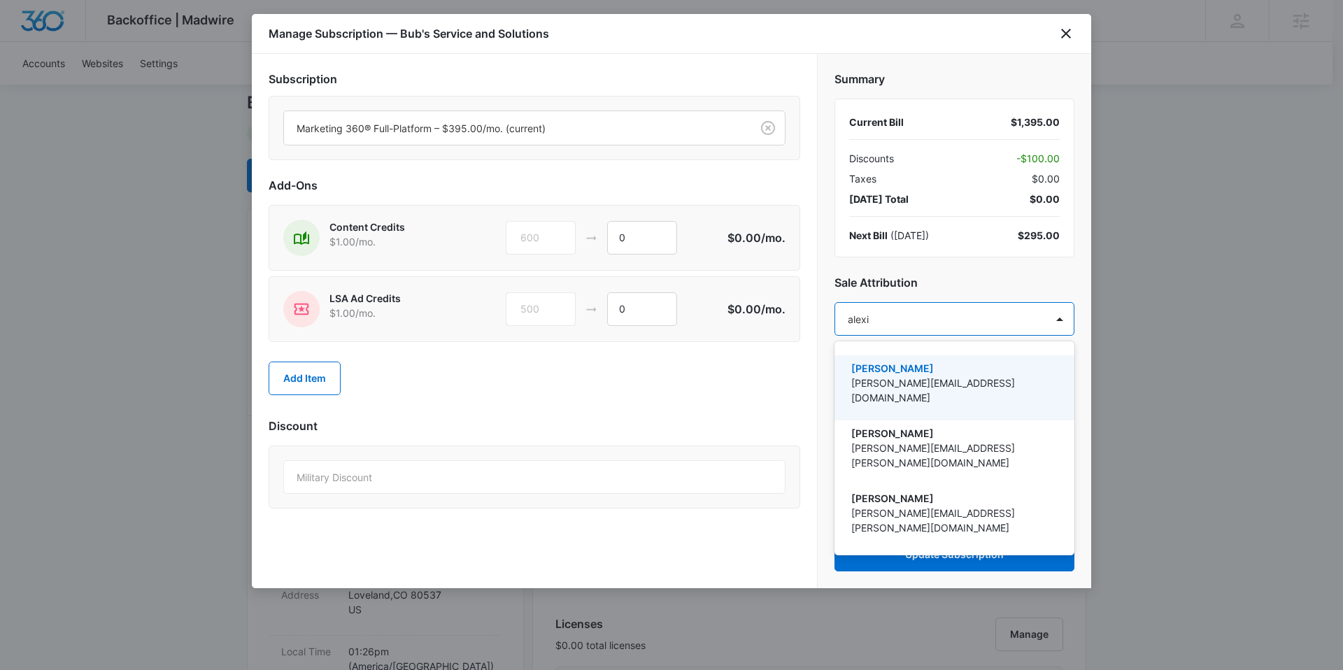
type input "alexis"
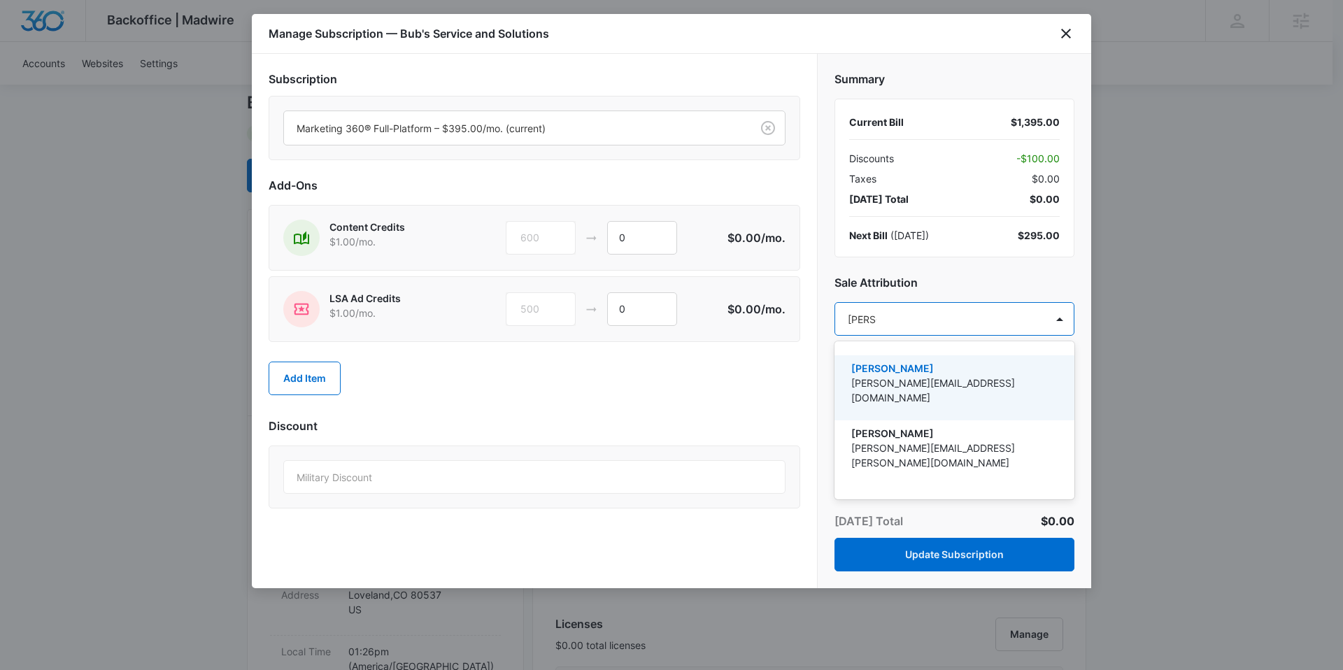
click at [934, 370] on p "[PERSON_NAME]" at bounding box center [952, 368] width 203 height 15
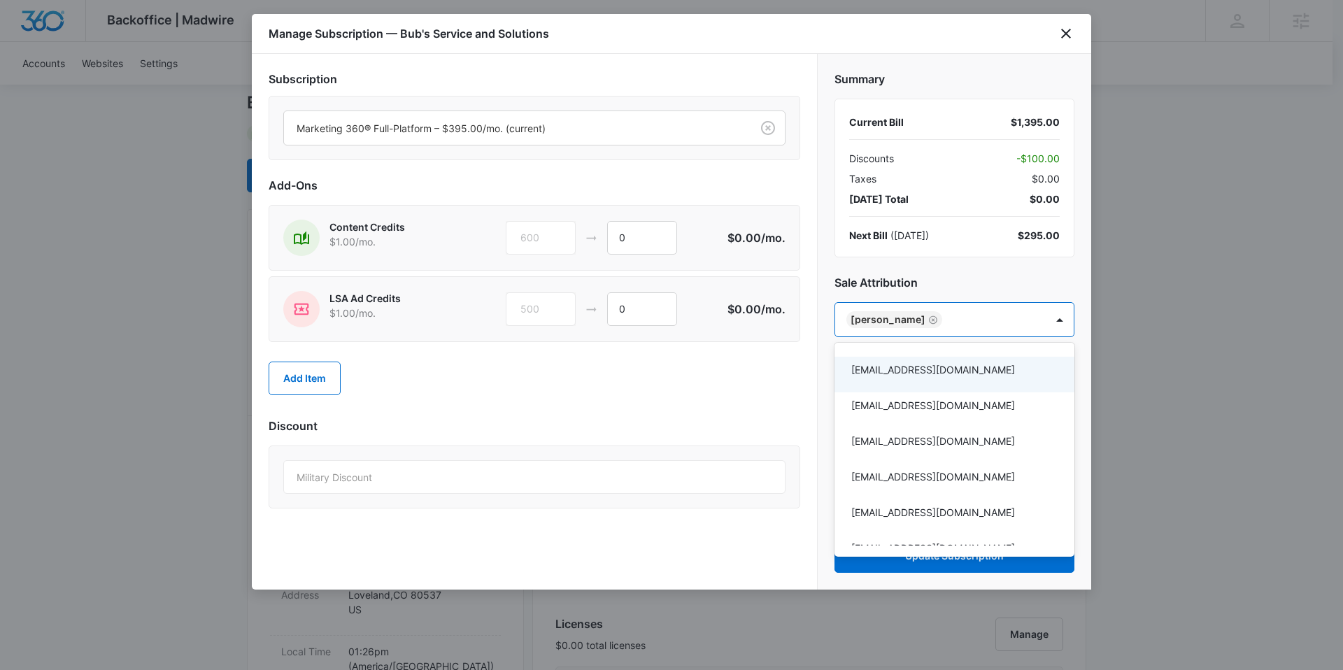
click at [711, 411] on div at bounding box center [671, 335] width 1343 height 670
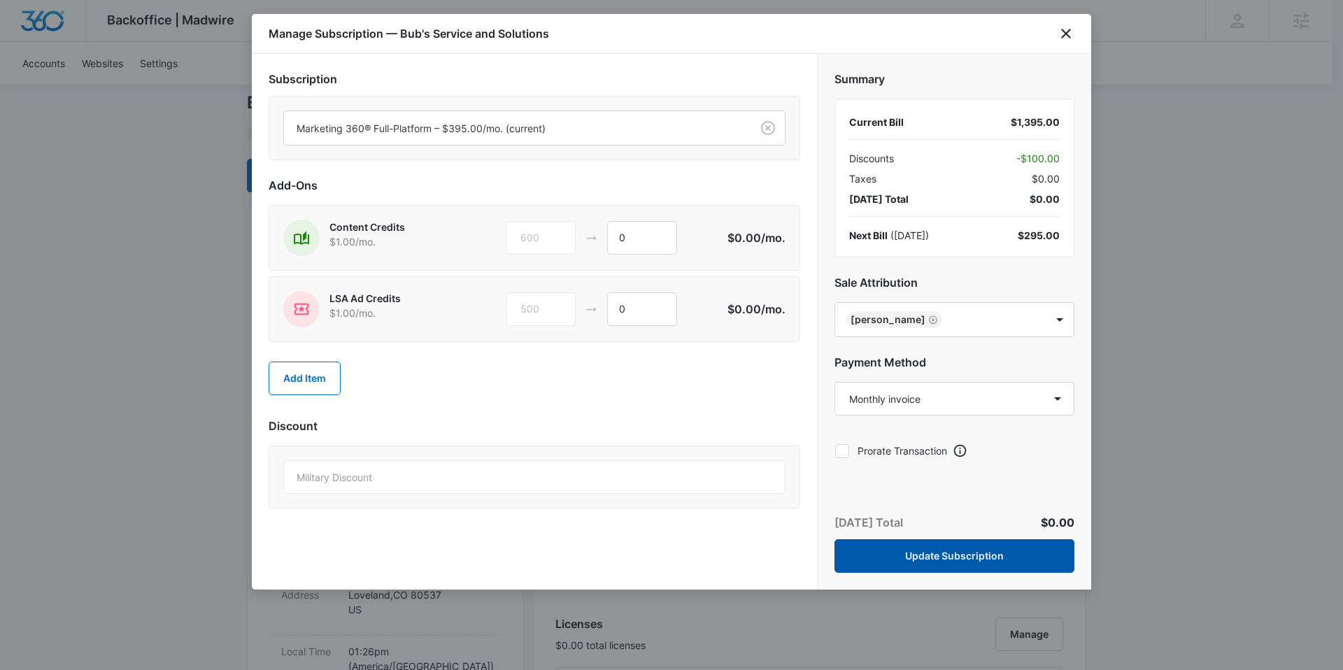
click at [936, 567] on button "Update Subscription" at bounding box center [954, 556] width 240 height 34
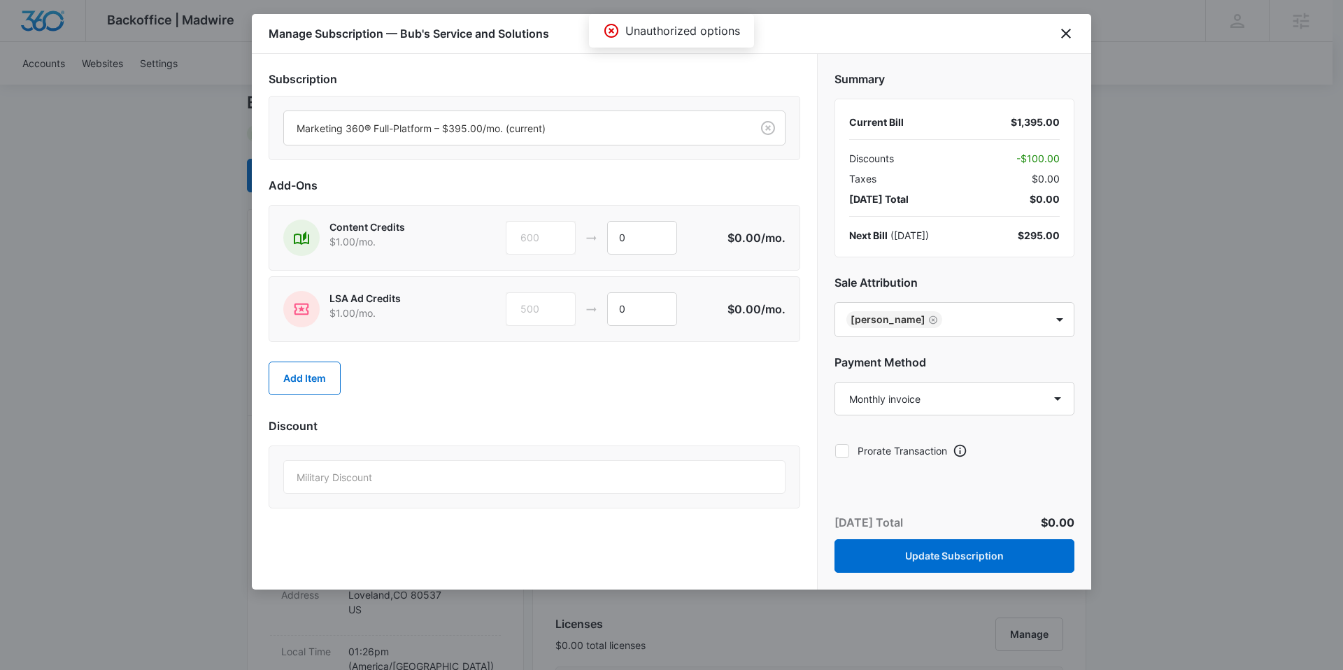
click at [1077, 33] on div "Manage Subscription — Bub's Service and Solutions" at bounding box center [671, 34] width 839 height 40
click at [1064, 28] on icon "close" at bounding box center [1065, 33] width 17 height 17
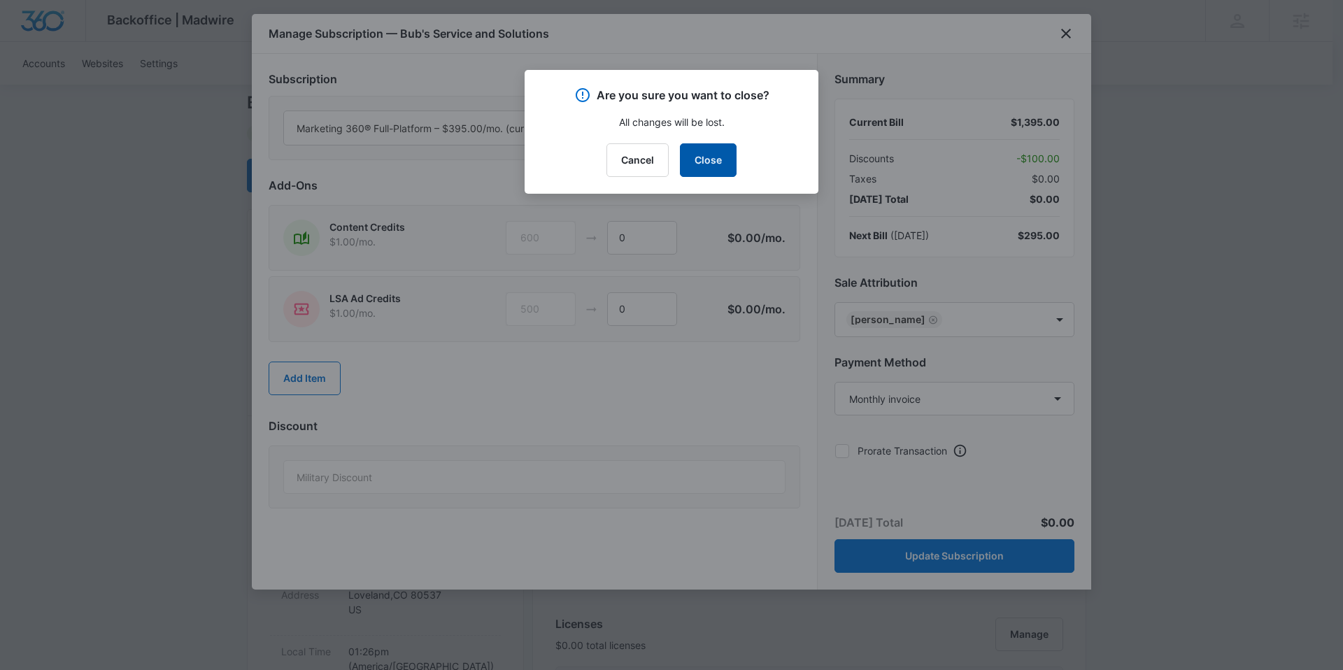
click at [710, 171] on button "Close" at bounding box center [708, 160] width 57 height 34
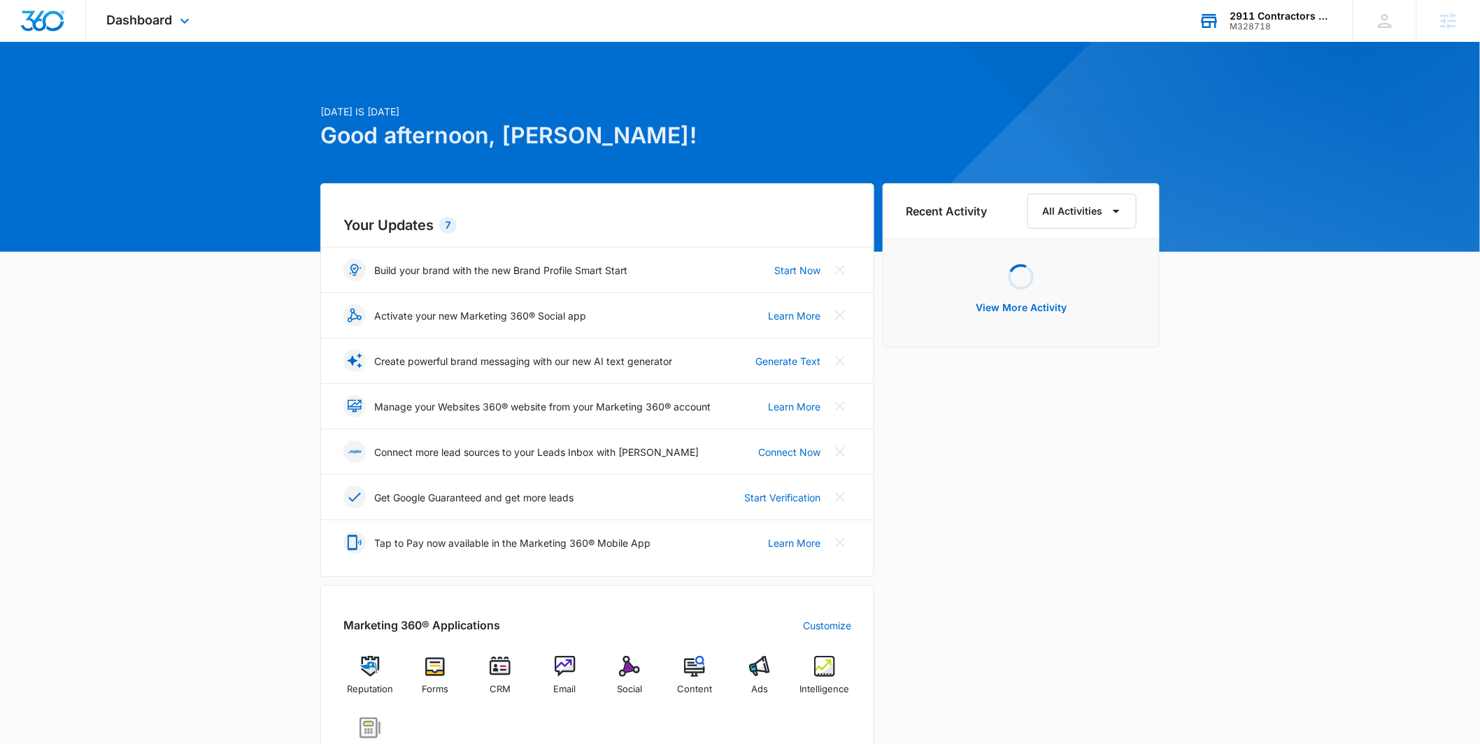
click at [1250, 37] on div "2911 Contractors LLC M328718 Your Accounts View All" at bounding box center [1265, 20] width 175 height 41
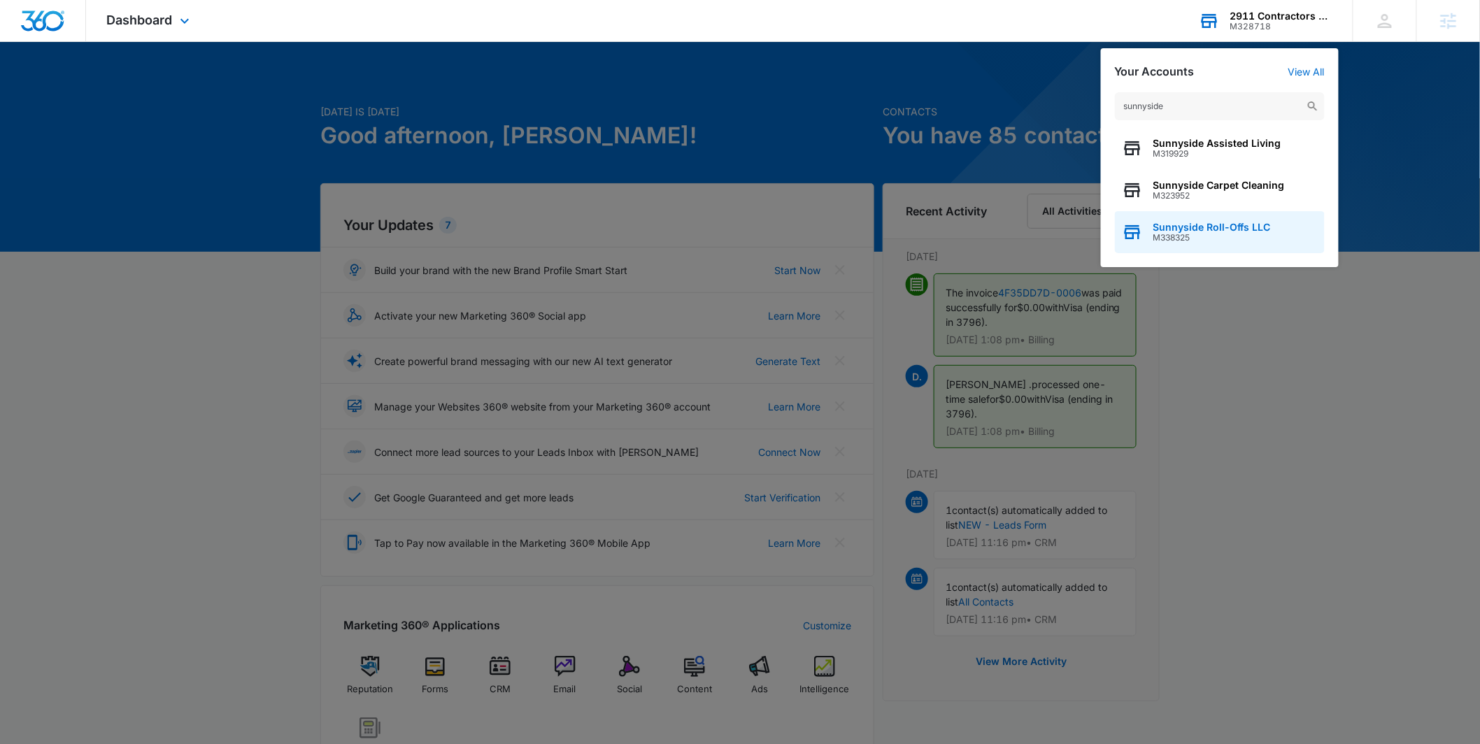
type input "sunnyside"
click at [1195, 237] on span "M338325" at bounding box center [1211, 238] width 117 height 10
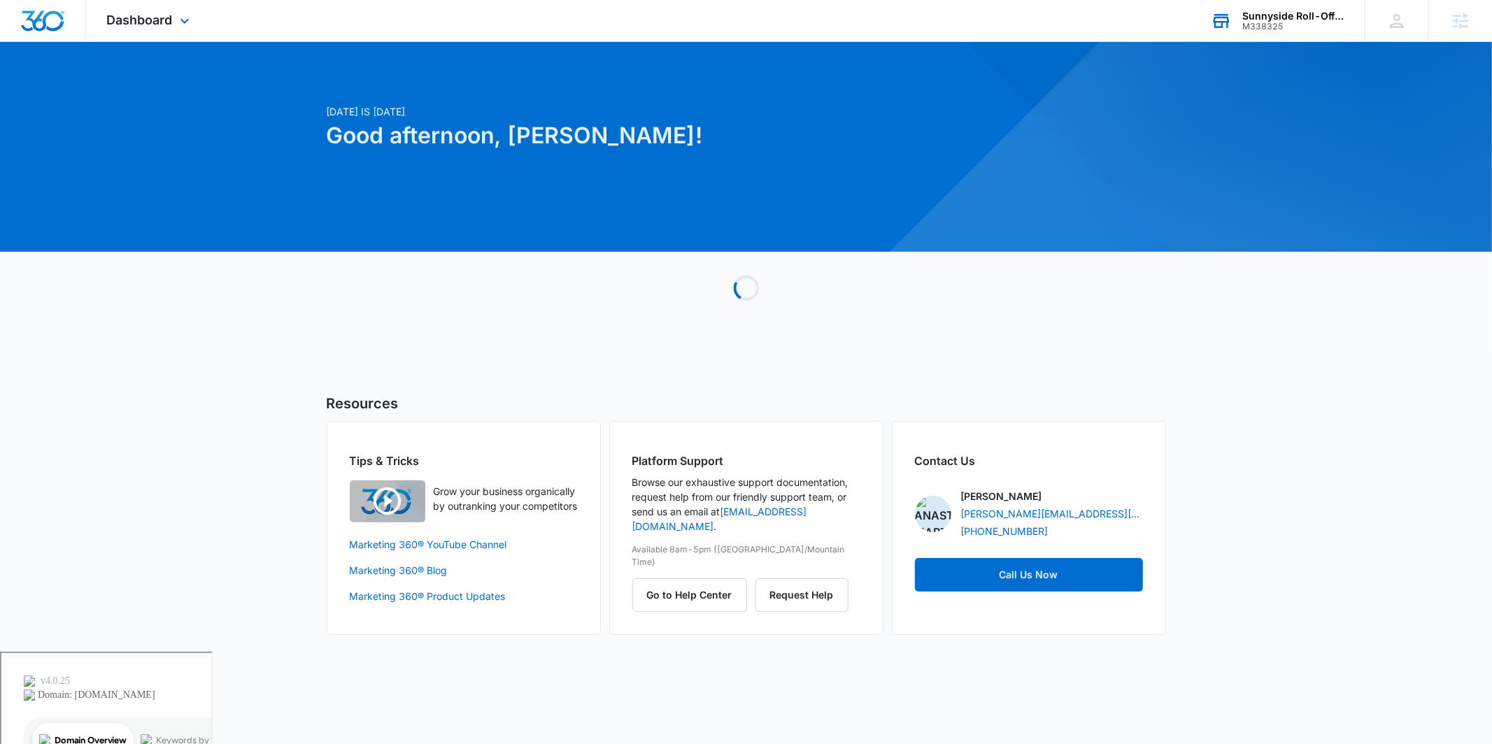
click at [198, 35] on div "Dashboard Apps Reputation Websites Forms CRM Email Social Payments POS Content …" at bounding box center [150, 20] width 128 height 41
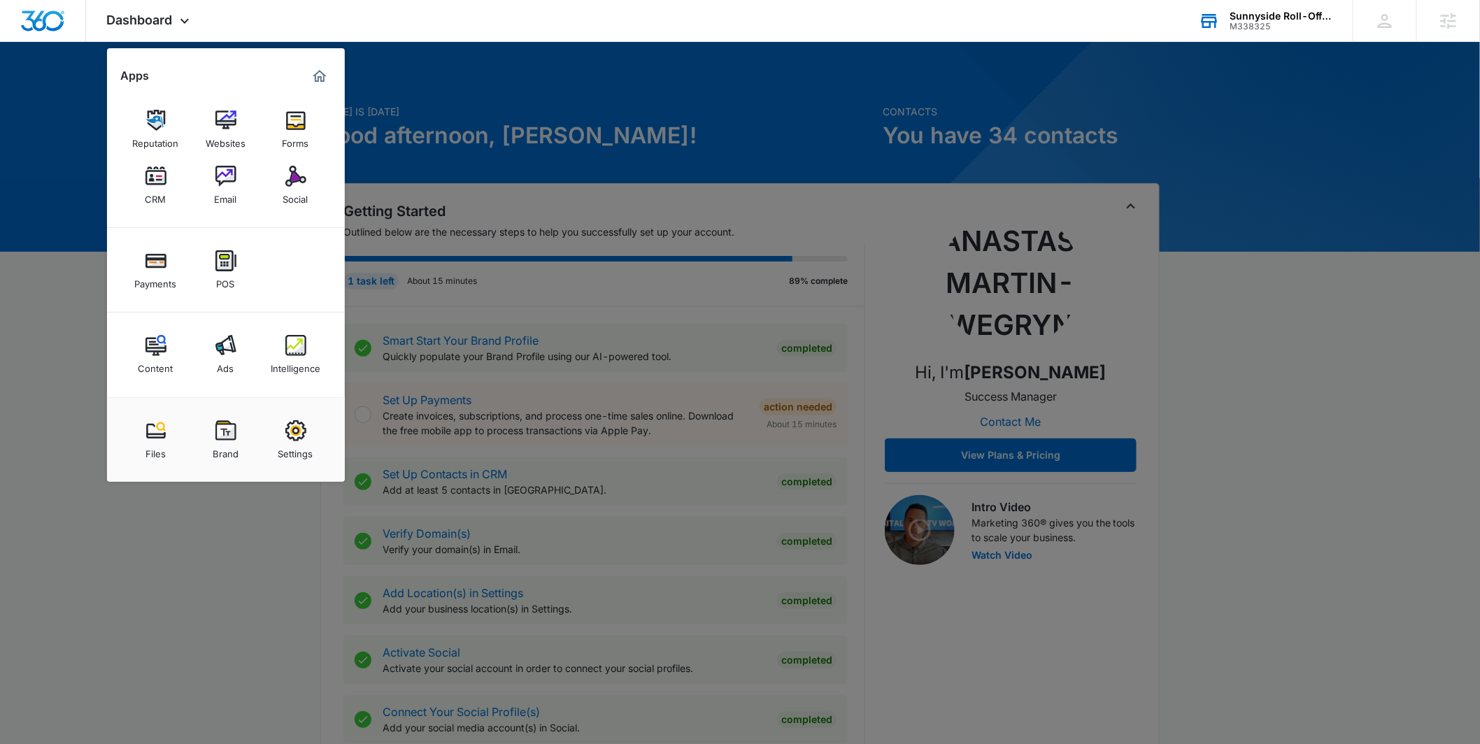
click at [220, 357] on div "Ads" at bounding box center [225, 365] width 17 height 18
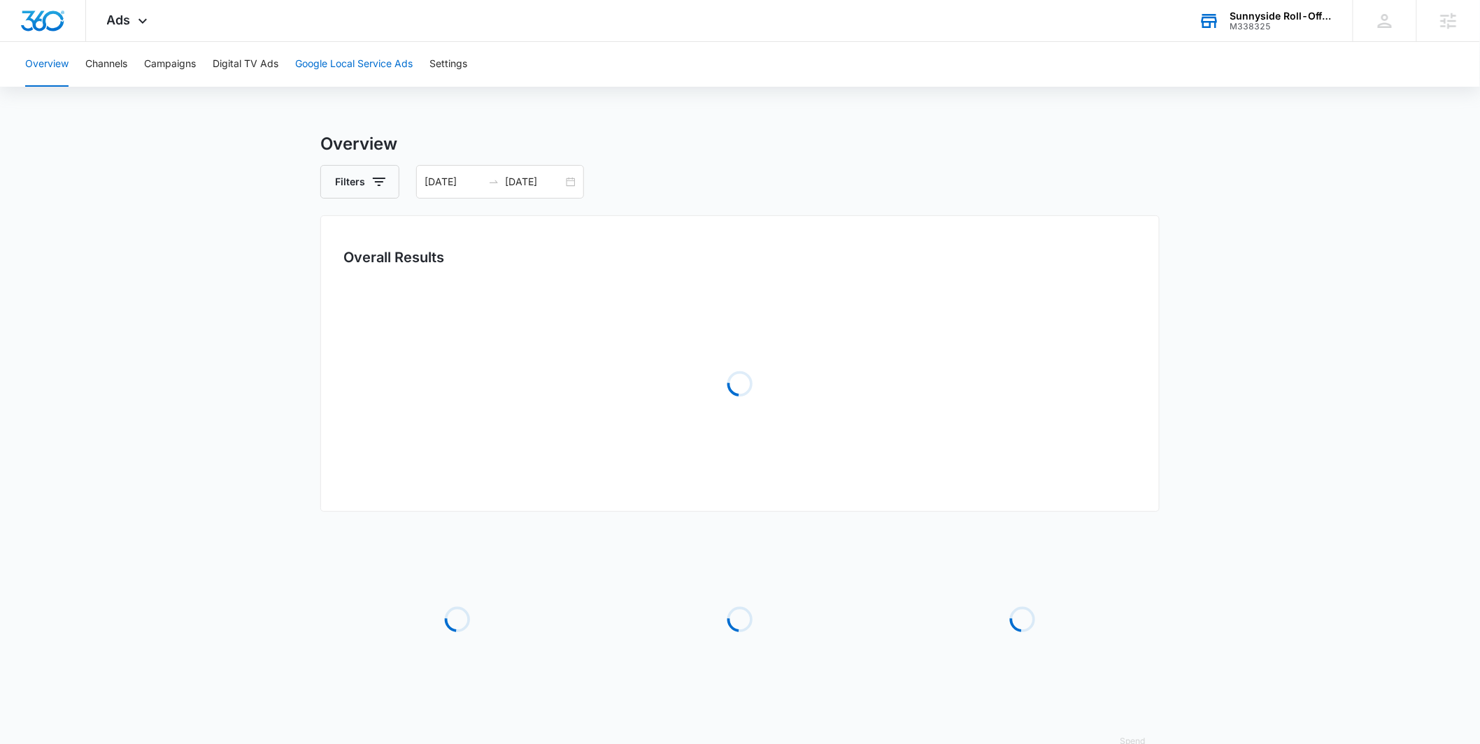
click at [375, 69] on button "Google Local Service Ads" at bounding box center [353, 64] width 117 height 45
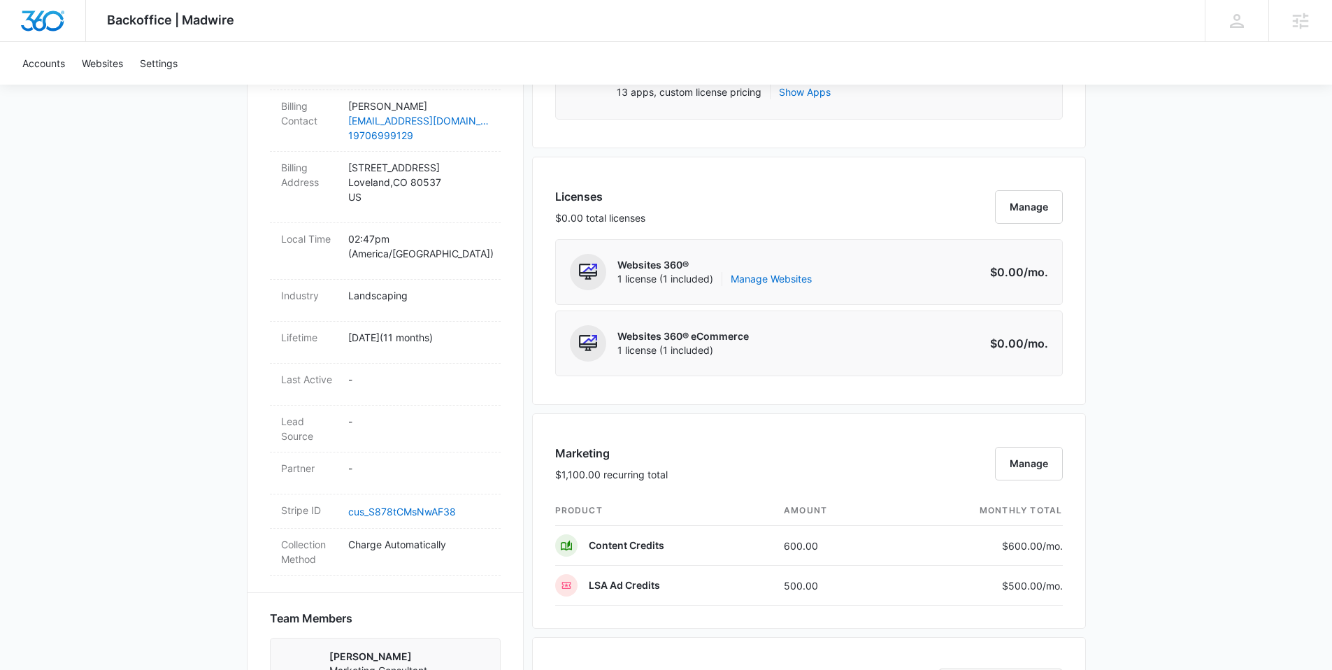
scroll to position [273, 0]
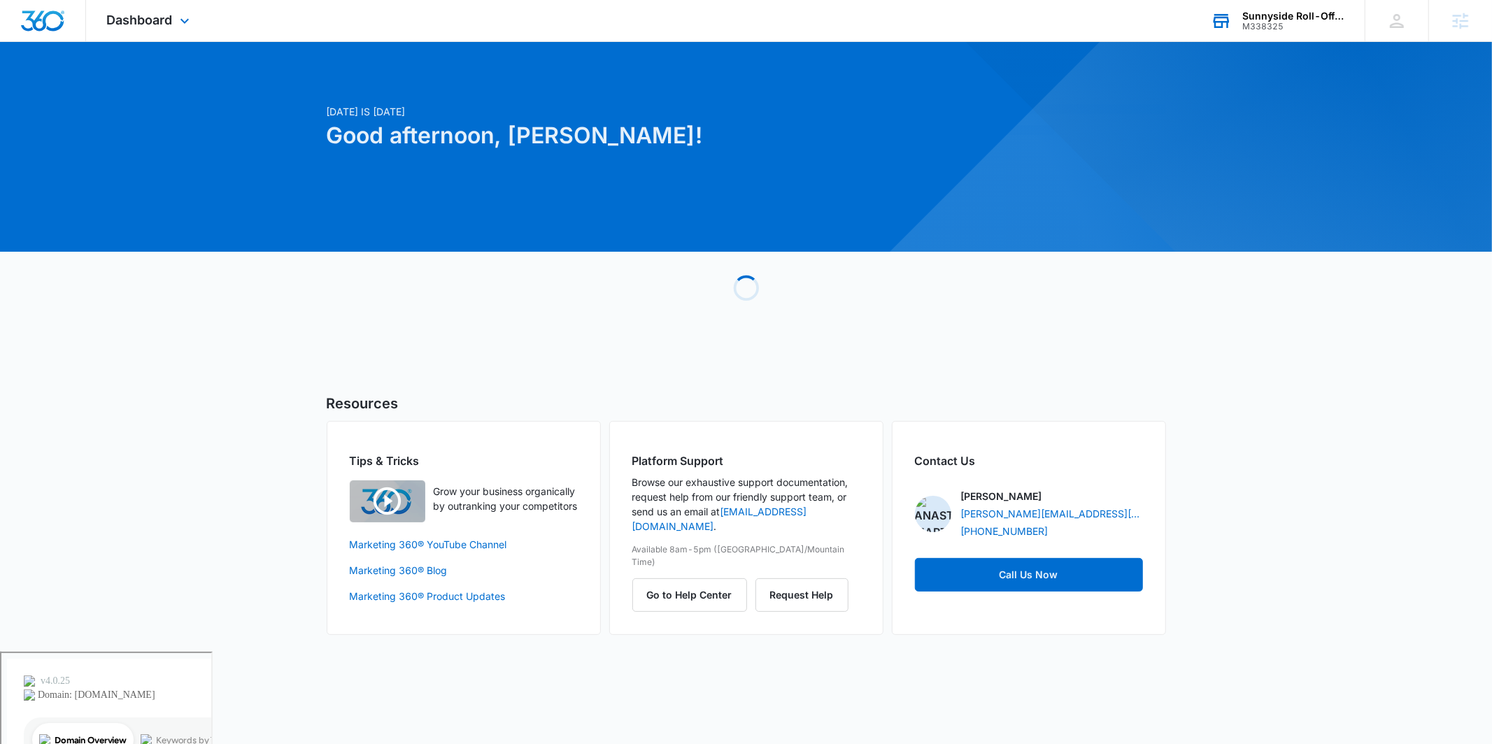
click at [1238, 17] on div "Sunnyside Roll-Offs LLC M338325 Your Accounts View All" at bounding box center [1277, 20] width 175 height 41
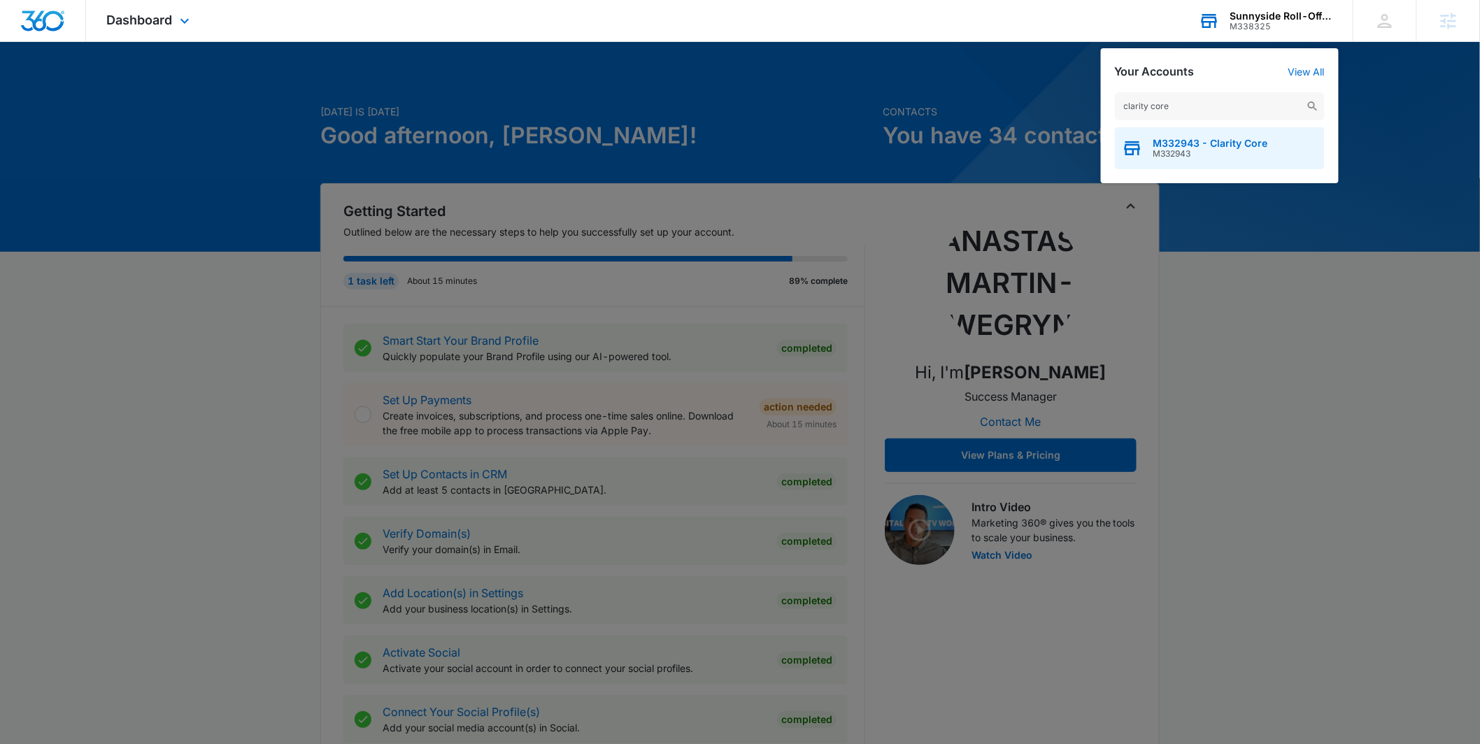
type input "clarity core"
click at [1176, 147] on span "M332943 - Clarity Core" at bounding box center [1210, 143] width 115 height 11
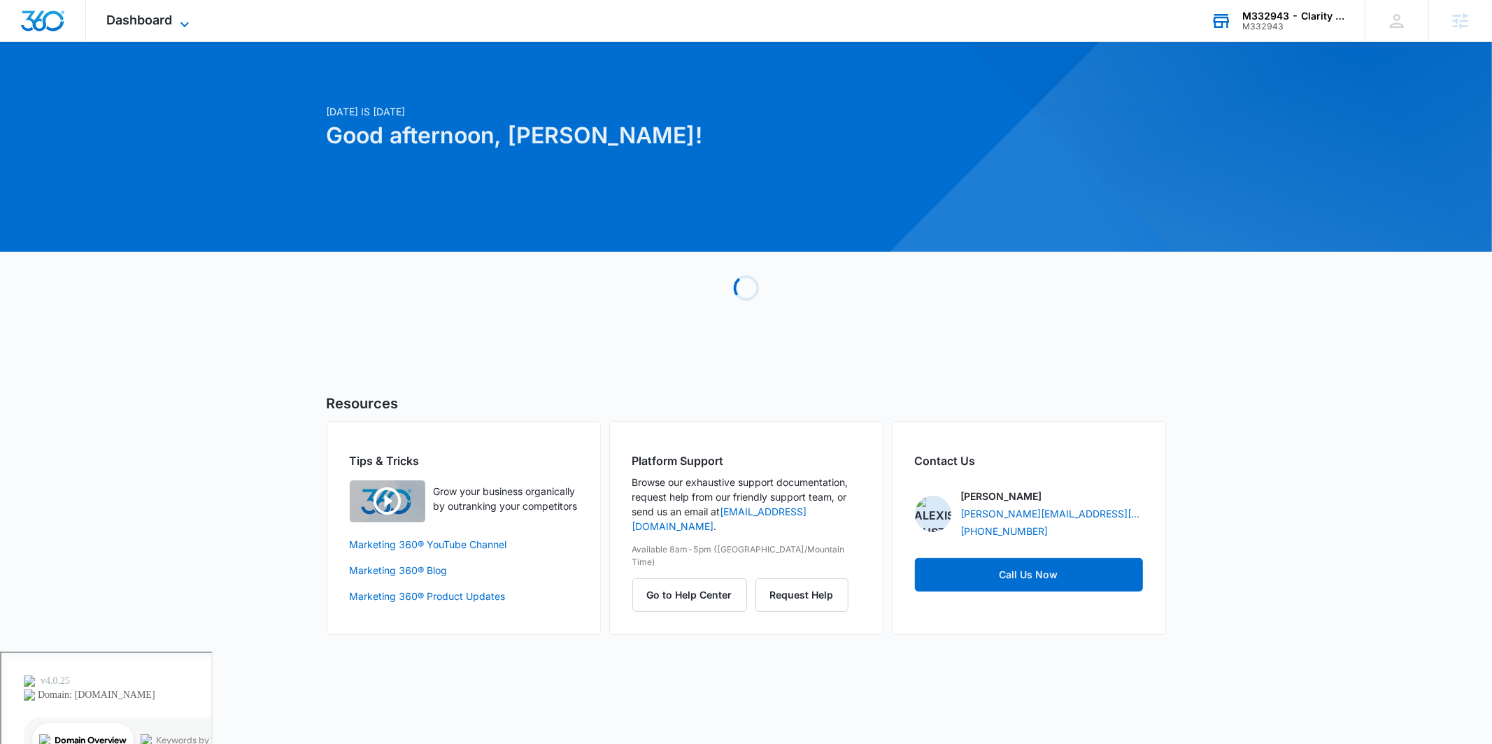
click at [177, 20] on icon at bounding box center [184, 24] width 17 height 17
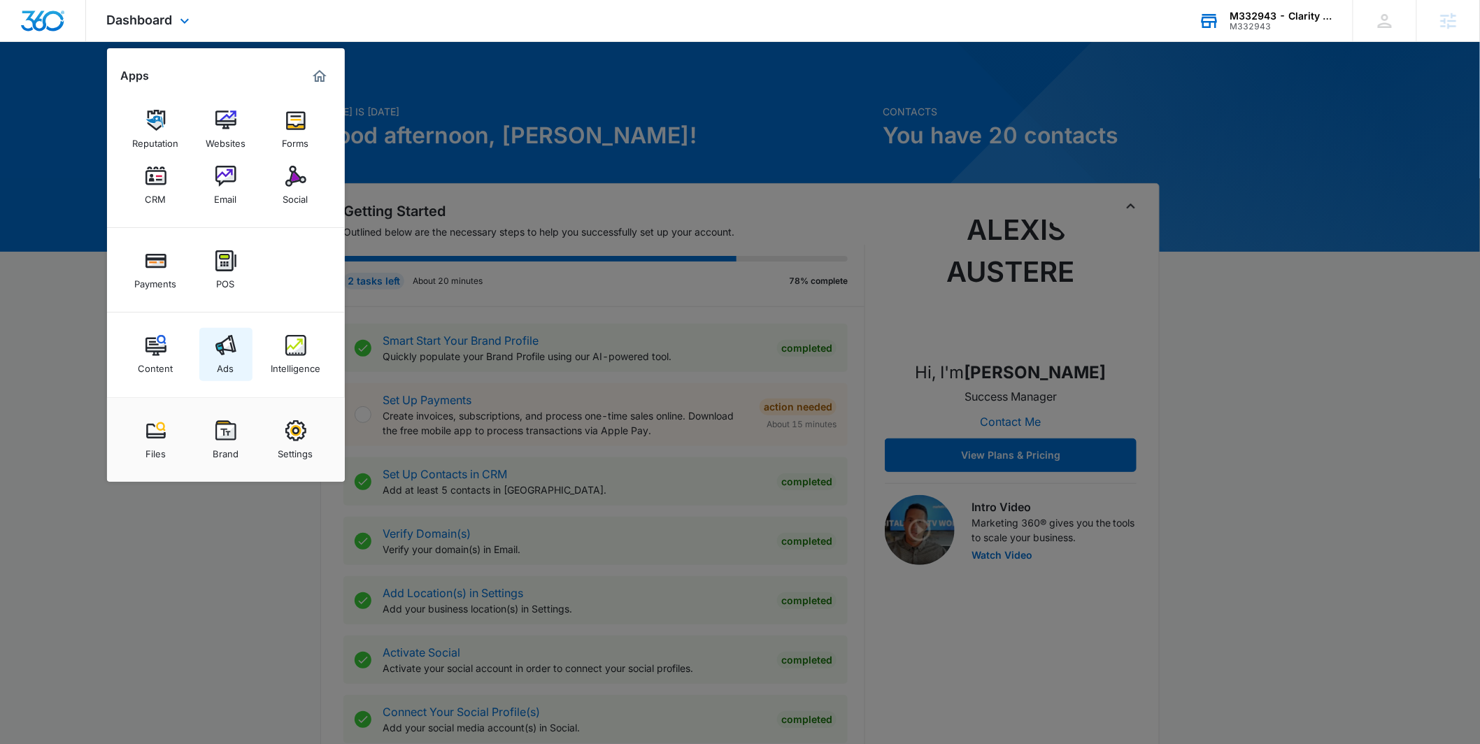
click at [238, 342] on link "Ads" at bounding box center [225, 354] width 53 height 53
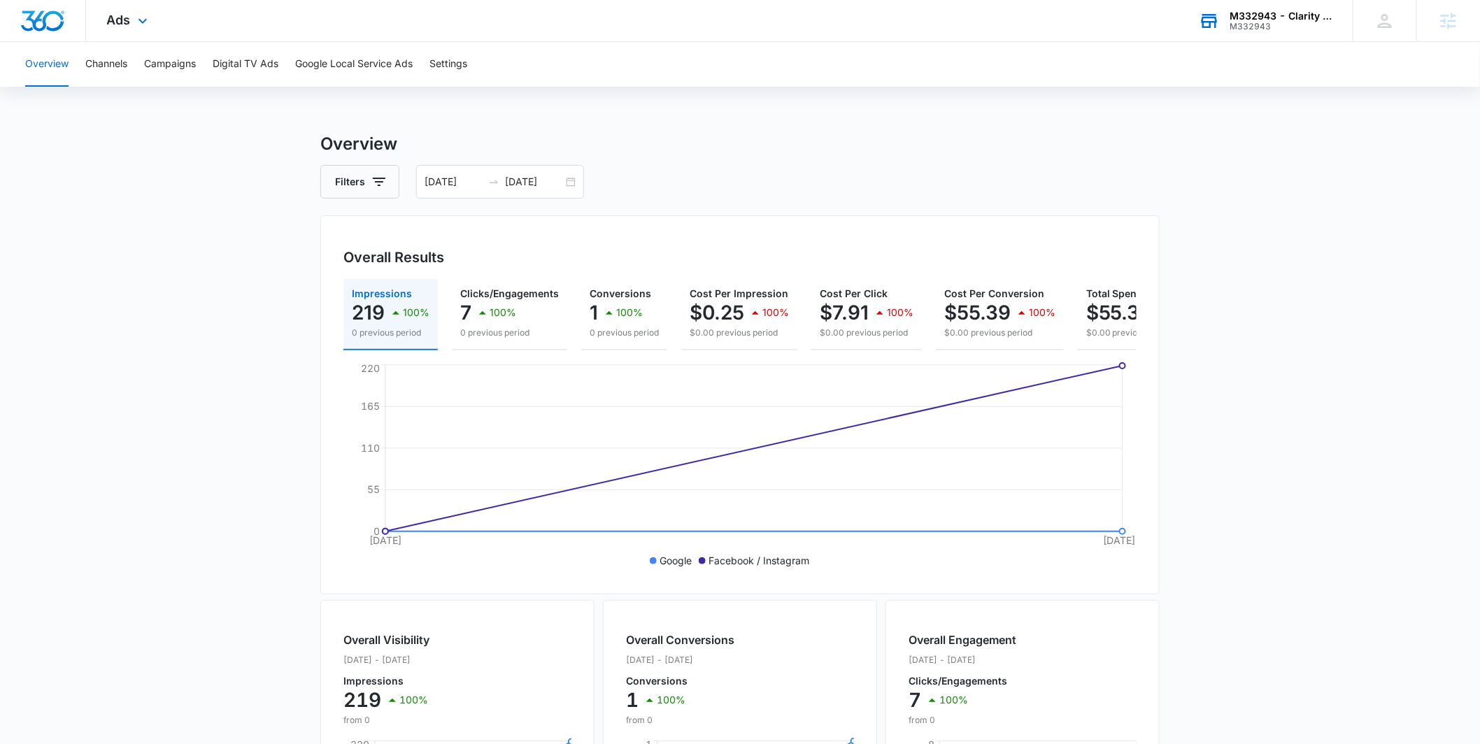
click at [131, 31] on div "Ads Apps Reputation Websites Forms CRM Email Social Payments POS Content Ads In…" at bounding box center [129, 20] width 86 height 41
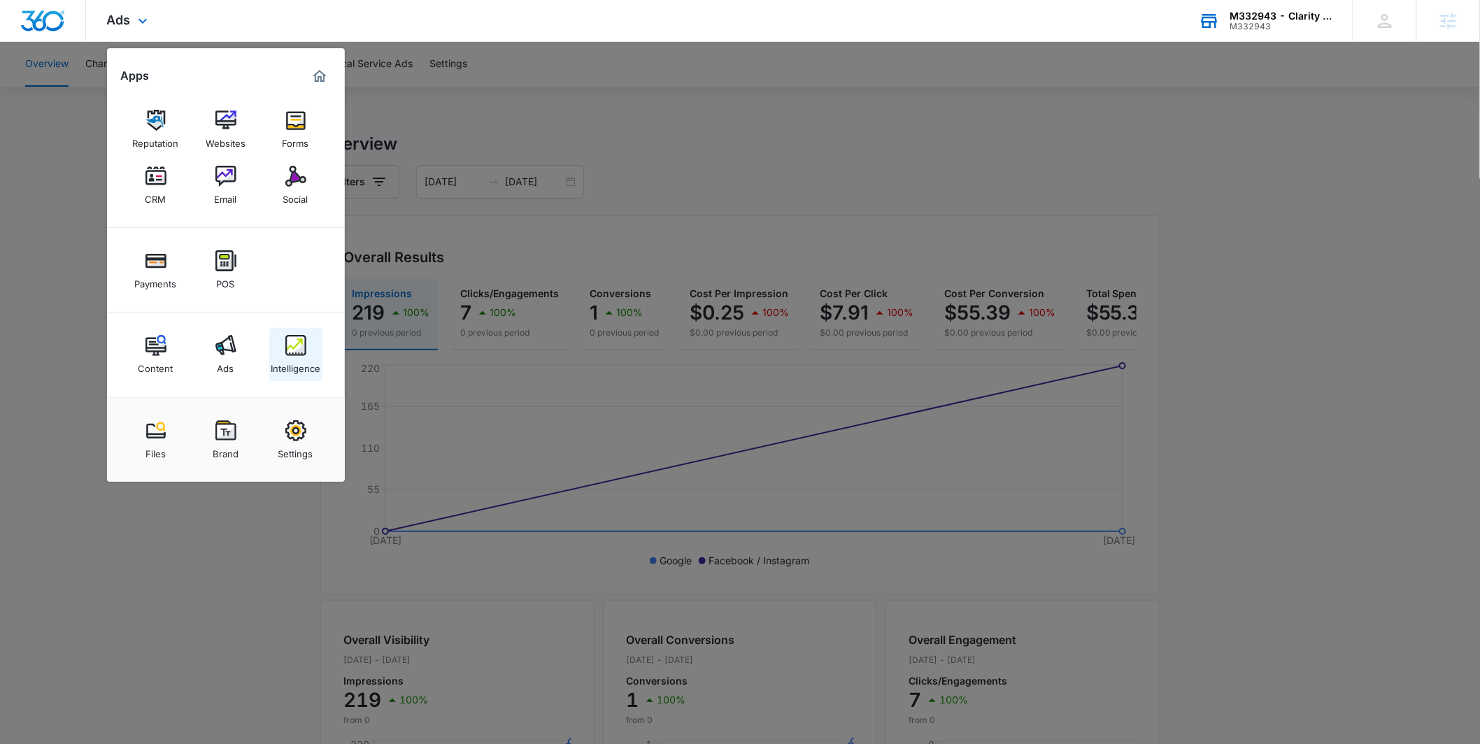
click at [280, 336] on link "Intelligence" at bounding box center [295, 354] width 53 height 53
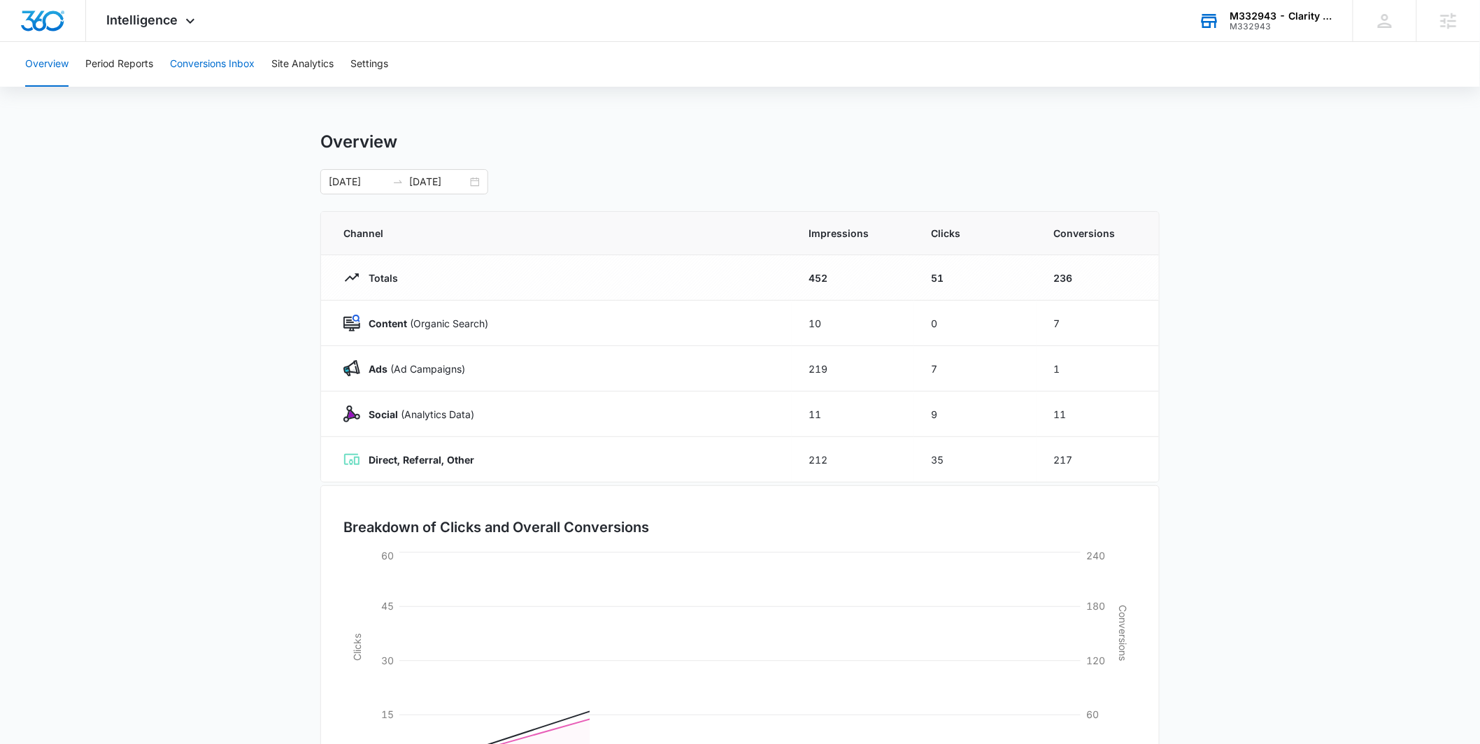
click at [233, 77] on button "Conversions Inbox" at bounding box center [212, 64] width 85 height 45
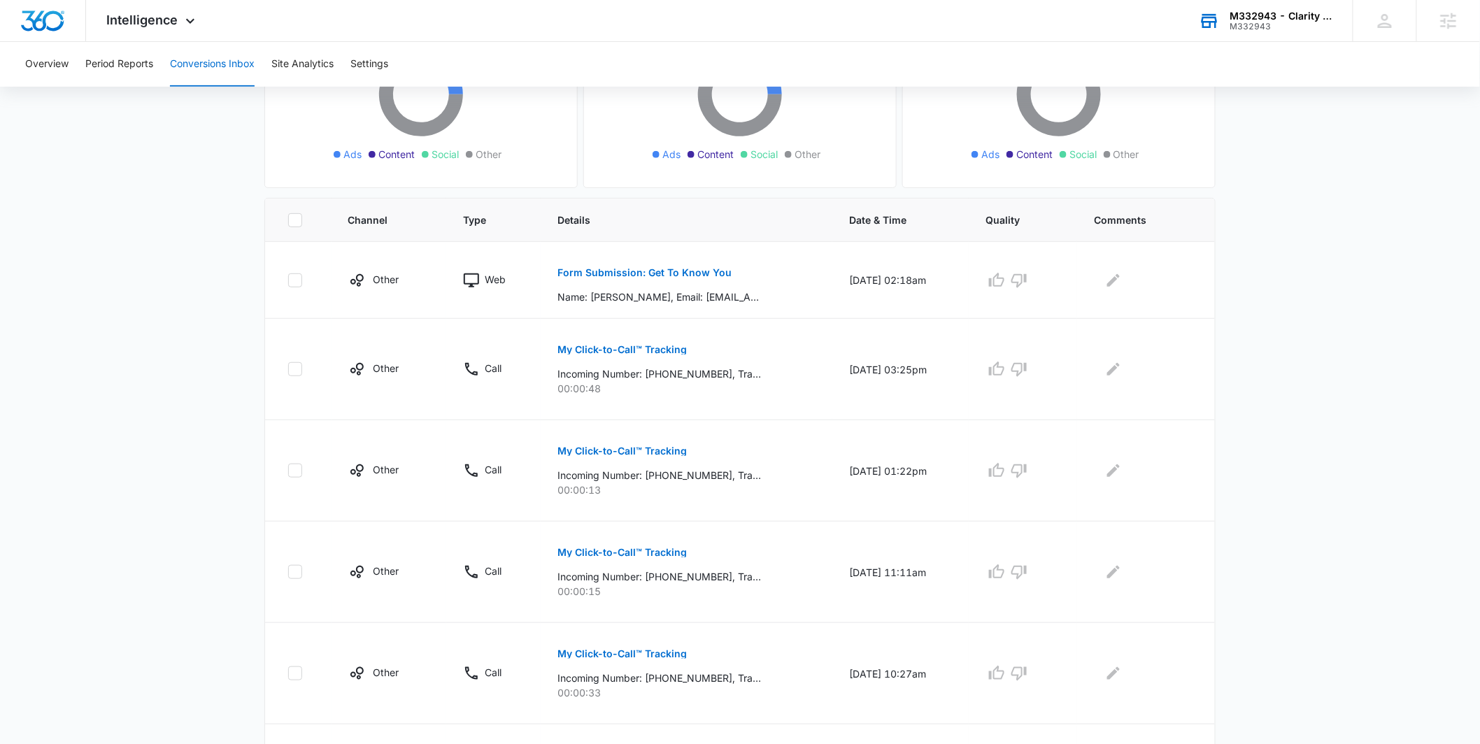
scroll to position [201, 0]
click at [648, 266] on p "Form Submission: Get To Know You" at bounding box center [644, 270] width 174 height 10
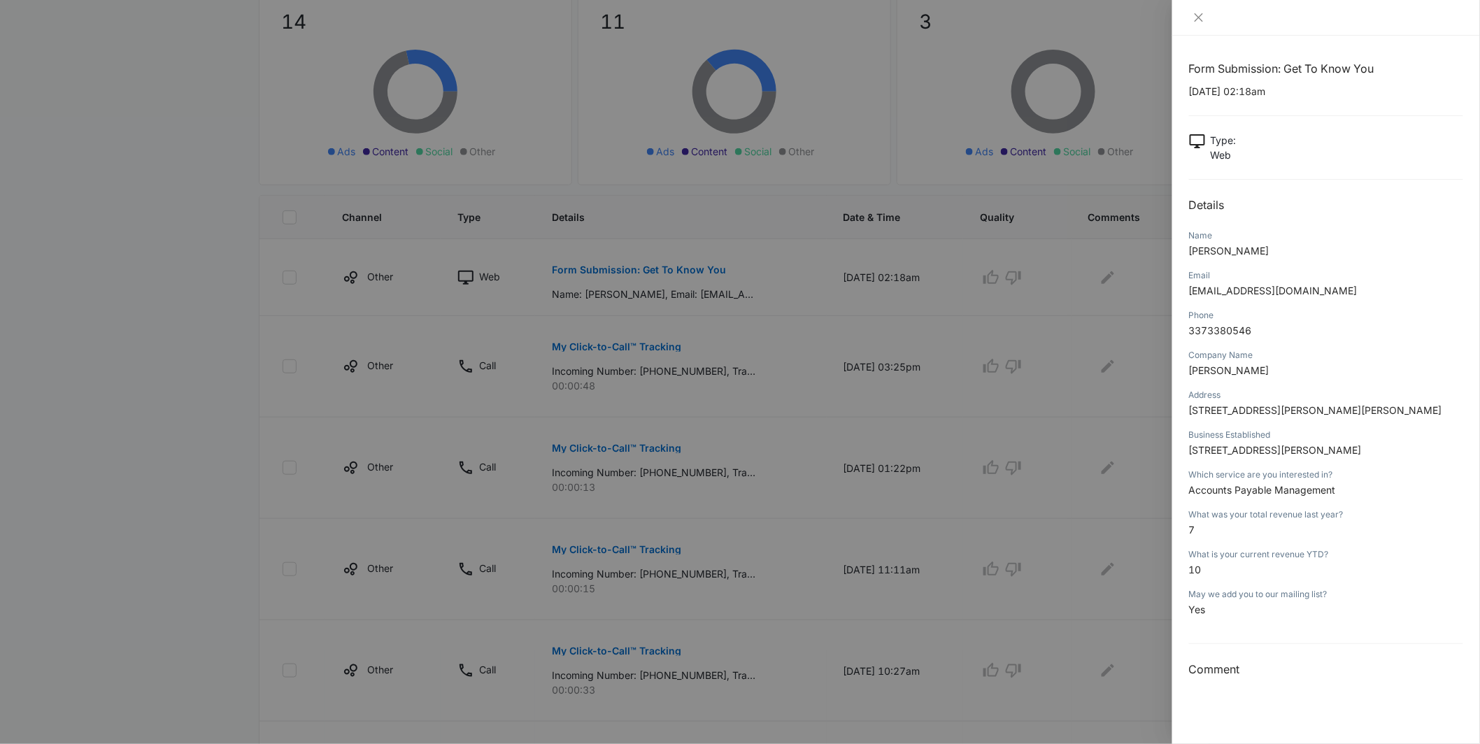
click at [1148, 185] on div at bounding box center [740, 372] width 1480 height 744
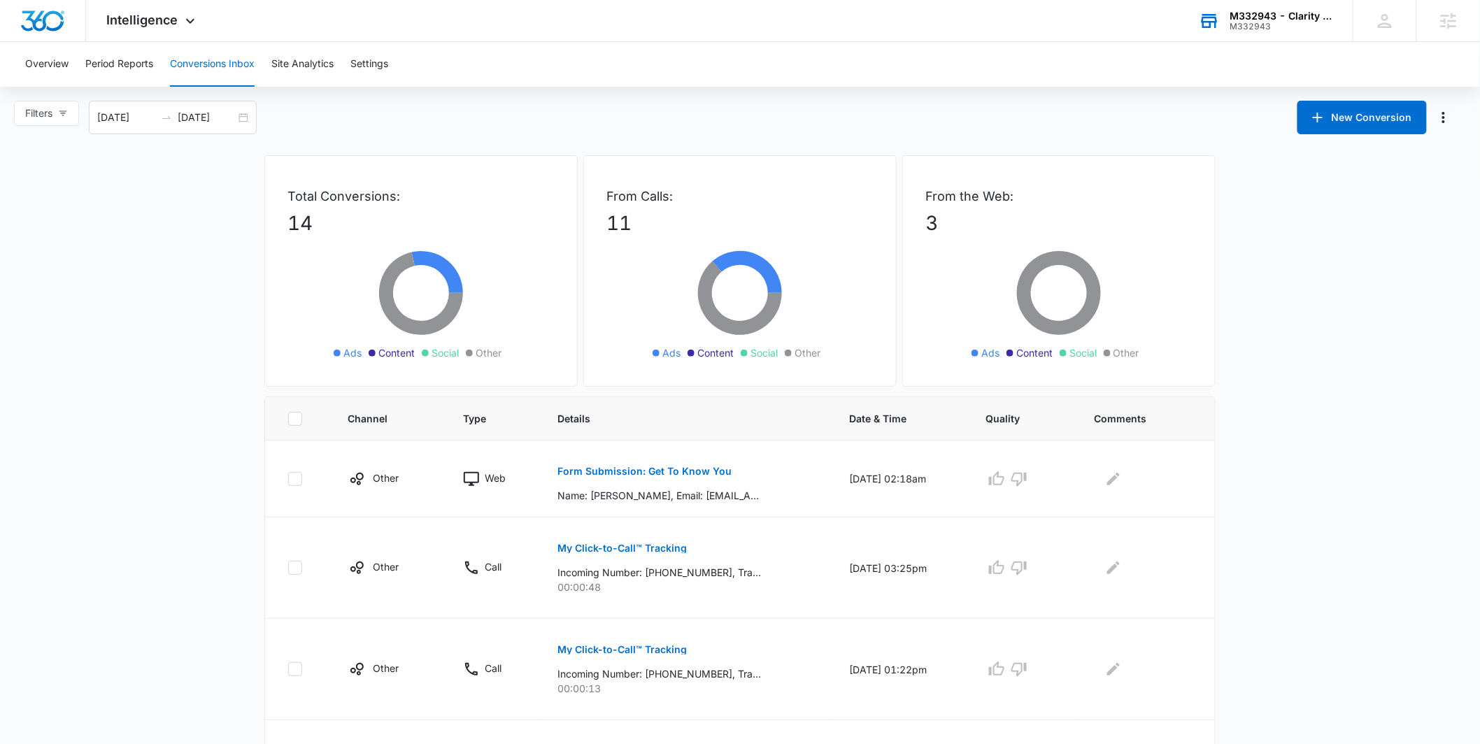
scroll to position [705, 0]
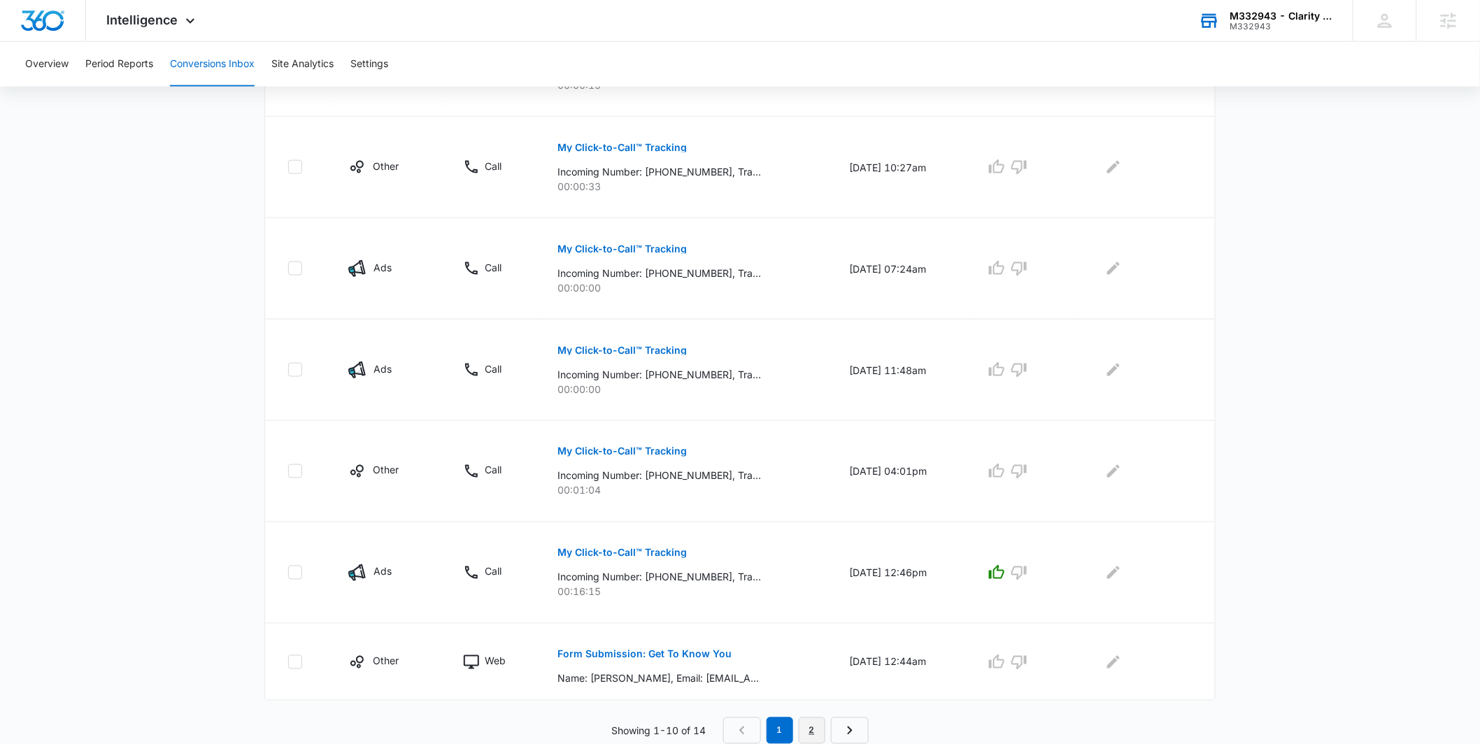
click at [810, 725] on link "2" at bounding box center [812, 730] width 27 height 27
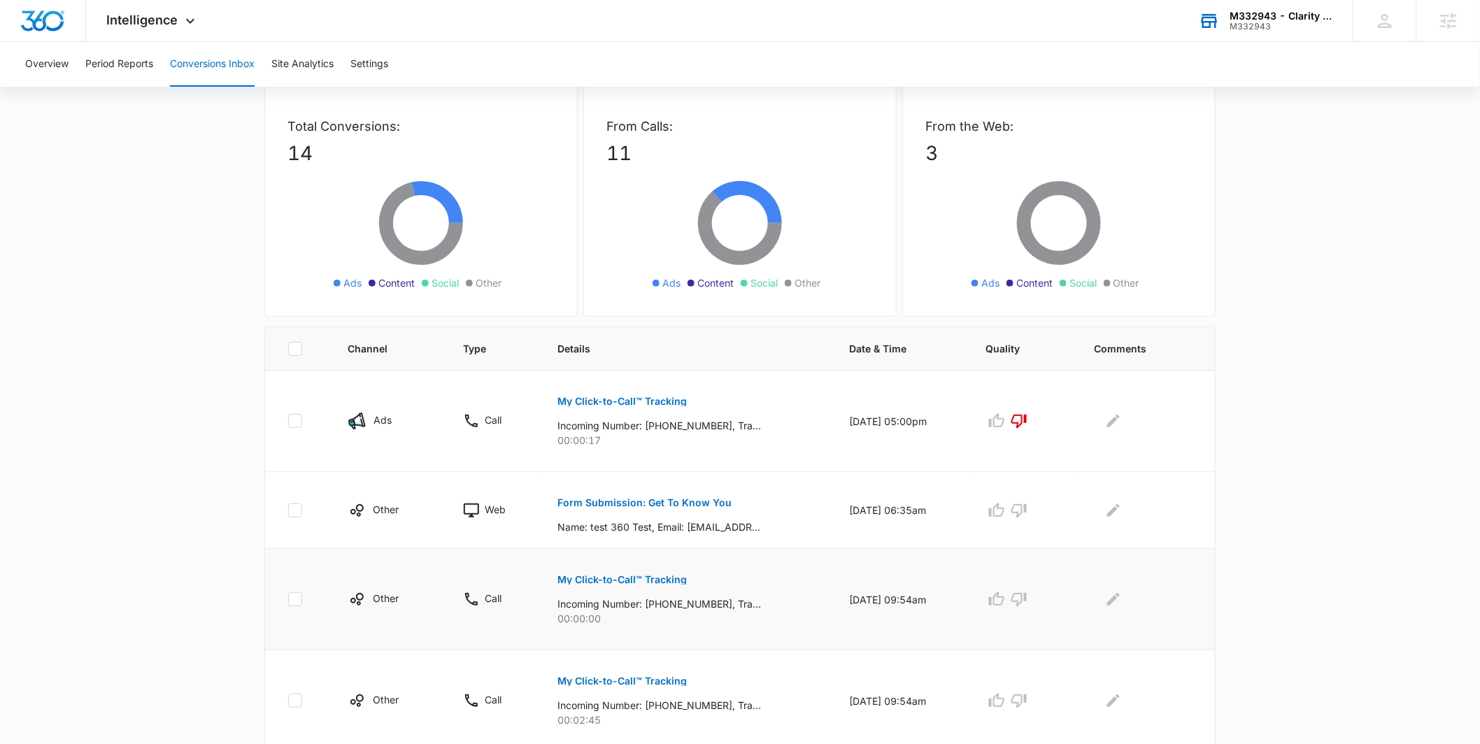
scroll to position [121, 0]
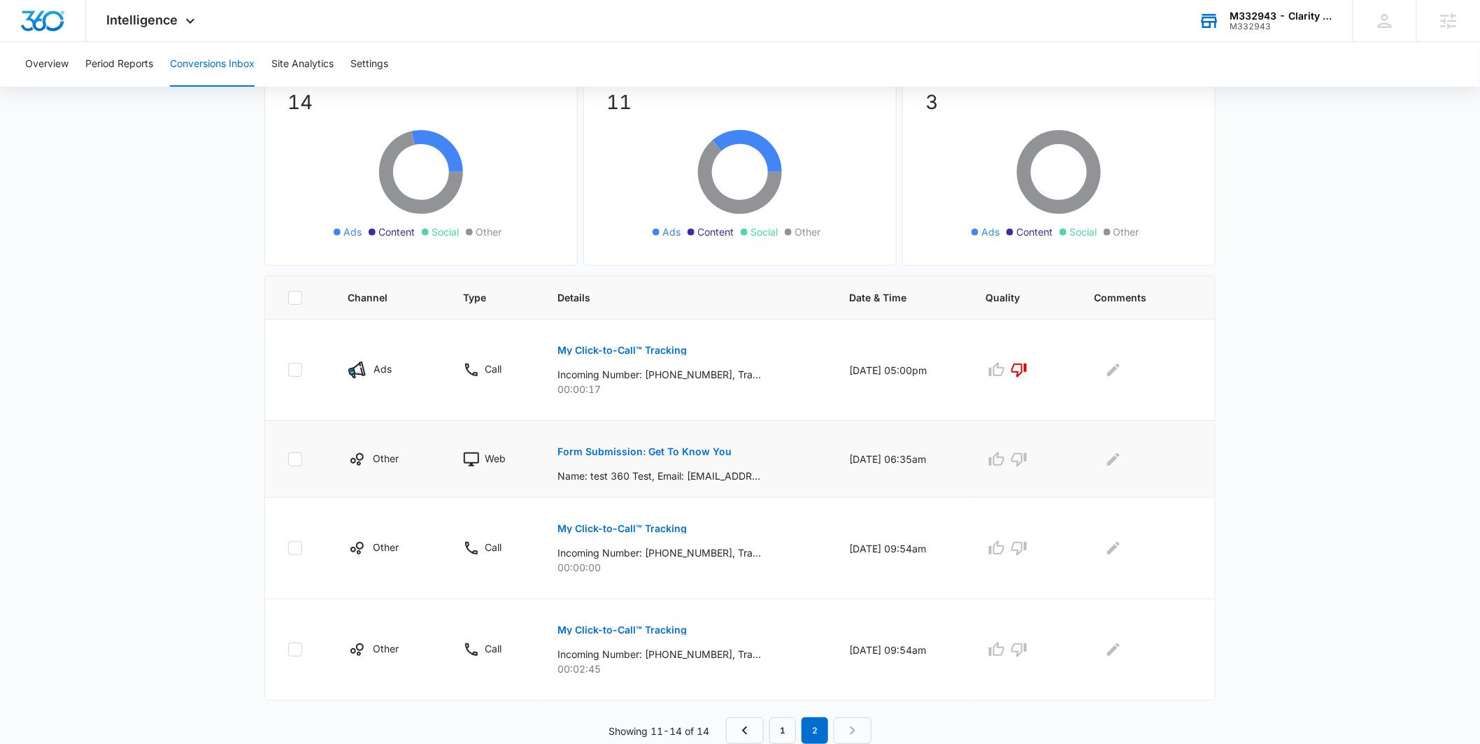
click at [662, 452] on p "Form Submission: Get To Know You" at bounding box center [644, 452] width 174 height 10
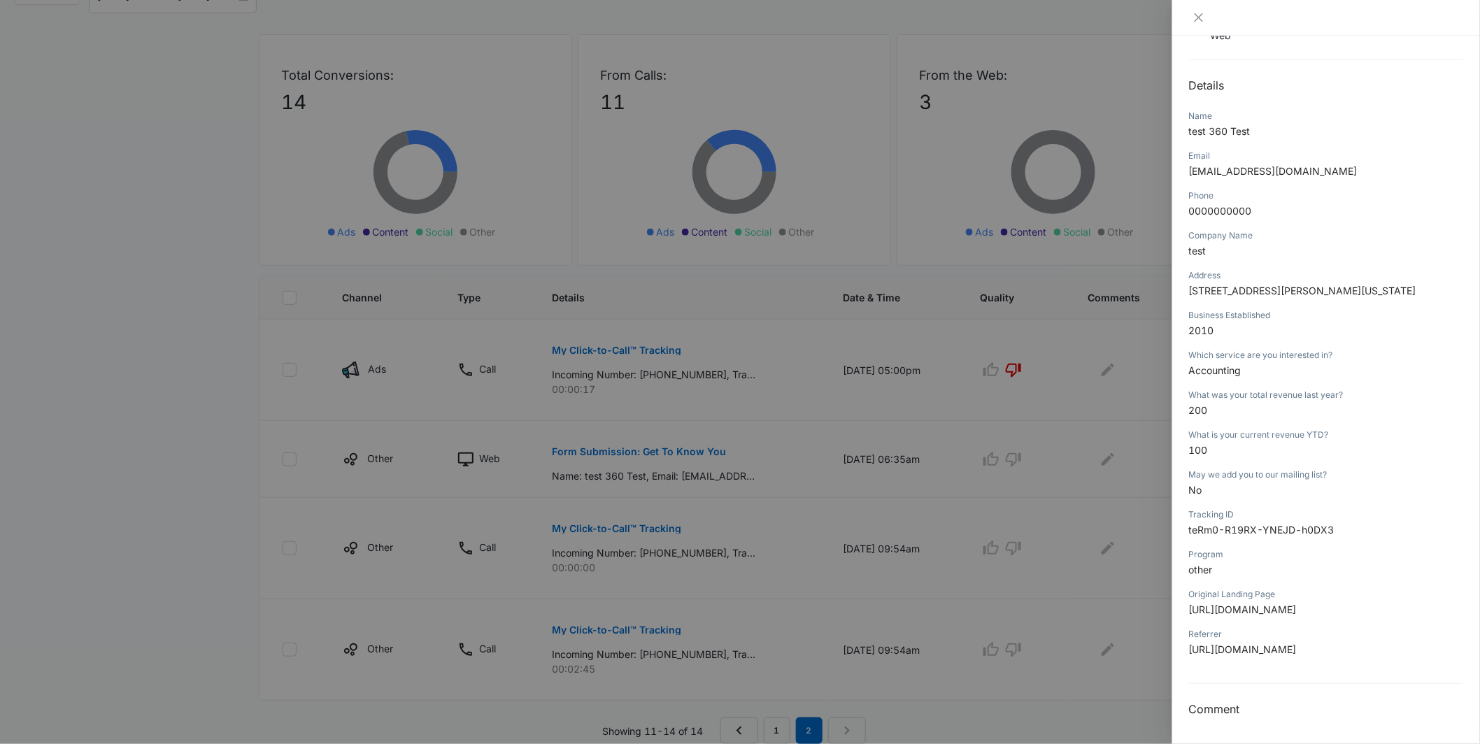
scroll to position [164, 0]
click at [1198, 29] on div at bounding box center [1326, 18] width 308 height 36
click at [1195, 6] on div at bounding box center [1326, 18] width 308 height 36
click at [1199, 9] on div at bounding box center [1326, 18] width 308 height 36
click at [1199, 15] on icon "close" at bounding box center [1198, 17] width 11 height 11
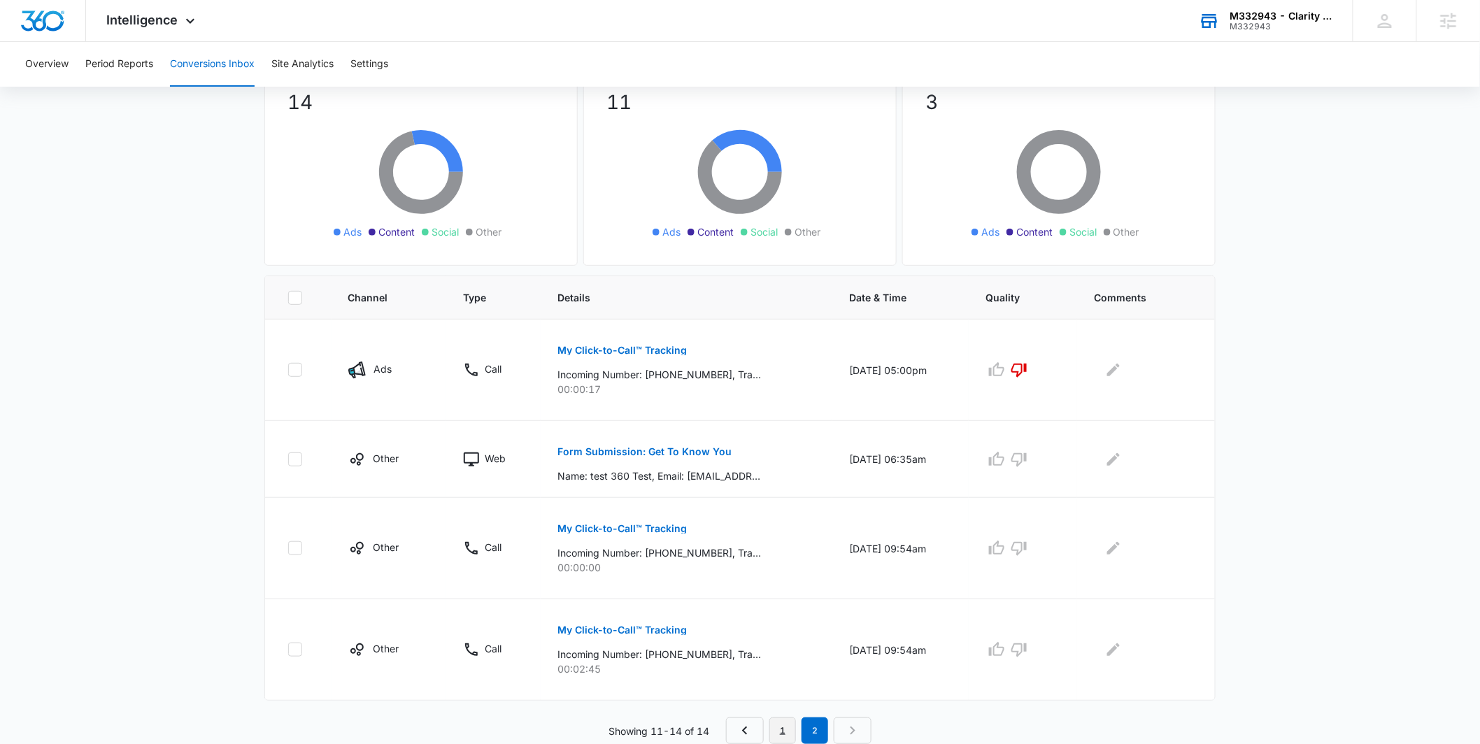
click at [771, 724] on link "1" at bounding box center [782, 730] width 27 height 27
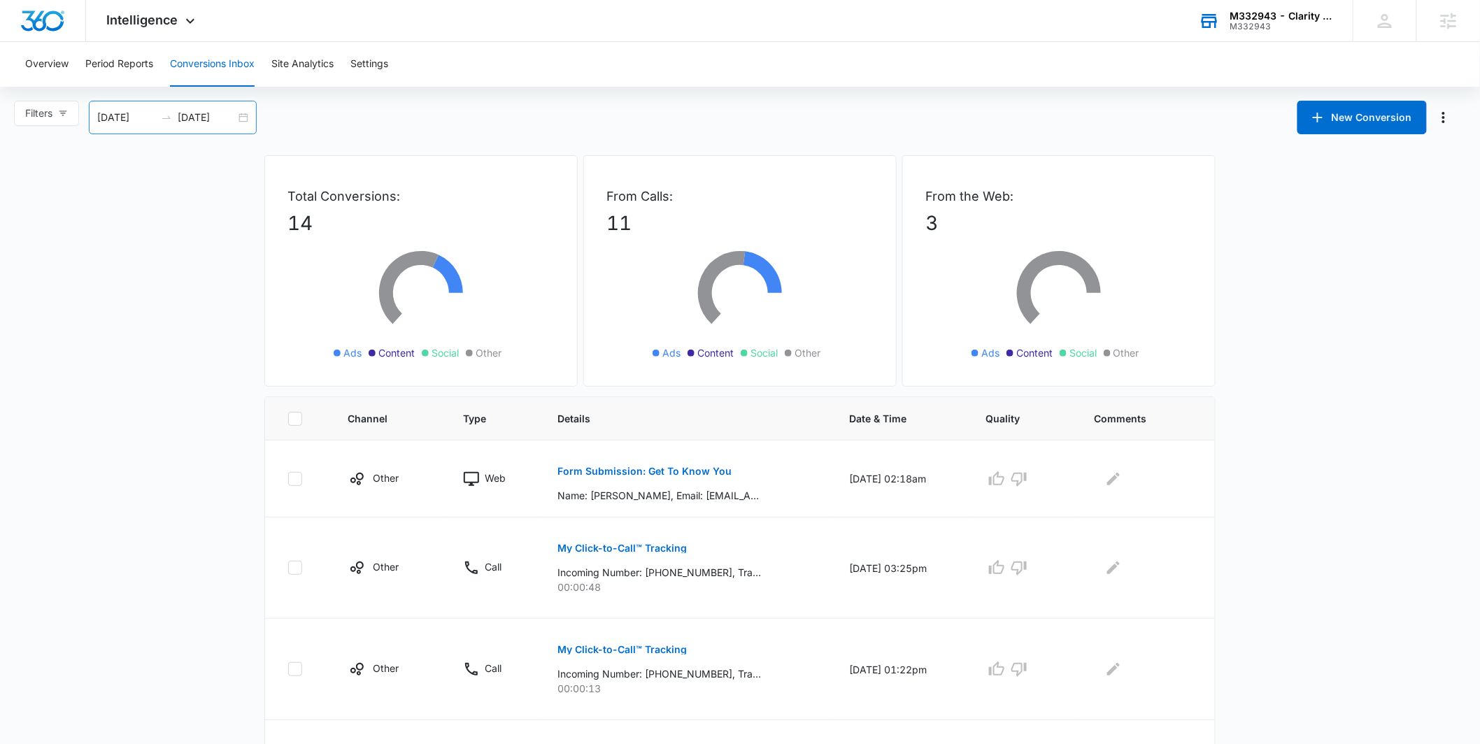
click at [252, 112] on div "09/13/2025 10/13/2025" at bounding box center [173, 118] width 168 height 34
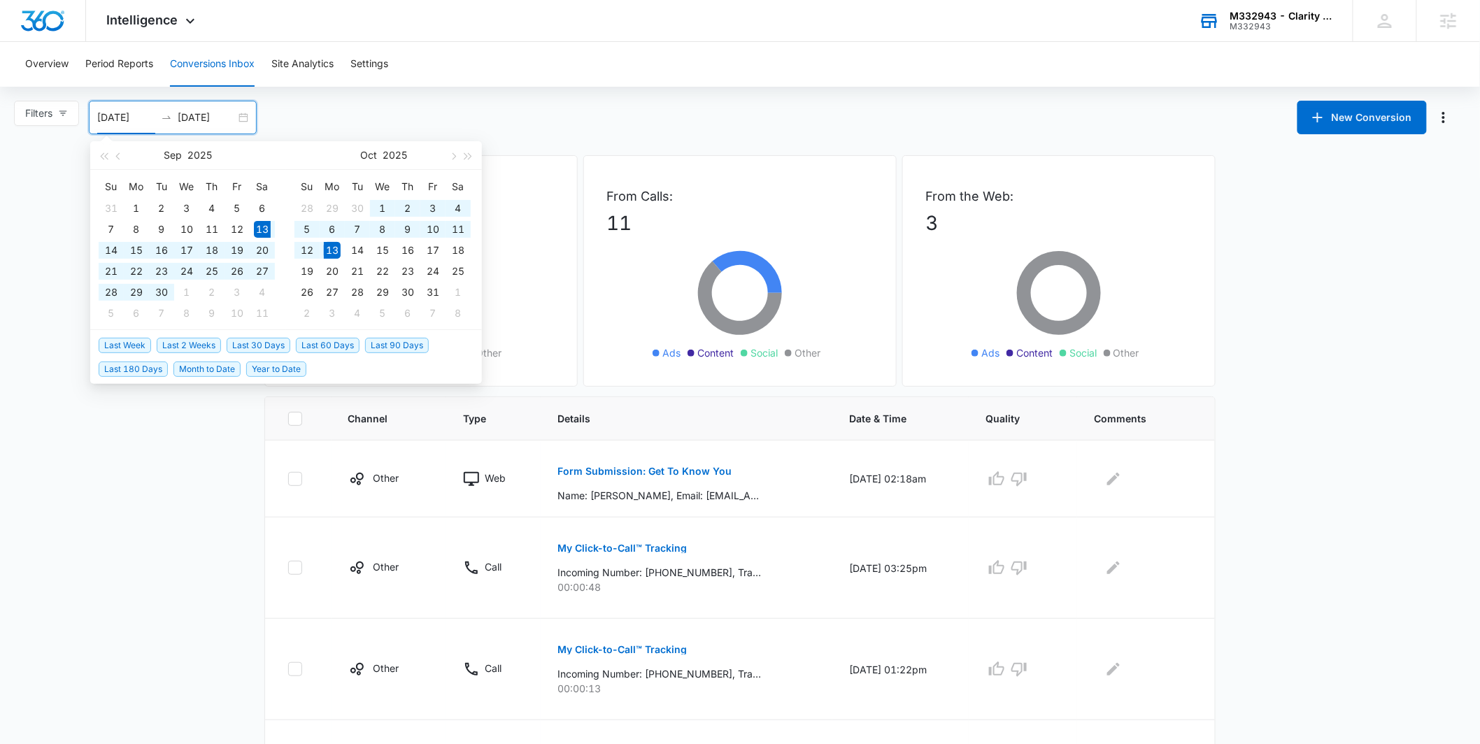
click at [380, 354] on li "Last 90 Days" at bounding box center [399, 345] width 69 height 24
click at [387, 348] on span "Last 90 Days" at bounding box center [397, 345] width 64 height 15
type input "07/15/2025"
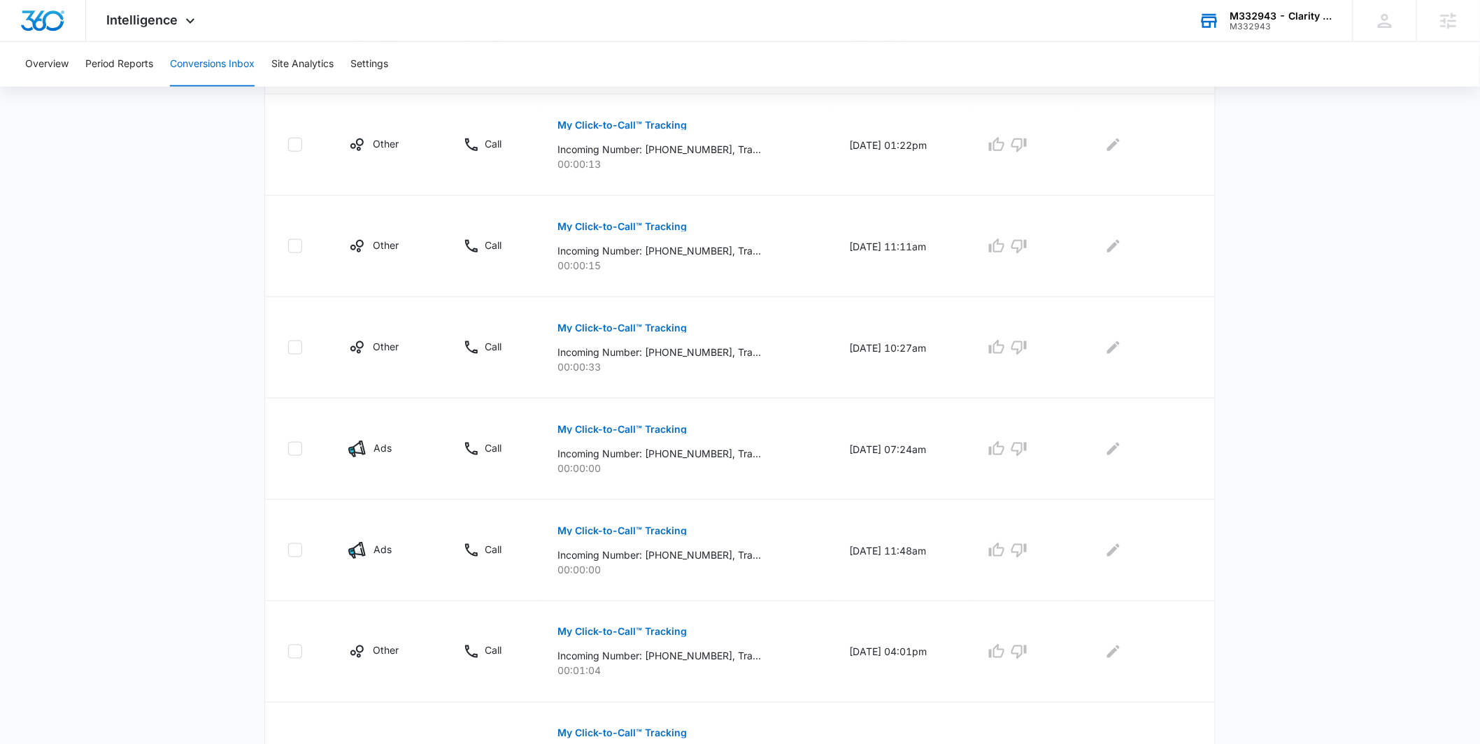
scroll to position [705, 0]
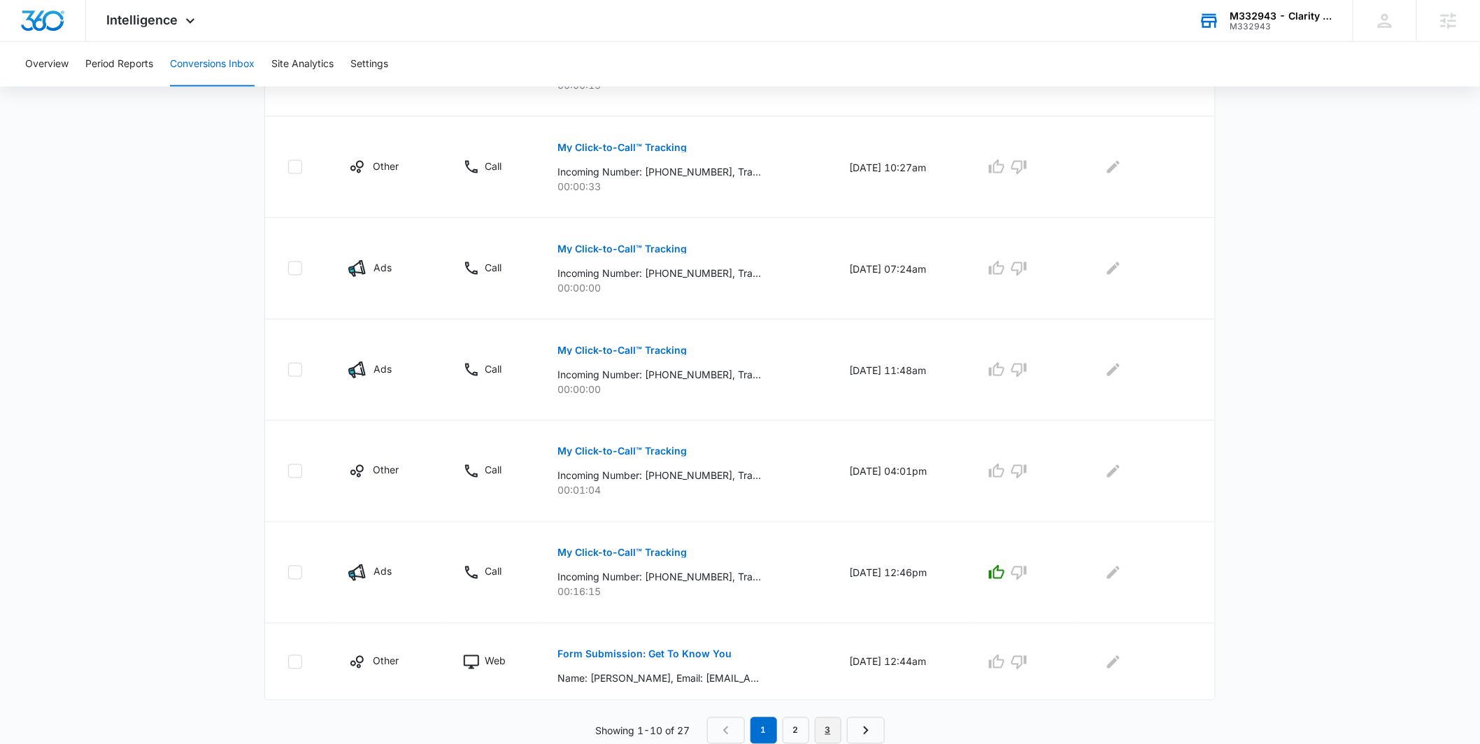
click at [824, 727] on link "3" at bounding box center [828, 730] width 27 height 27
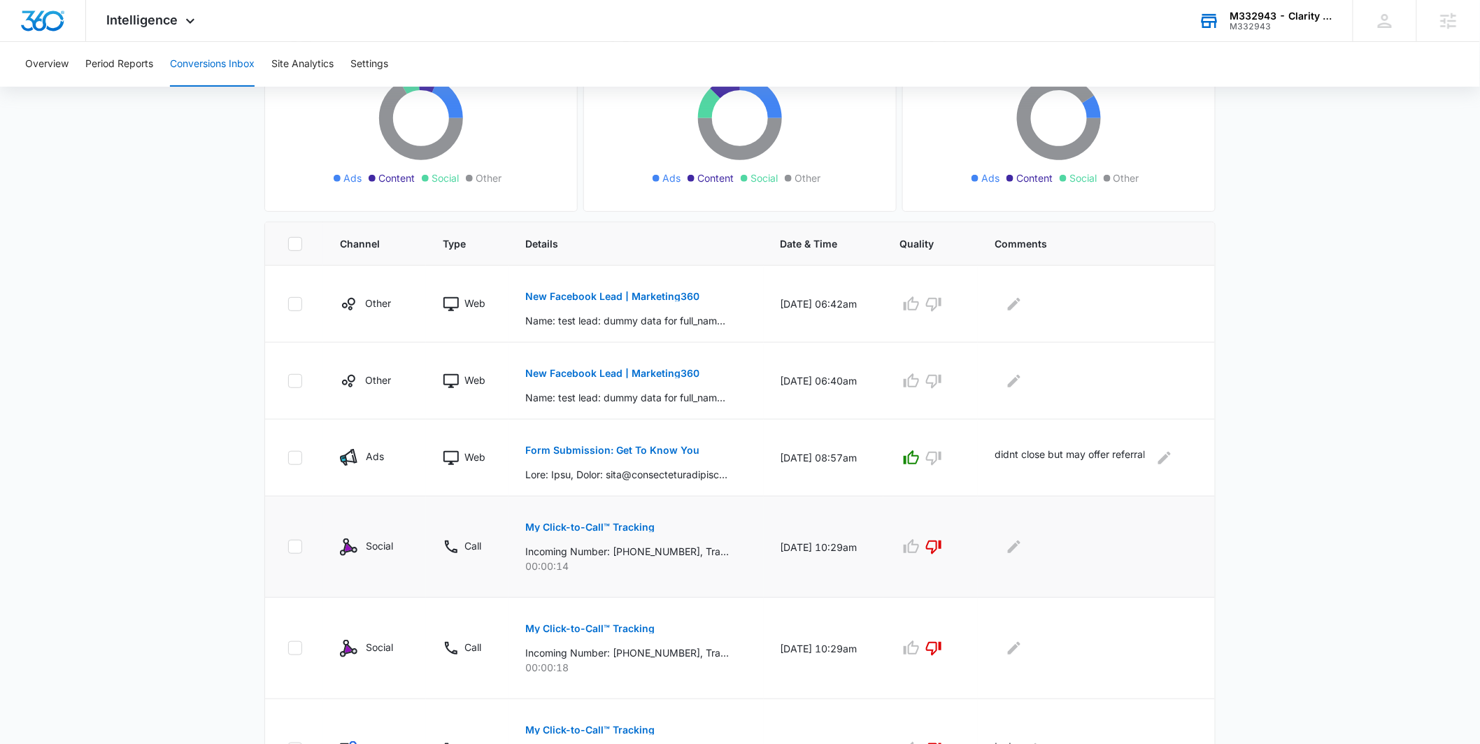
scroll to position [352, 0]
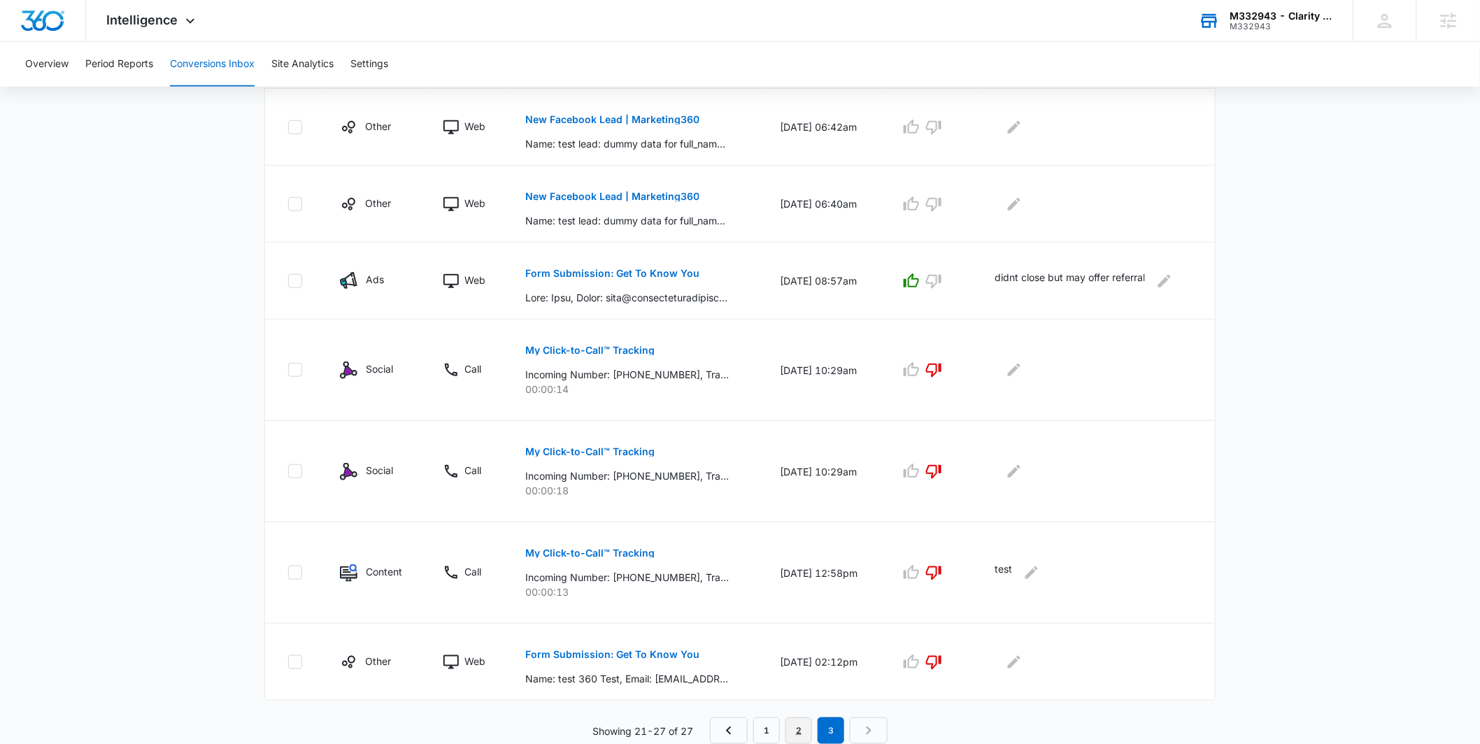
click at [797, 724] on link "2" at bounding box center [798, 730] width 27 height 27
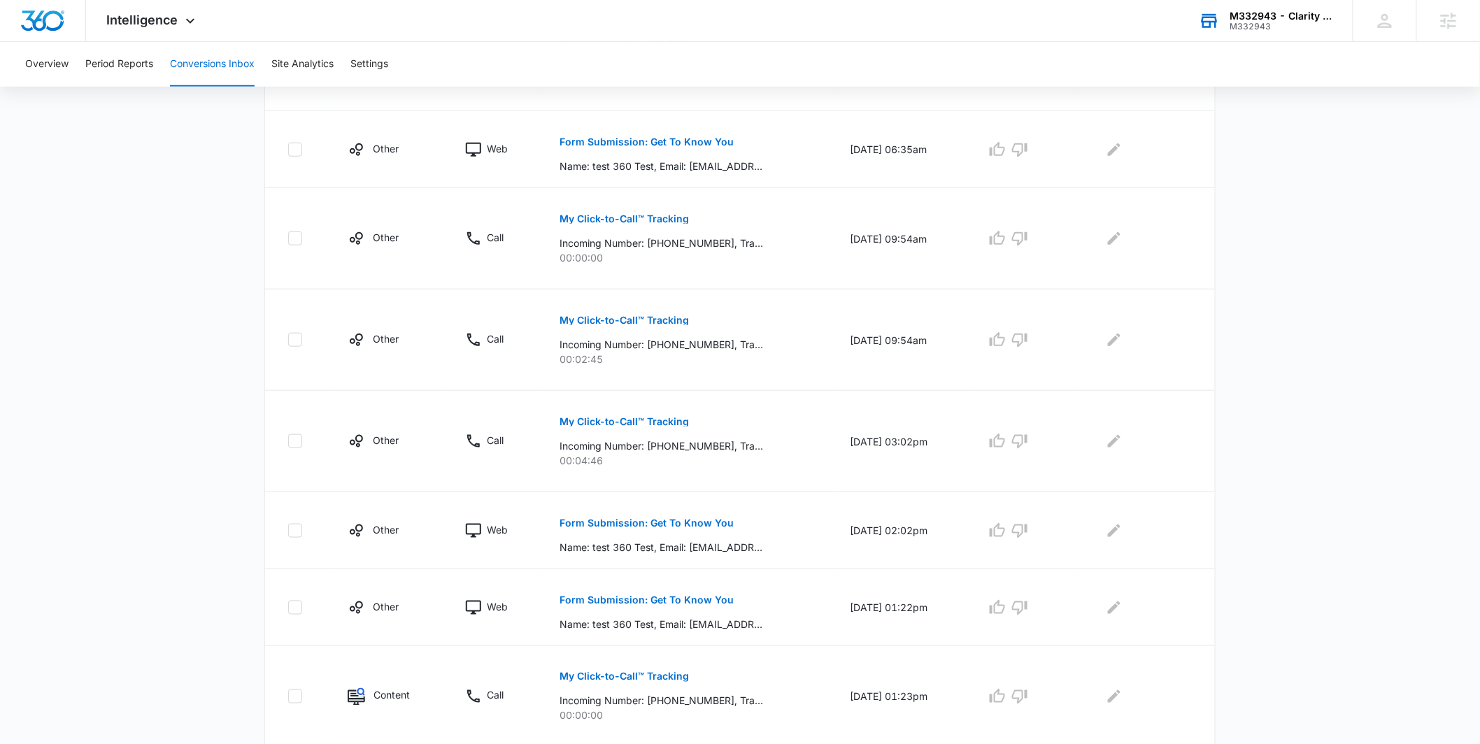
scroll to position [631, 0]
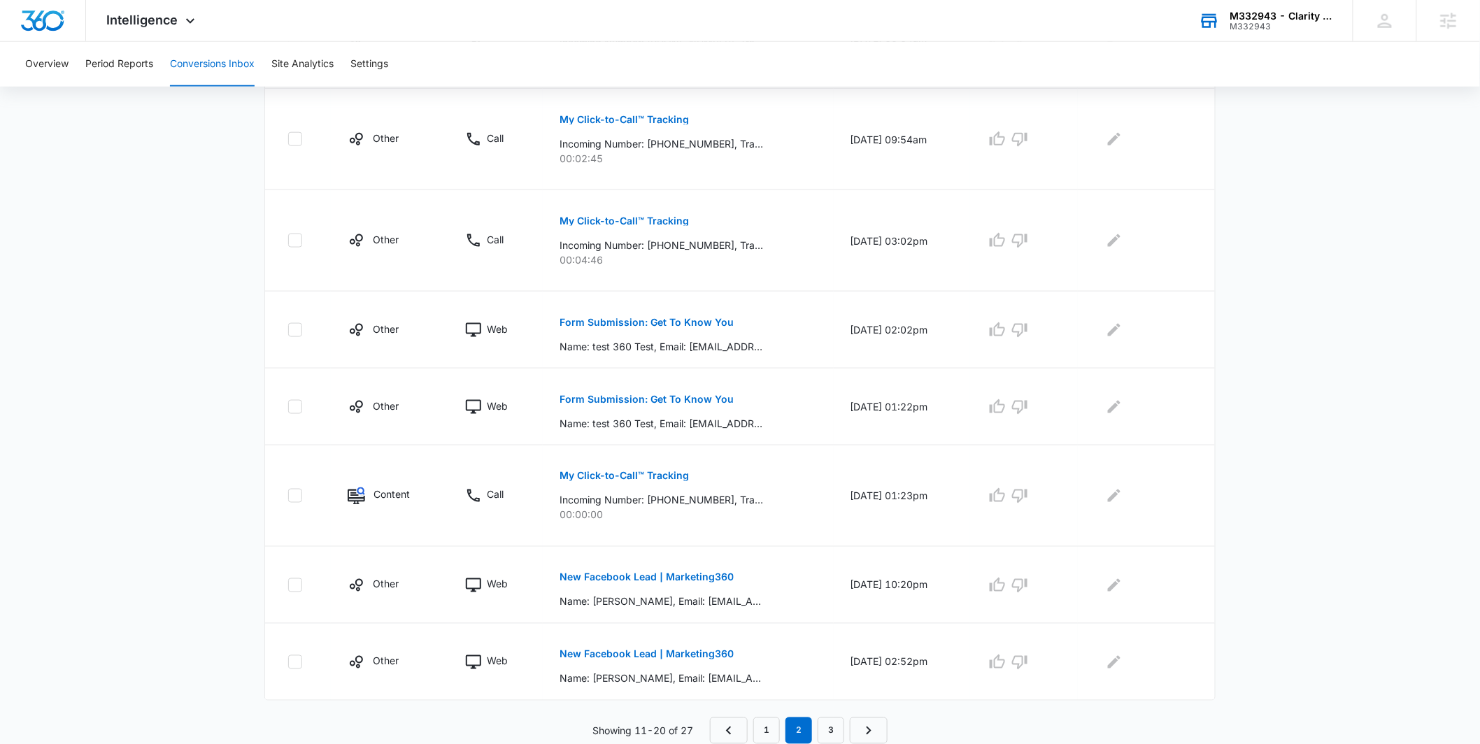
click at [845, 722] on nav "1 2 3" at bounding box center [799, 730] width 178 height 27
click at [834, 727] on link "3" at bounding box center [830, 730] width 27 height 27
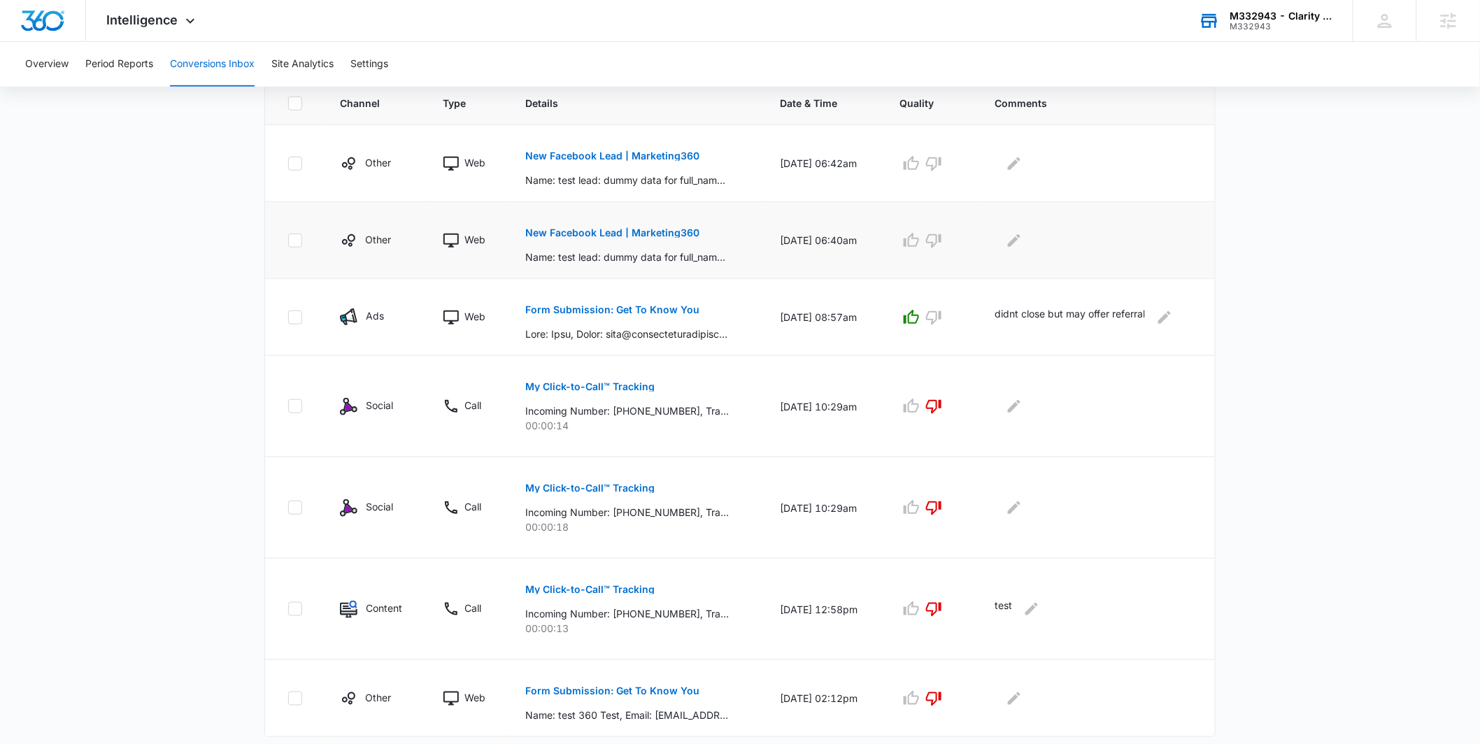
scroll to position [352, 0]
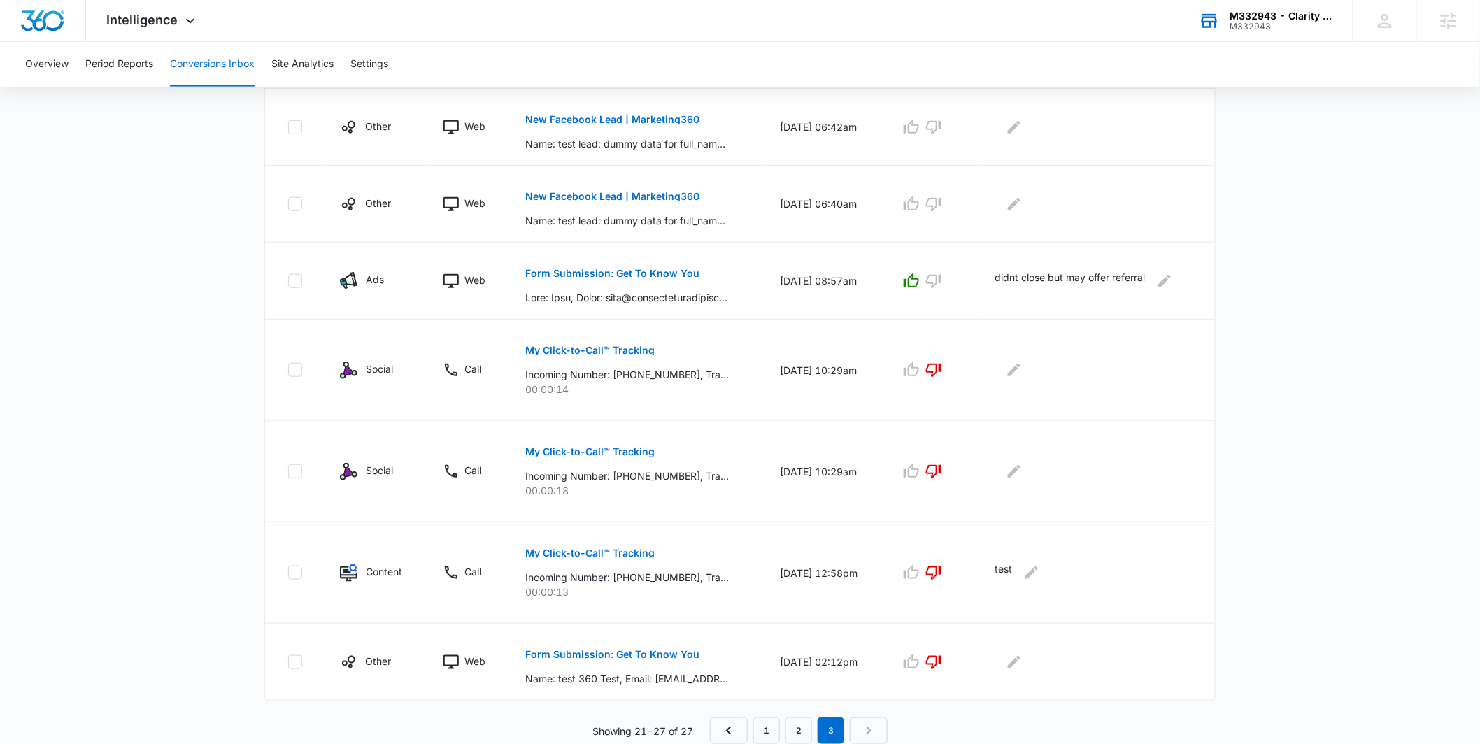
click at [788, 712] on div "Channel Type Details Date & Time Quality Comments Other Web New Facebook Lead |…" at bounding box center [739, 394] width 951 height 699
click at [794, 727] on link "2" at bounding box center [798, 730] width 27 height 27
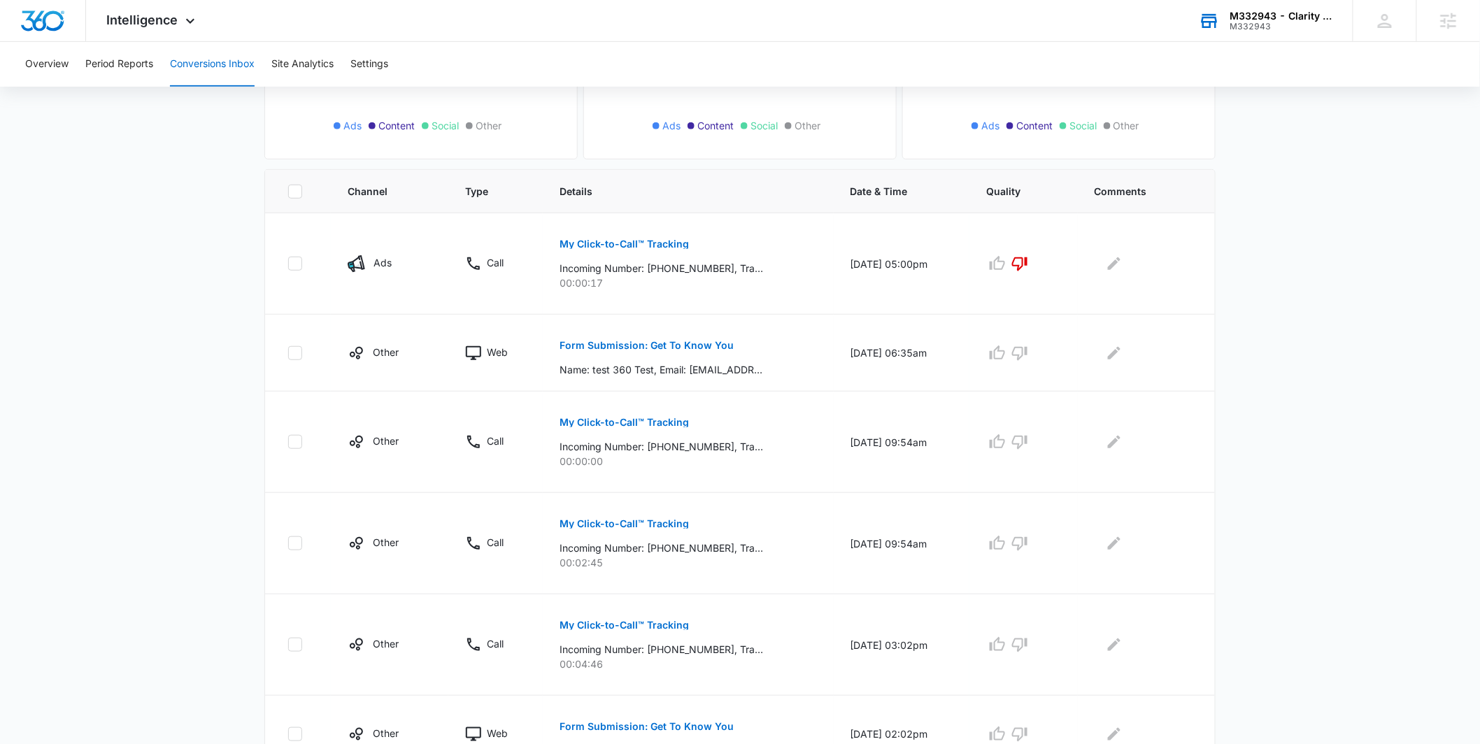
scroll to position [631, 0]
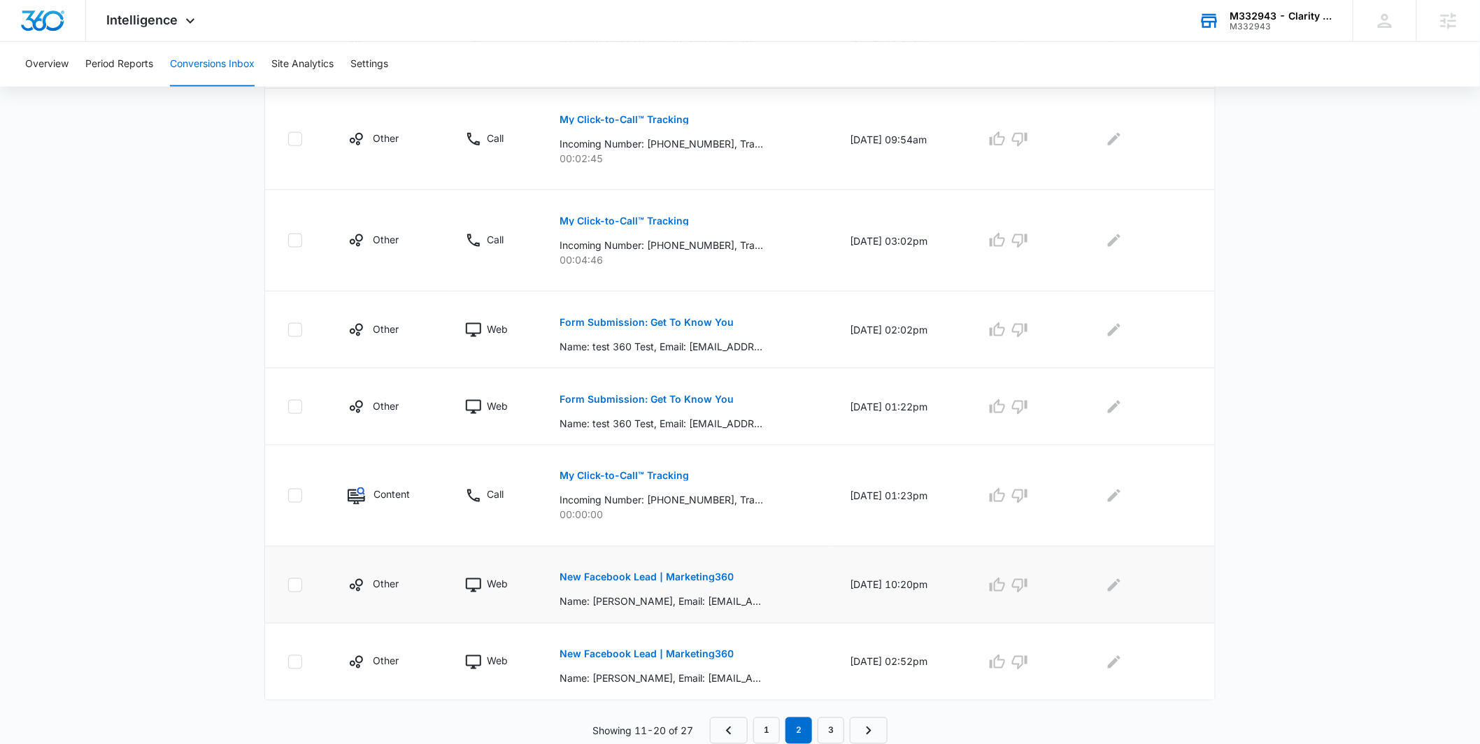
click at [699, 576] on p "New Facebook Lead | Marketing360" at bounding box center [646, 578] width 174 height 10
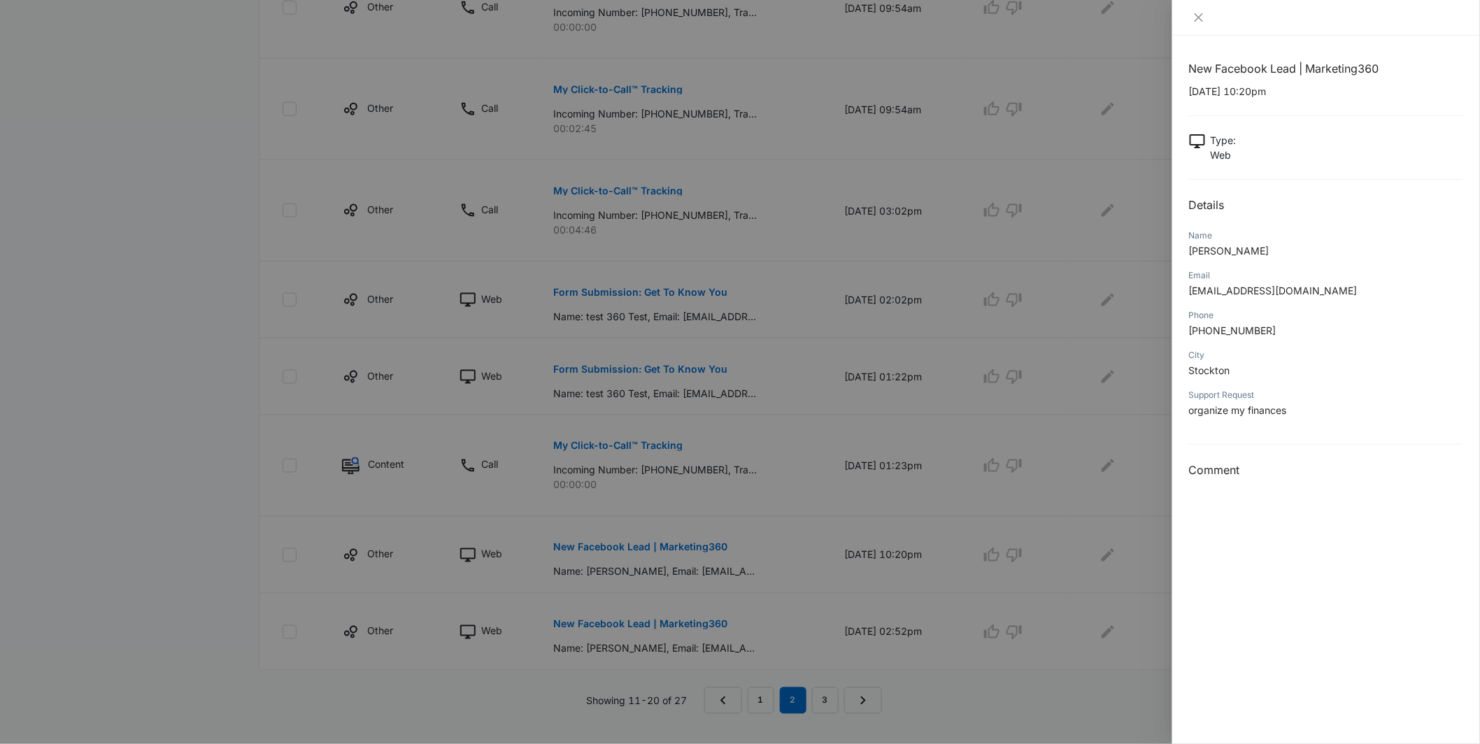
scroll to position [655, 0]
click at [1212, 17] on div at bounding box center [1326, 17] width 274 height 13
click at [1209, 17] on div at bounding box center [1326, 17] width 274 height 13
click at [1193, 15] on icon "close" at bounding box center [1198, 17] width 11 height 11
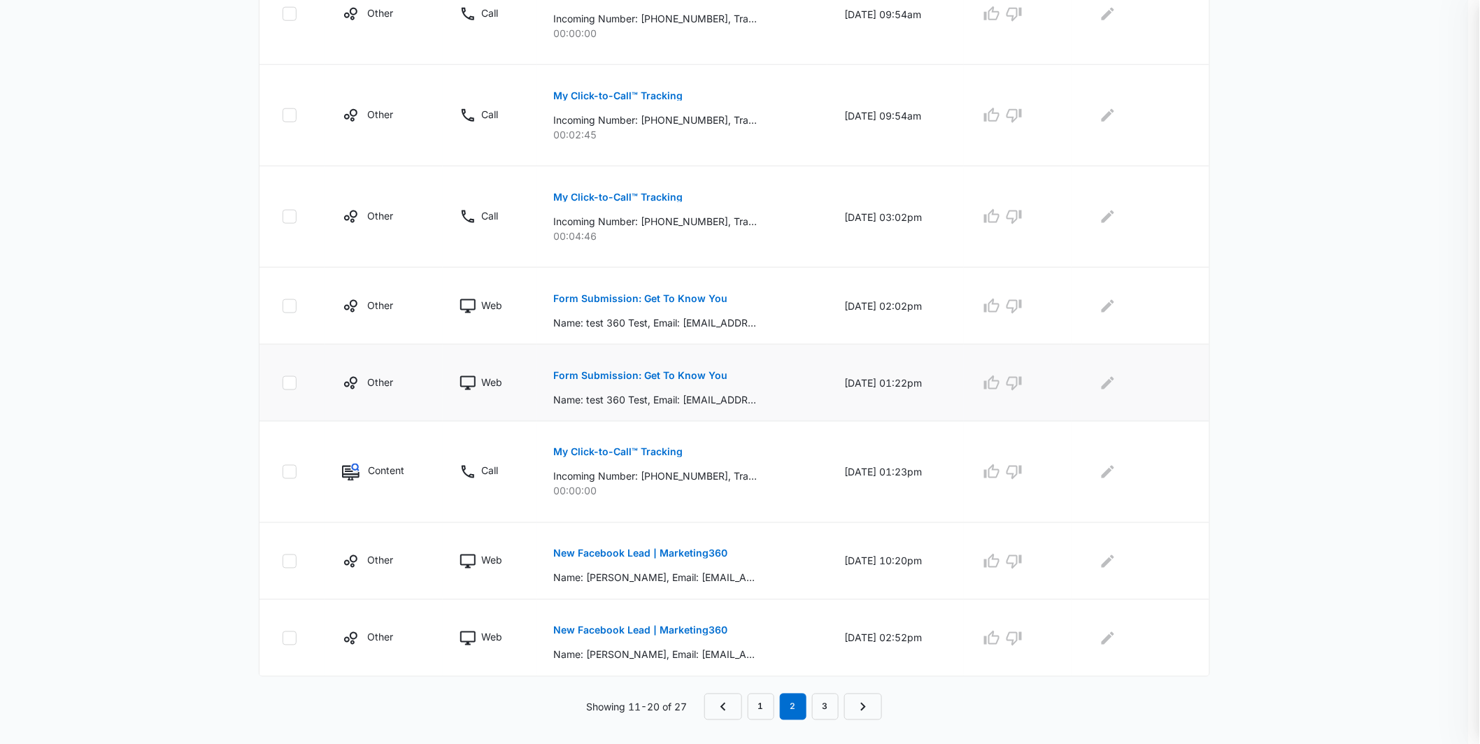
scroll to position [631, 0]
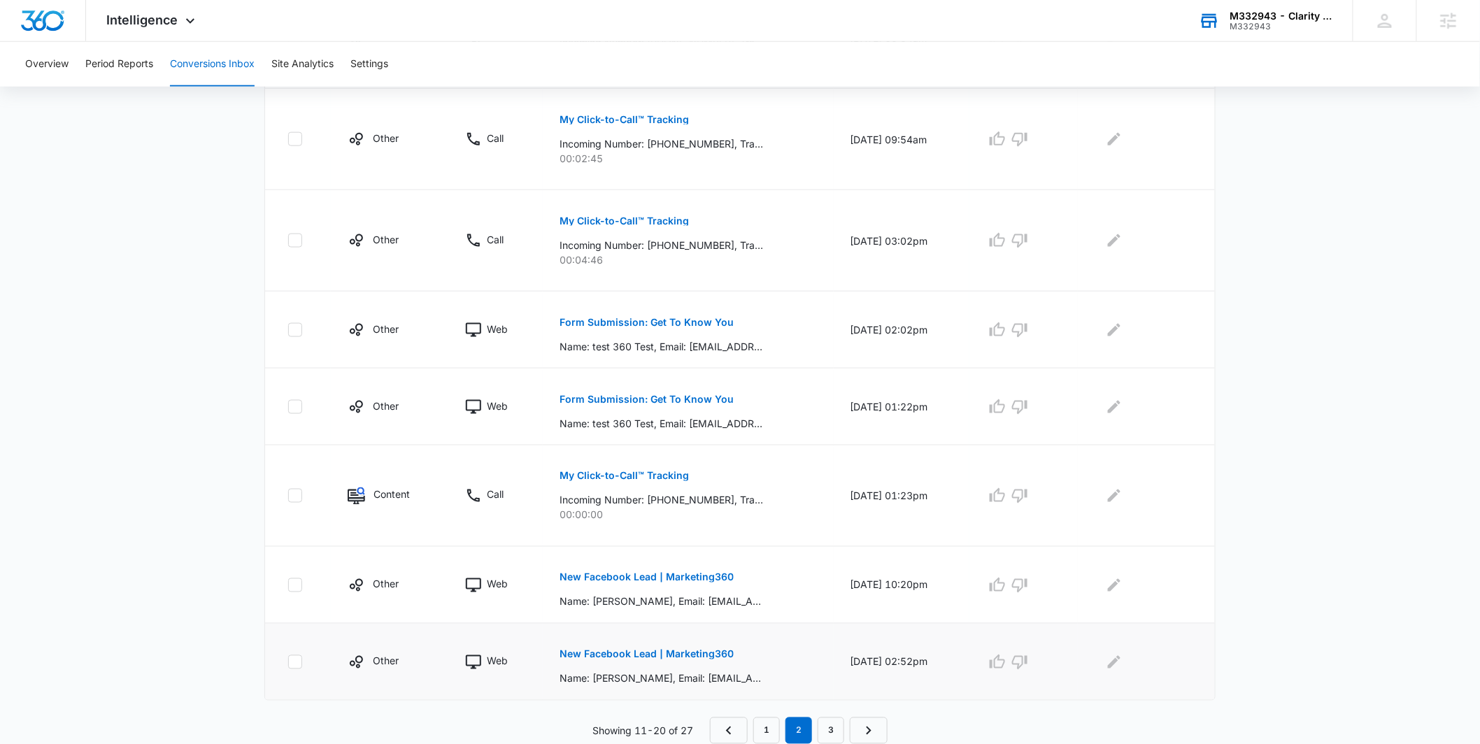
click at [686, 657] on p "New Facebook Lead | Marketing360" at bounding box center [646, 655] width 174 height 10
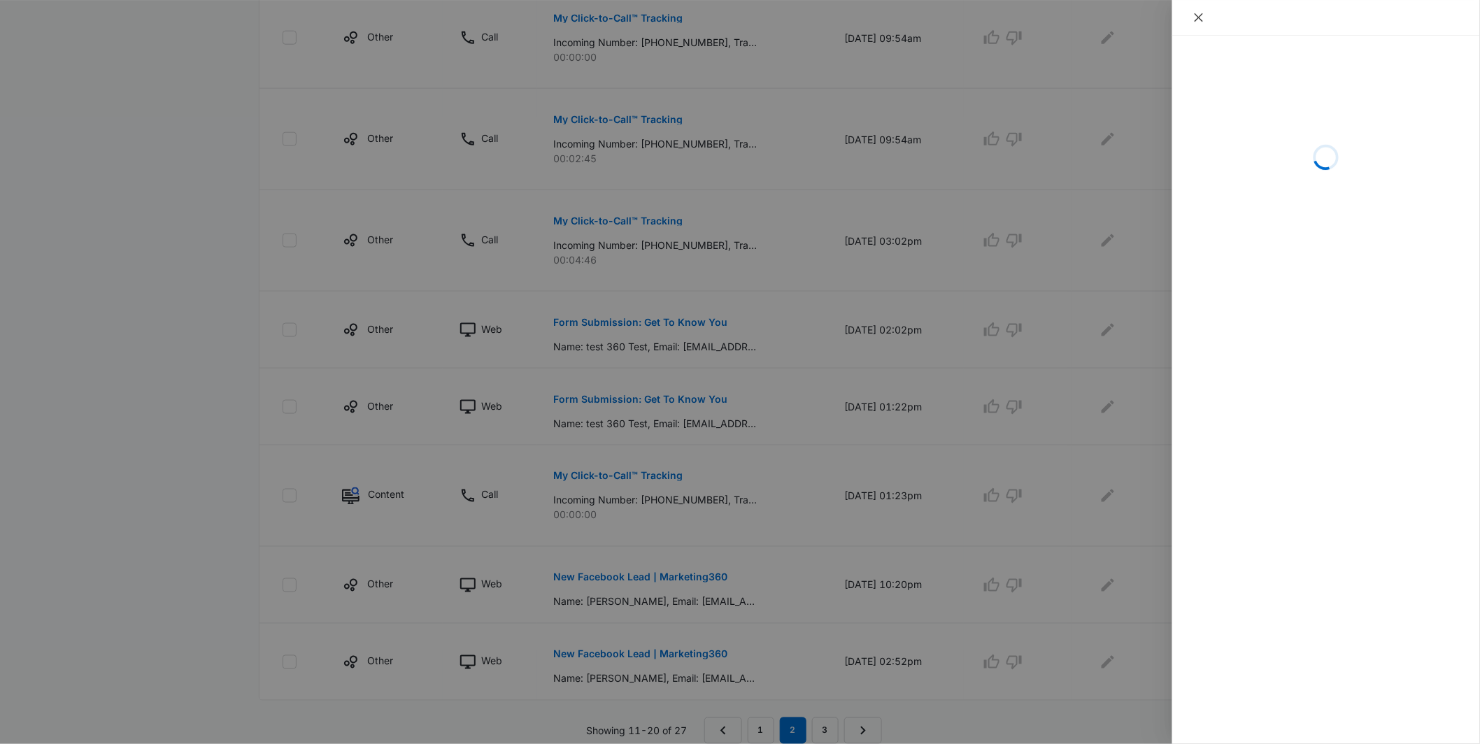
click at [1199, 22] on icon "close" at bounding box center [1198, 17] width 11 height 11
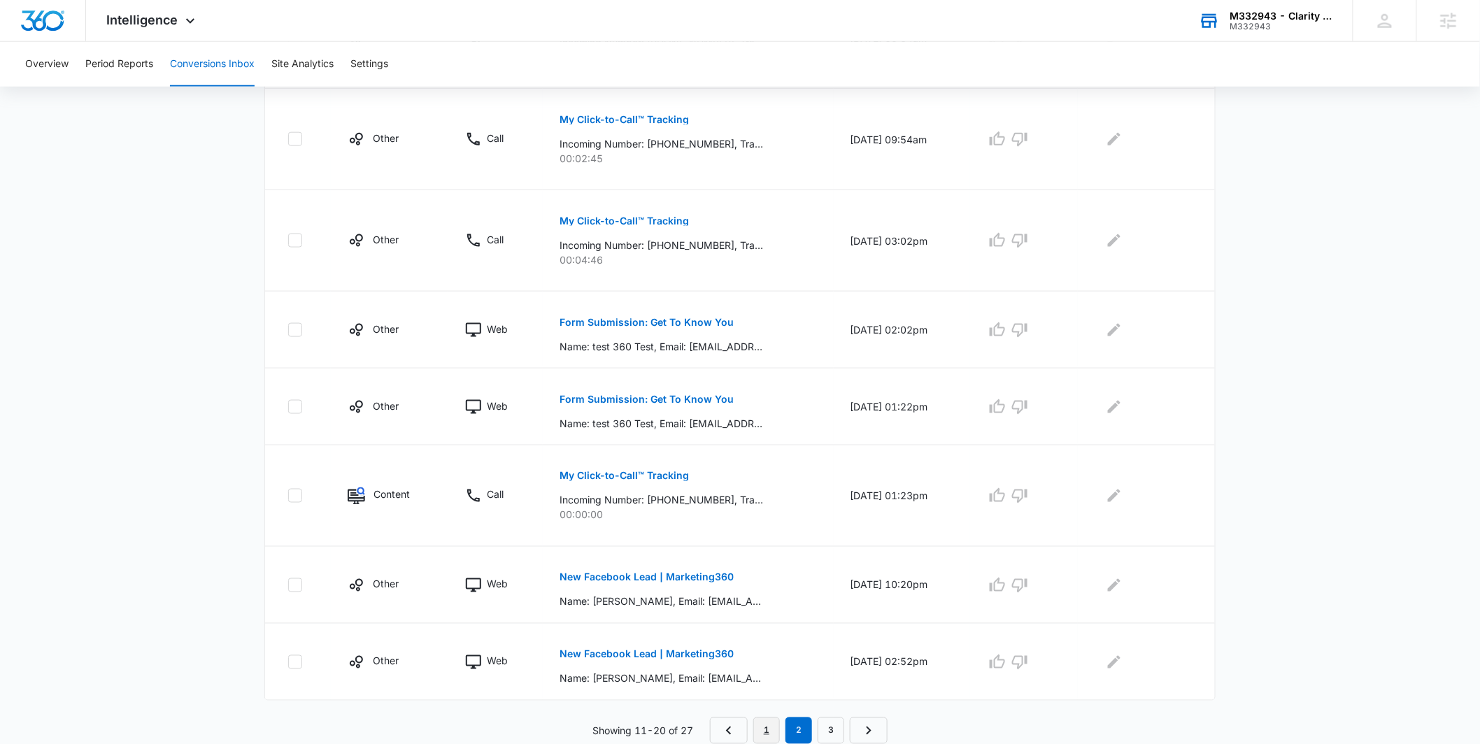
click at [766, 729] on link "1" at bounding box center [766, 730] width 27 height 27
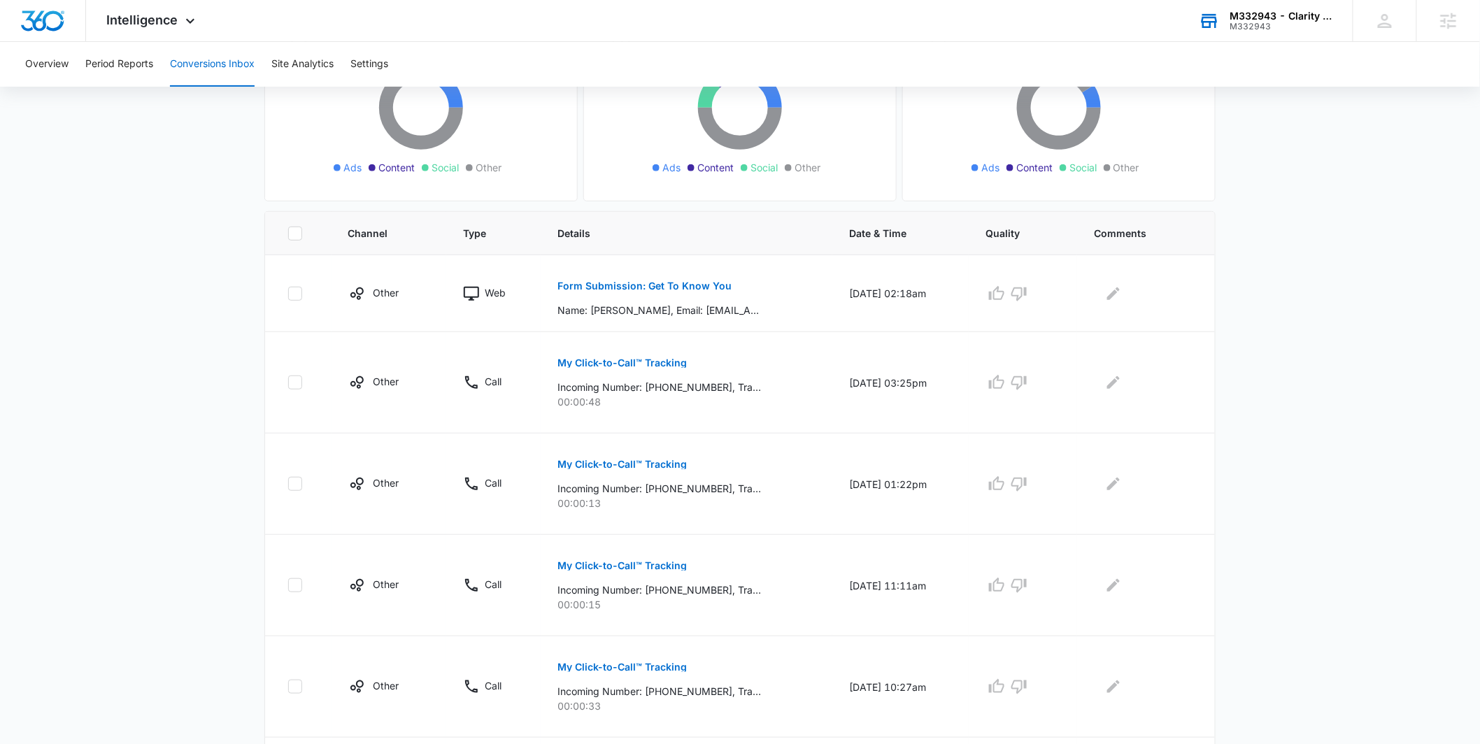
scroll to position [705, 0]
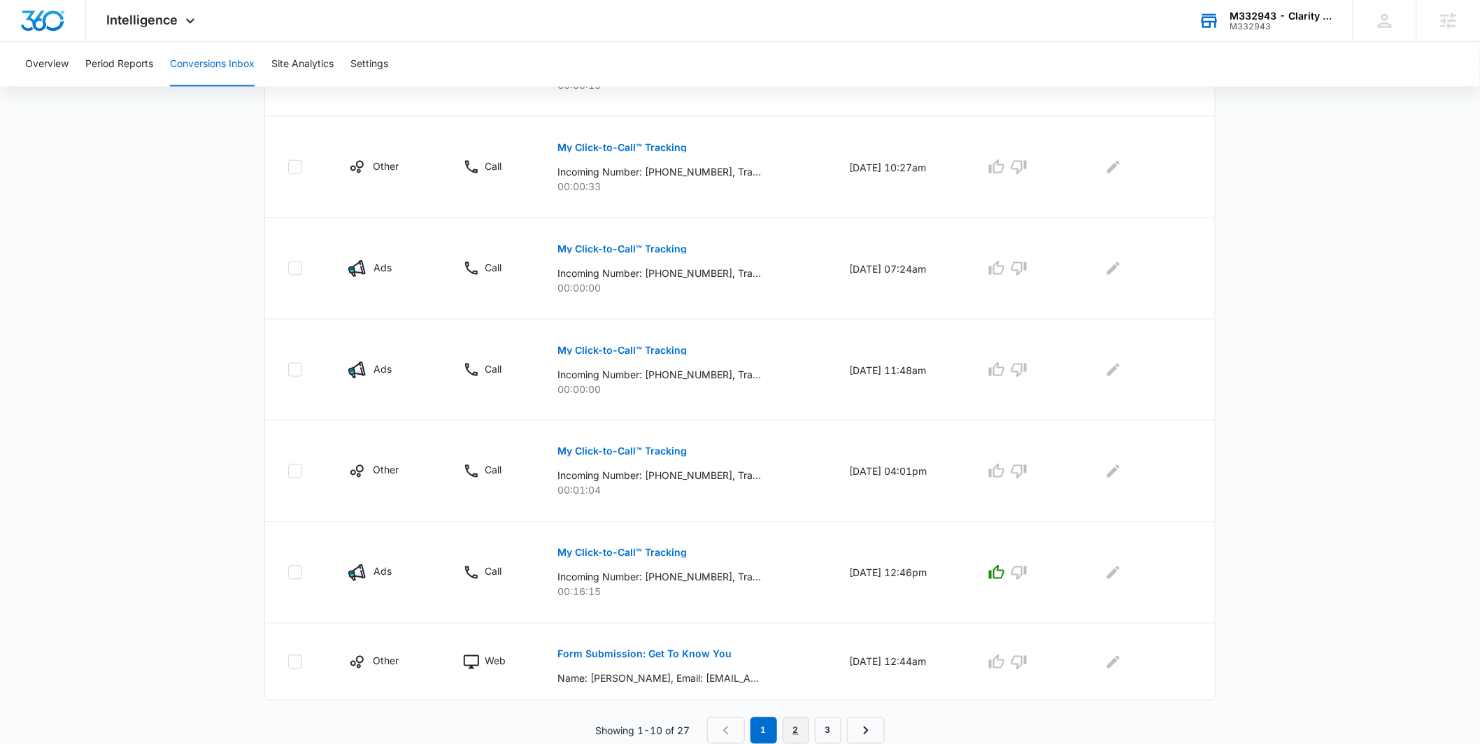
click at [805, 727] on link "2" at bounding box center [796, 730] width 27 height 27
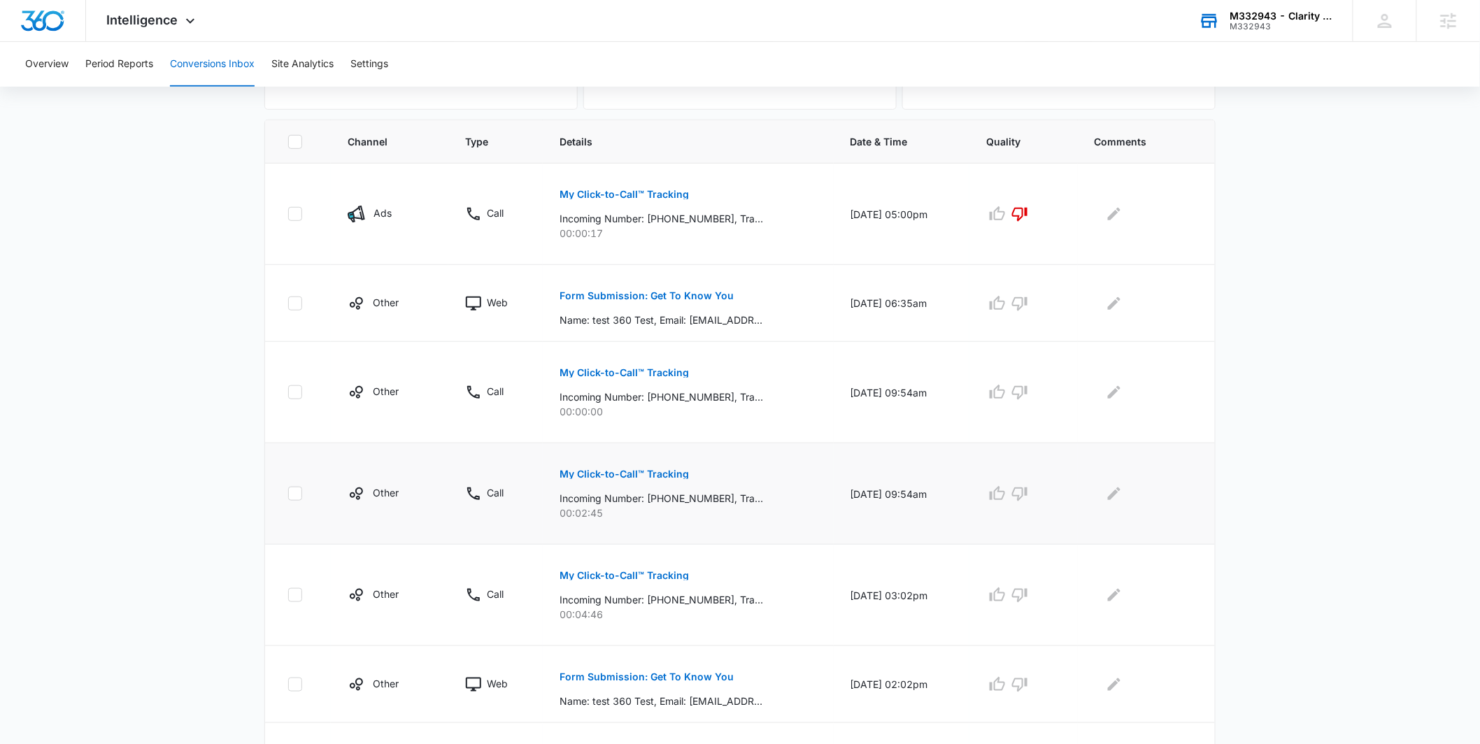
scroll to position [0, 0]
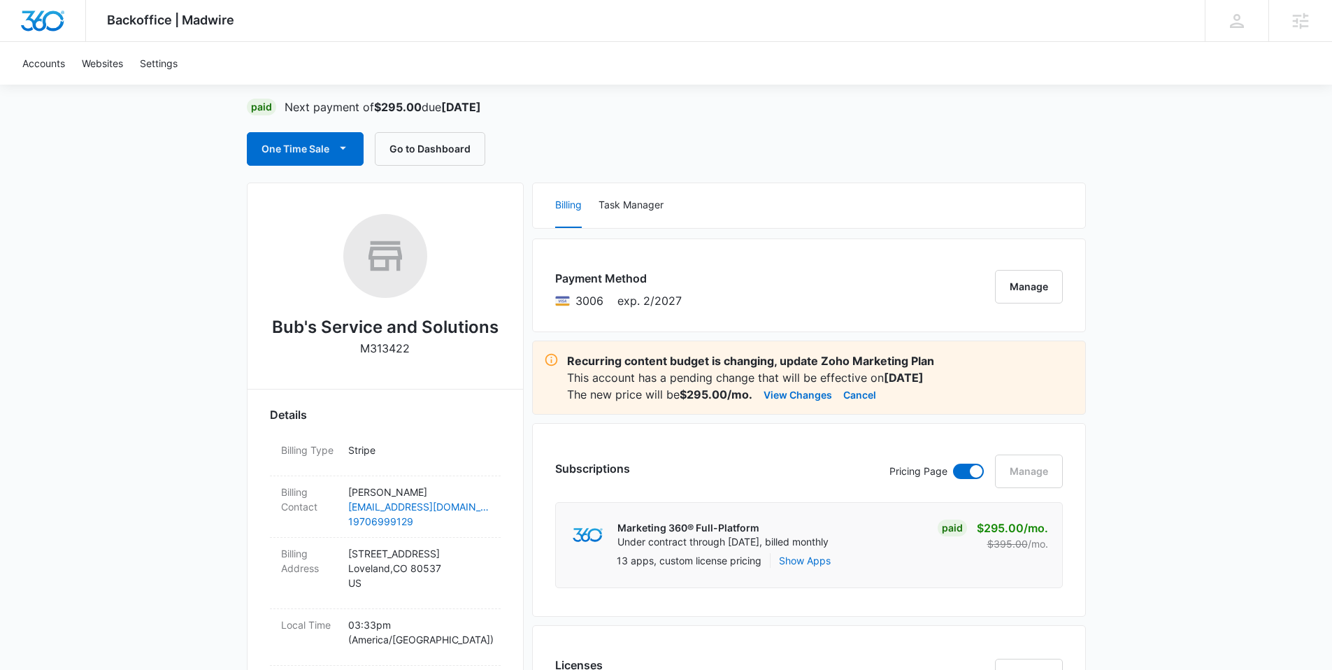
scroll to position [102, 0]
